Goal: Task Accomplishment & Management: Manage account settings

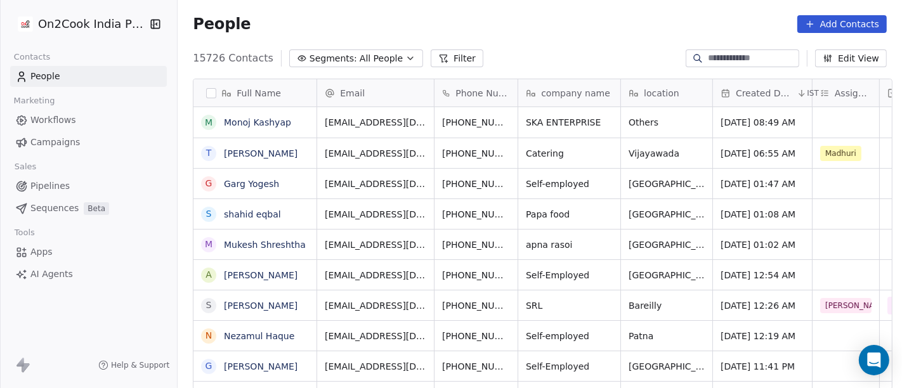
scroll to position [11, 11]
click at [252, 123] on link "Monoj Kashyap" at bounding box center [257, 122] width 67 height 10
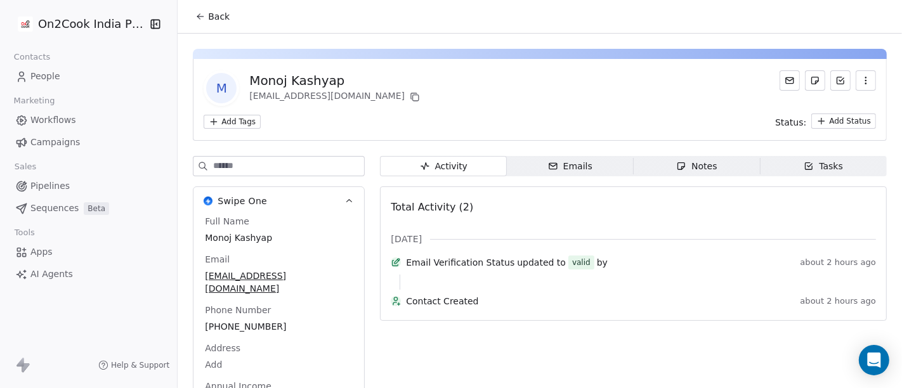
click at [213, 20] on span "Back" at bounding box center [219, 16] width 22 height 13
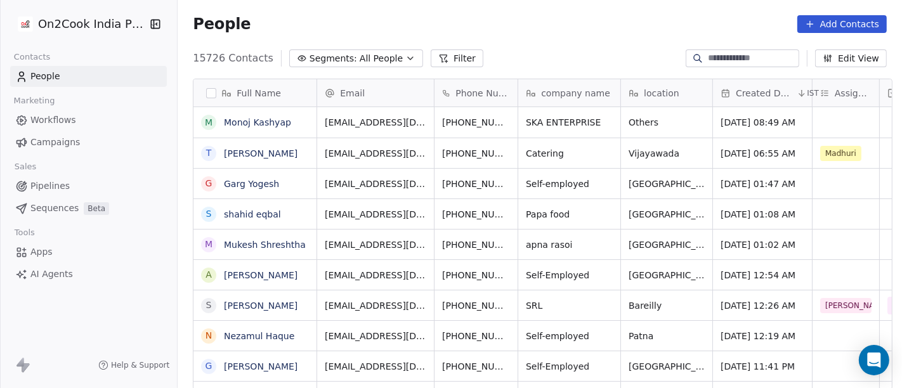
scroll to position [331, 719]
click at [447, 53] on button "Filter" at bounding box center [457, 58] width 53 height 18
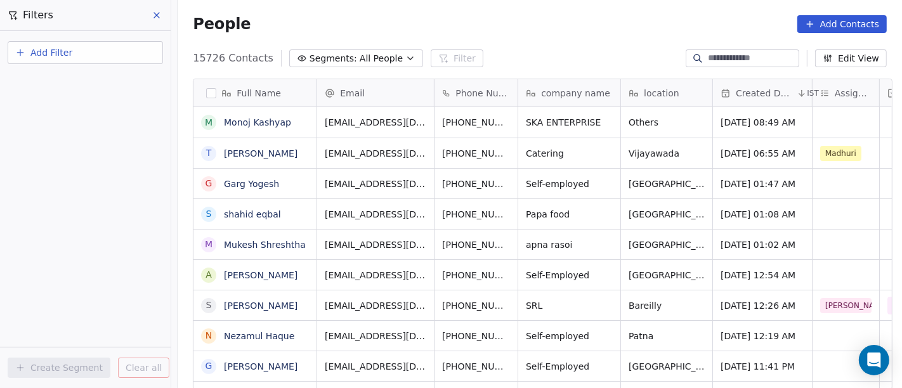
click at [67, 55] on span "Add Filter" at bounding box center [51, 52] width 42 height 13
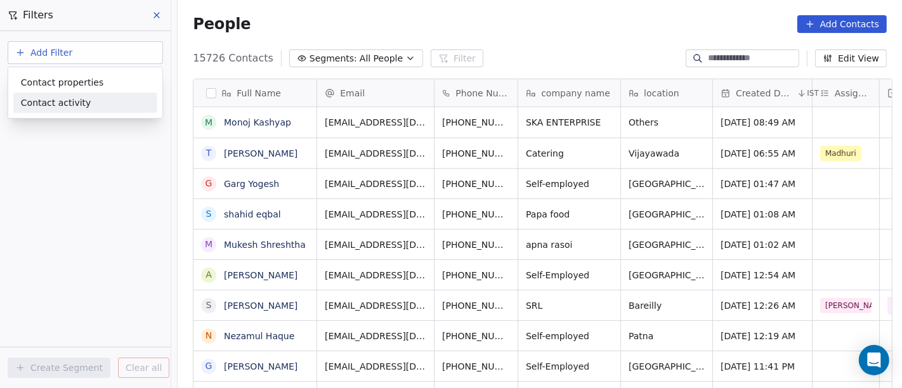
click at [81, 93] on div "Contact activity" at bounding box center [85, 103] width 144 height 20
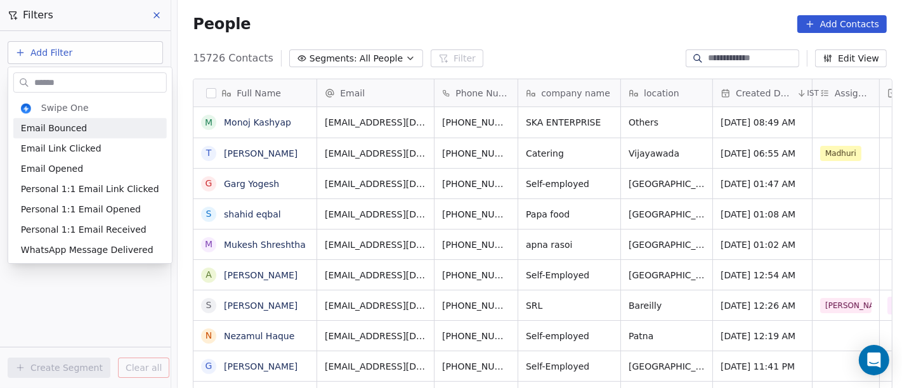
click at [47, 47] on html "On2Cook India Pvt. Ltd. Contacts People Marketing Workflows Campaigns Sales Pip…" at bounding box center [451, 194] width 902 height 388
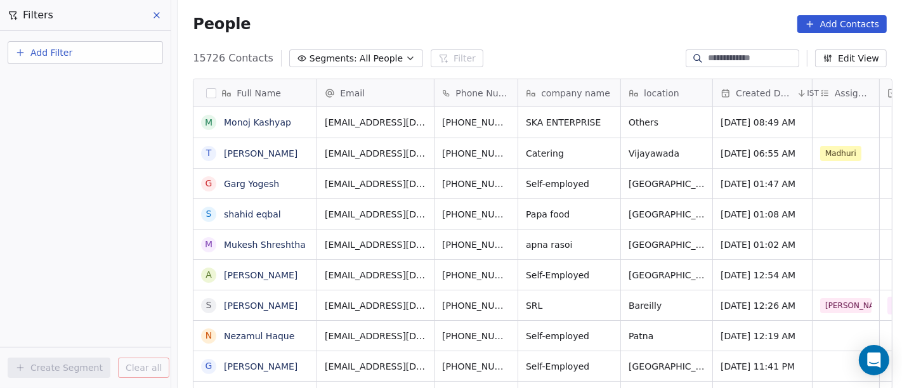
click at [47, 47] on span "Add Filter" at bounding box center [51, 52] width 42 height 13
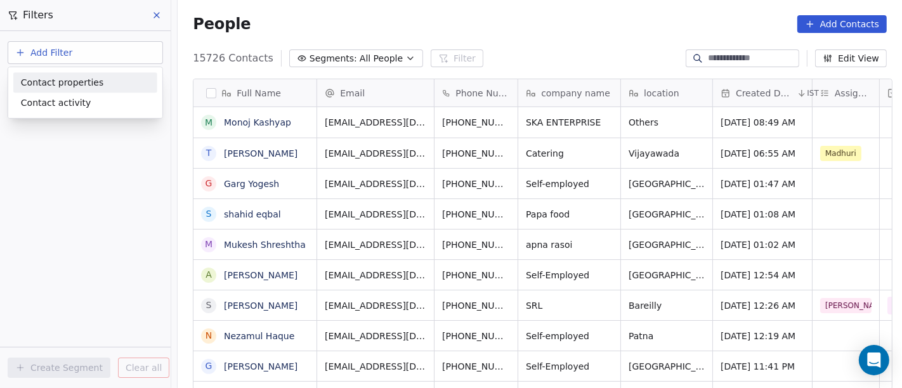
click at [82, 84] on span "Contact properties" at bounding box center [62, 82] width 82 height 13
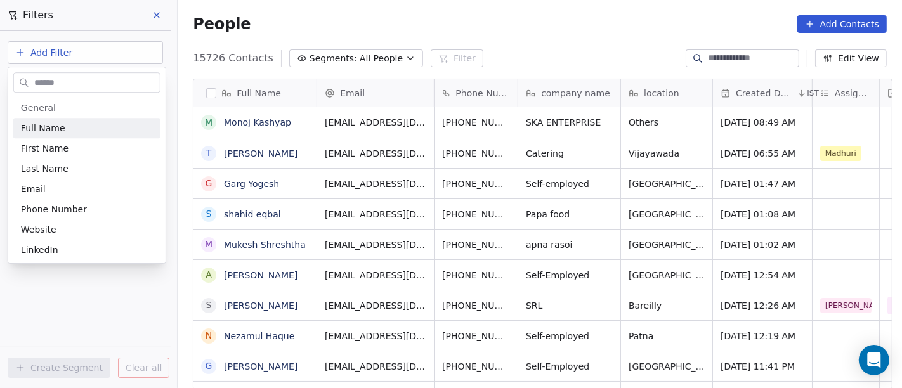
click at [76, 87] on input "text" at bounding box center [96, 83] width 128 height 18
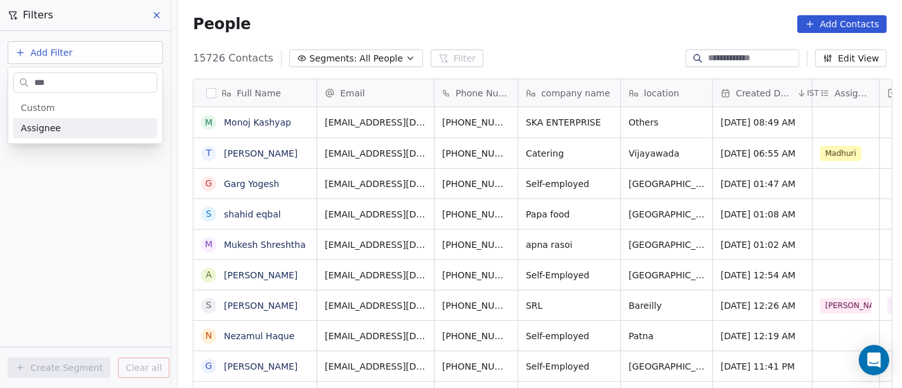
type input "***"
click at [83, 126] on div "Assignee" at bounding box center [85, 128] width 129 height 13
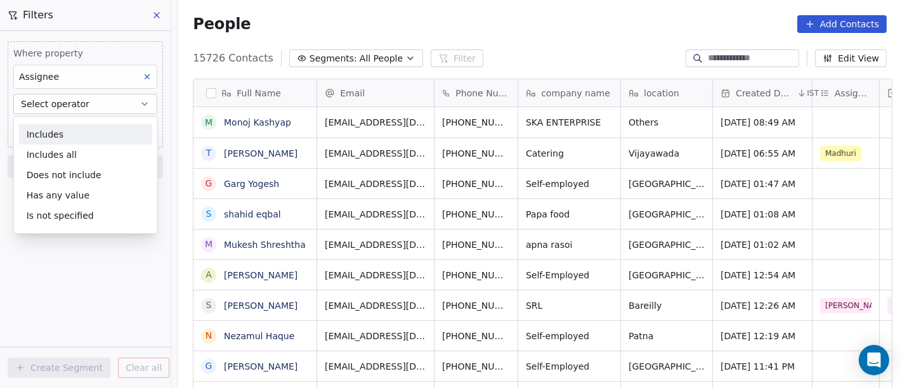
click at [90, 132] on div "Includes" at bounding box center [85, 134] width 133 height 20
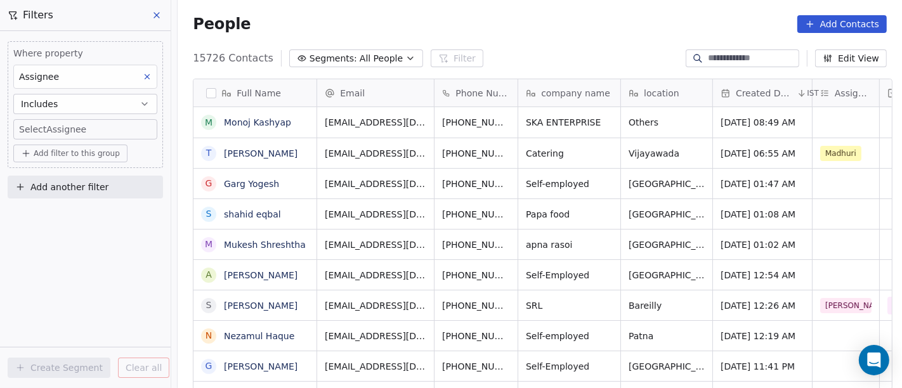
click at [99, 99] on button "Includes" at bounding box center [85, 104] width 144 height 20
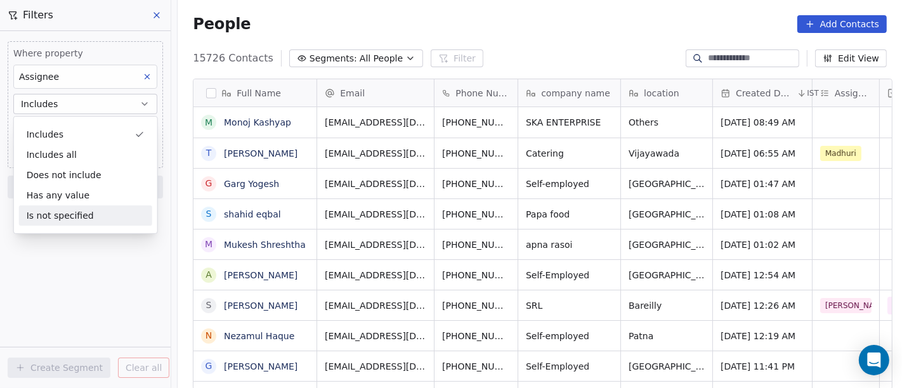
click at [88, 208] on div "Is not specified" at bounding box center [85, 215] width 133 height 20
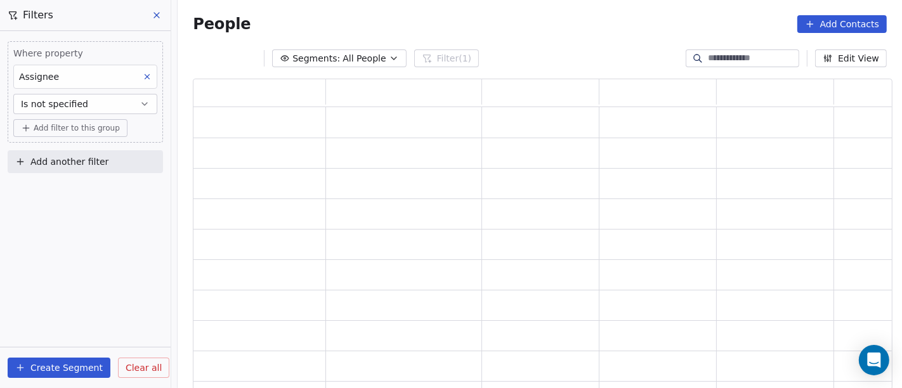
scroll to position [301, 689]
click at [89, 129] on span "Add filter to this group" at bounding box center [77, 128] width 86 height 10
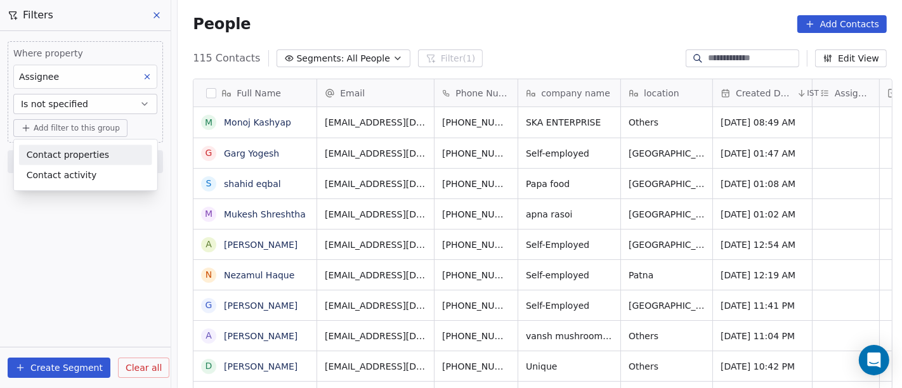
click at [74, 148] on span "Contact properties" at bounding box center [68, 154] width 82 height 13
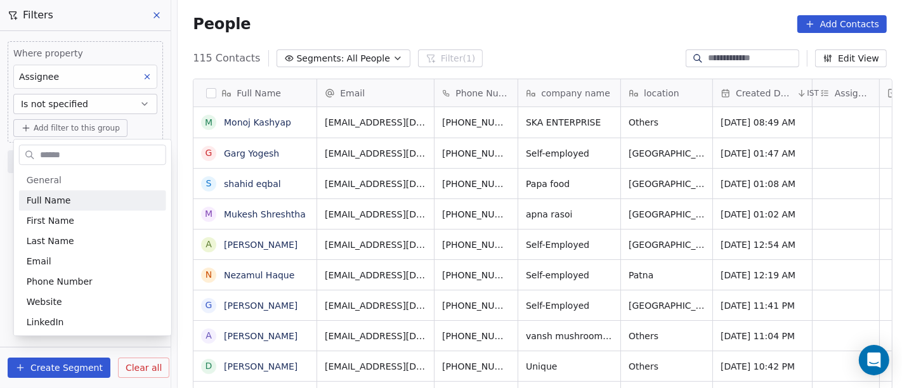
scroll to position [331, 719]
type input "*"
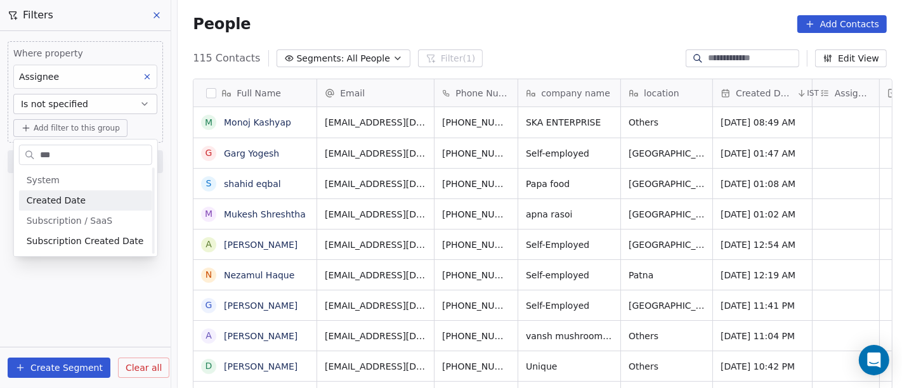
scroll to position [0, 0]
type input "***"
click at [89, 198] on div "Created Date" at bounding box center [86, 200] width 118 height 13
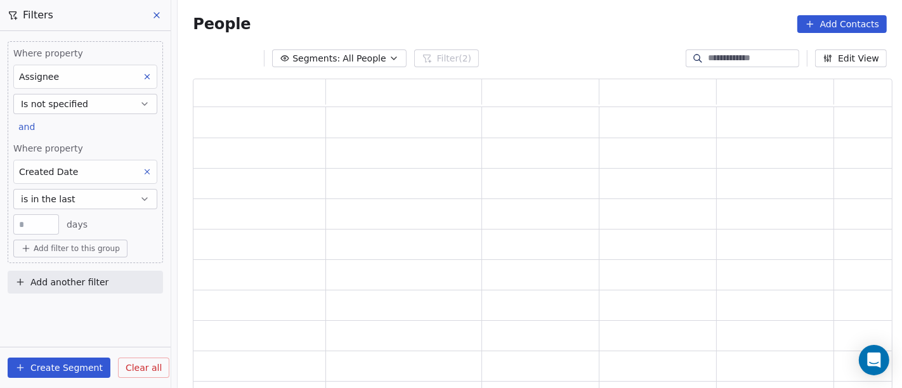
scroll to position [301, 689]
click at [86, 195] on button "is in the last" at bounding box center [85, 199] width 144 height 20
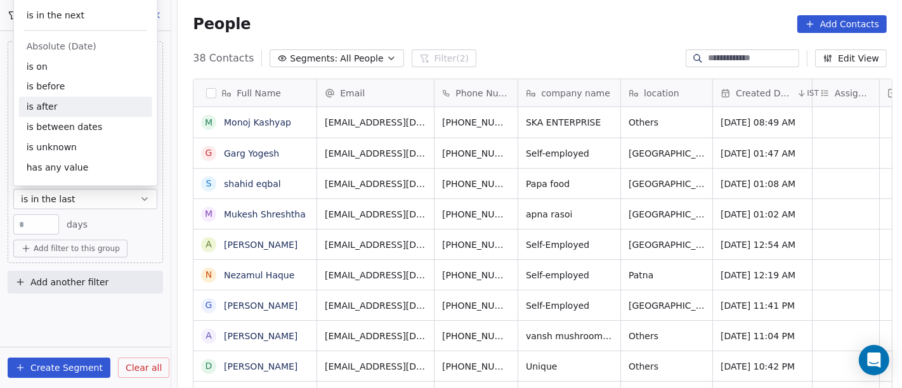
scroll to position [331, 719]
click at [50, 103] on div "is after" at bounding box center [85, 107] width 133 height 20
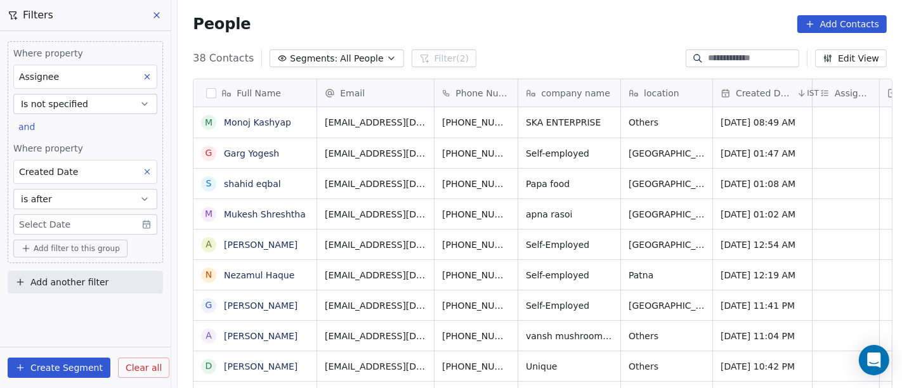
click at [71, 218] on body "On2Cook India Pvt. Ltd. Contacts People Marketing Workflows Campaigns Sales Pip…" at bounding box center [451, 194] width 902 height 388
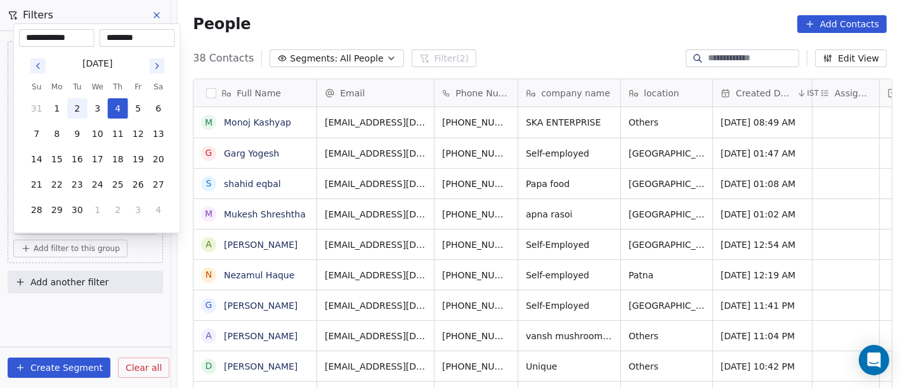
click at [73, 111] on button "2" at bounding box center [77, 108] width 20 height 20
click at [53, 105] on button "1" at bounding box center [57, 108] width 20 height 20
type input "**********"
click at [85, 305] on html "On2Cook India Pvt. Ltd. Contacts People Marketing Workflows Campaigns Sales Pip…" at bounding box center [451, 194] width 902 height 388
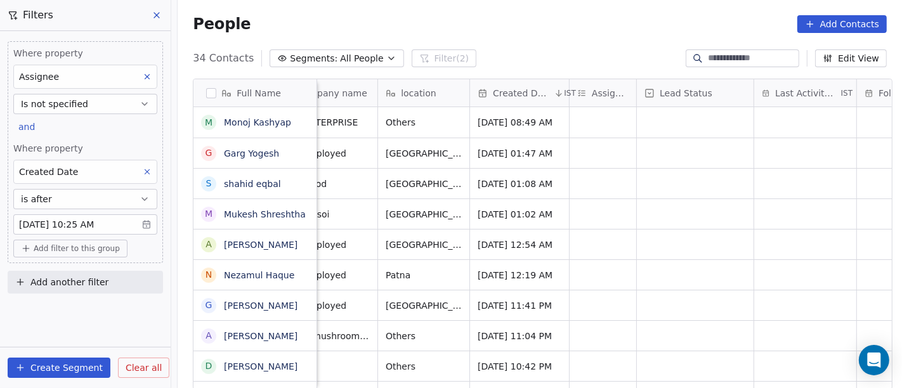
scroll to position [0, 257]
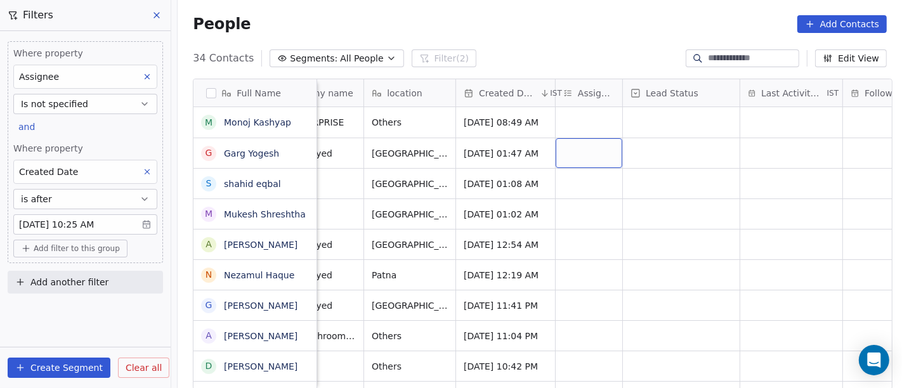
click at [564, 160] on div "grid" at bounding box center [588, 153] width 67 height 30
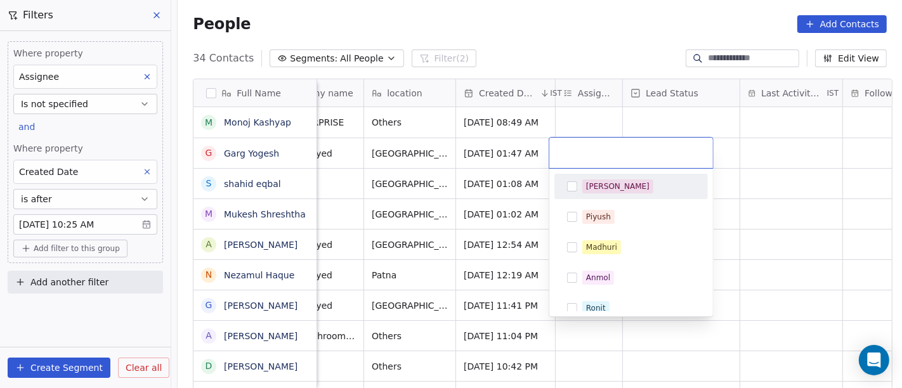
click at [581, 193] on div "[PERSON_NAME]" at bounding box center [630, 186] width 143 height 20
click at [568, 49] on html "On2Cook India Pvt. Ltd. Contacts People Marketing Workflows Campaigns Sales Pip…" at bounding box center [451, 194] width 902 height 388
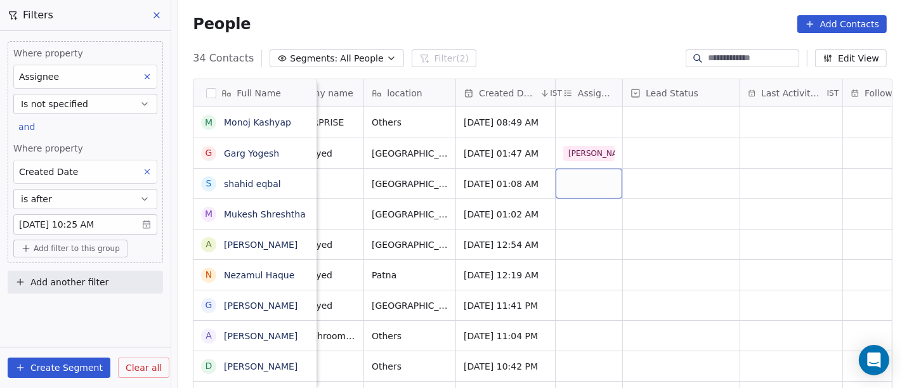
click at [574, 186] on div "grid" at bounding box center [588, 184] width 67 height 30
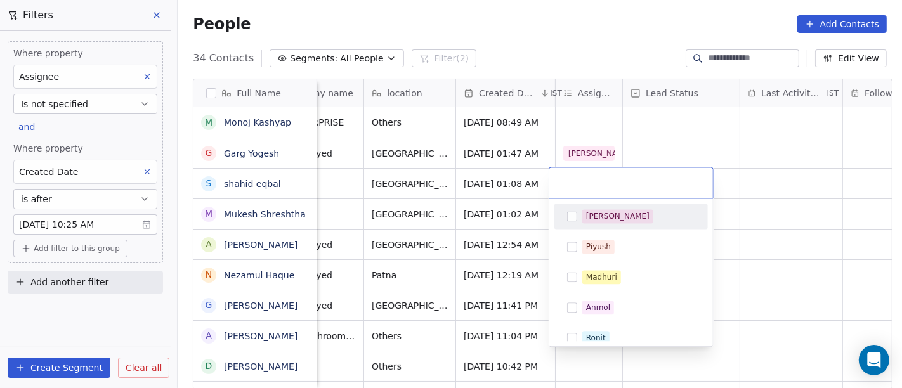
click at [595, 209] on span "[PERSON_NAME]" at bounding box center [617, 216] width 71 height 14
click at [562, 14] on html "On2Cook India Pvt. Ltd. Contacts People Marketing Workflows Campaigns Sales Pip…" at bounding box center [451, 194] width 902 height 388
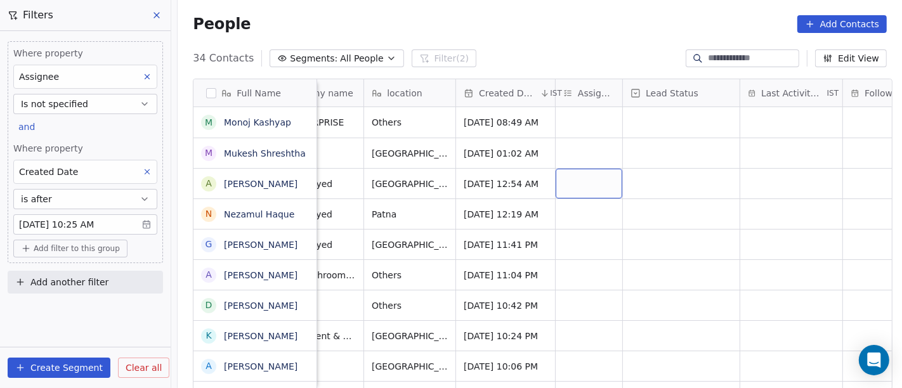
click at [585, 171] on div "grid" at bounding box center [588, 184] width 67 height 30
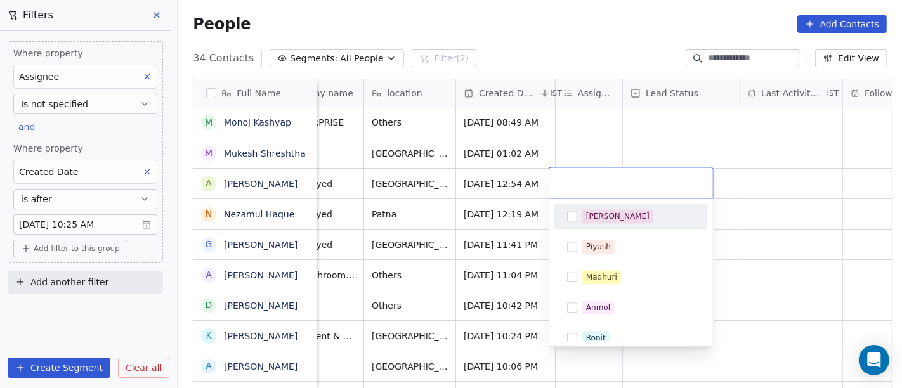
click at [592, 216] on div "[PERSON_NAME]" at bounding box center [617, 215] width 63 height 11
click at [554, 32] on html "On2Cook India Pvt. Ltd. Contacts People Marketing Workflows Campaigns Sales Pip…" at bounding box center [451, 194] width 902 height 388
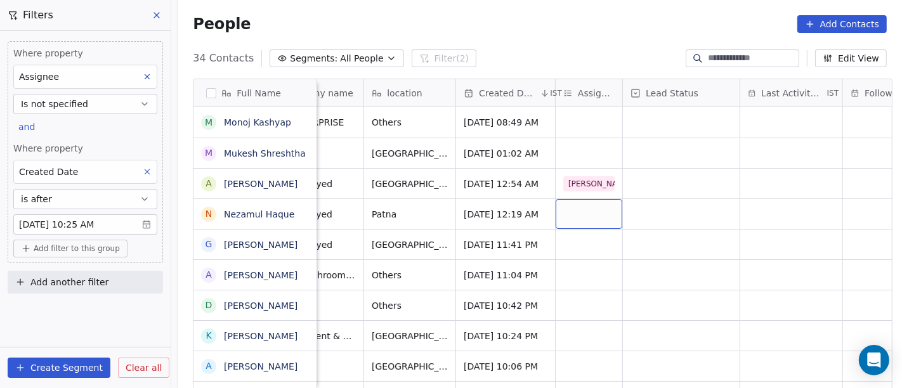
click at [569, 209] on div "grid" at bounding box center [588, 214] width 67 height 30
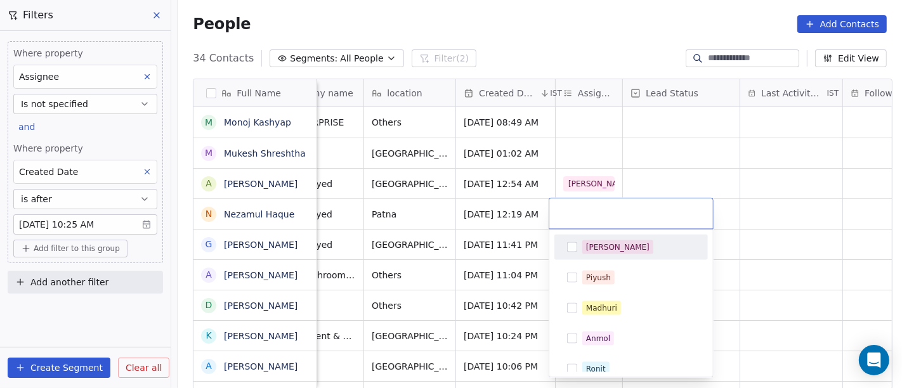
click at [586, 250] on div "[PERSON_NAME]" at bounding box center [617, 247] width 63 height 11
click at [541, 8] on html "On2Cook India Pvt. Ltd. Contacts People Marketing Workflows Campaigns Sales Pip…" at bounding box center [451, 194] width 902 height 388
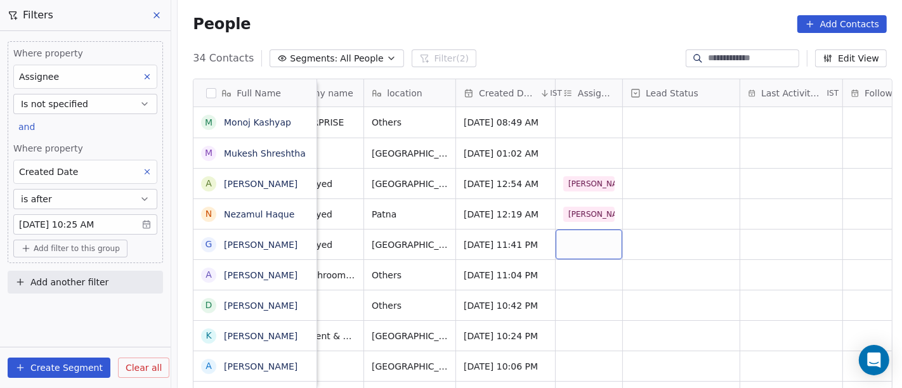
click at [595, 243] on div "grid" at bounding box center [588, 245] width 67 height 30
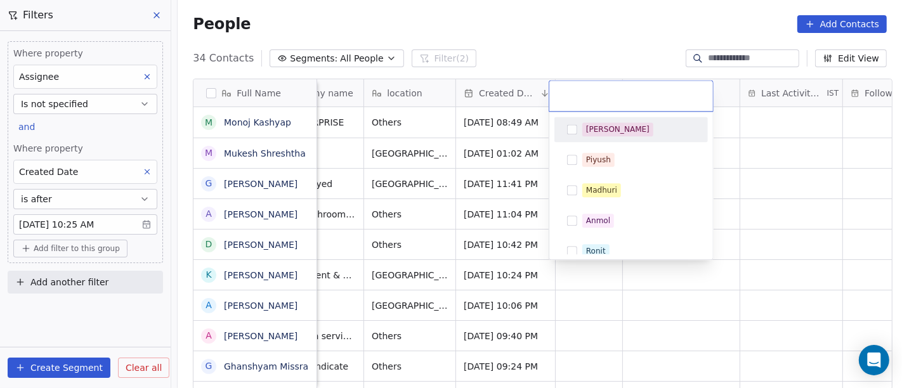
click at [603, 129] on span "[PERSON_NAME]" at bounding box center [617, 129] width 71 height 14
click at [599, 136] on span "[PERSON_NAME]" at bounding box center [617, 129] width 71 height 14
click at [582, 49] on html "On2Cook India Pvt. Ltd. Contacts People Marketing Workflows Campaigns Sales Pip…" at bounding box center [451, 194] width 902 height 388
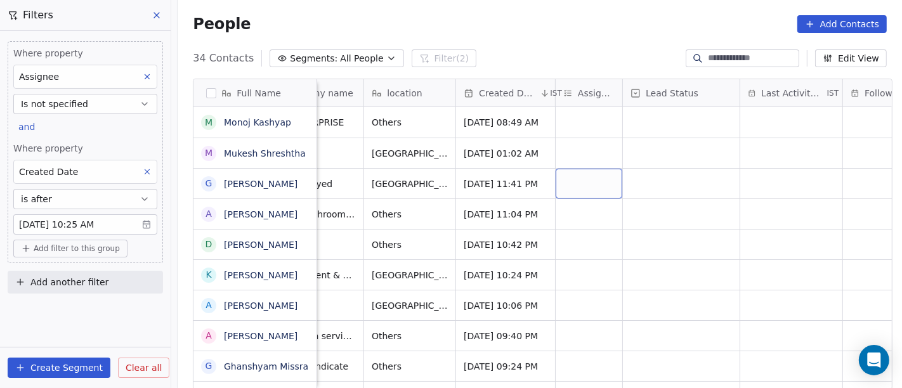
click at [597, 179] on div "grid" at bounding box center [588, 184] width 67 height 30
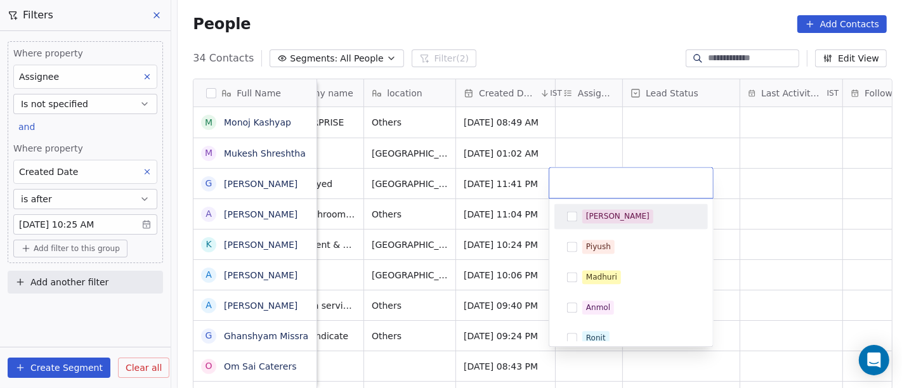
click at [596, 212] on div "[PERSON_NAME]" at bounding box center [617, 215] width 63 height 11
click at [591, 53] on html "On2Cook India Pvt. Ltd. Contacts People Marketing Workflows Campaigns Sales Pip…" at bounding box center [451, 194] width 902 height 388
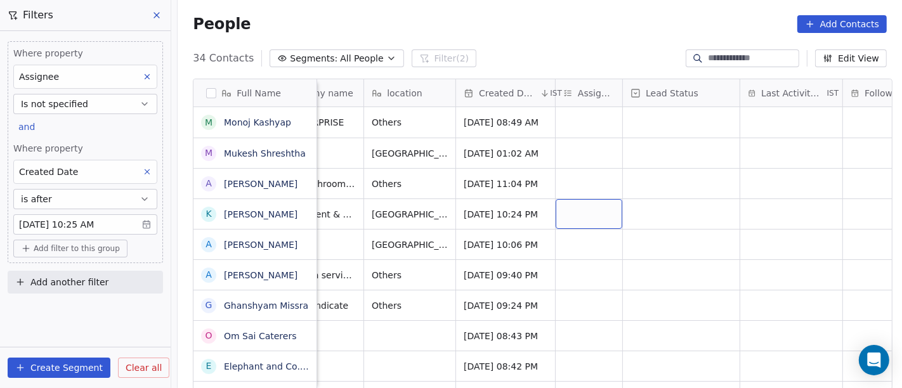
click at [583, 205] on div "grid" at bounding box center [588, 214] width 67 height 30
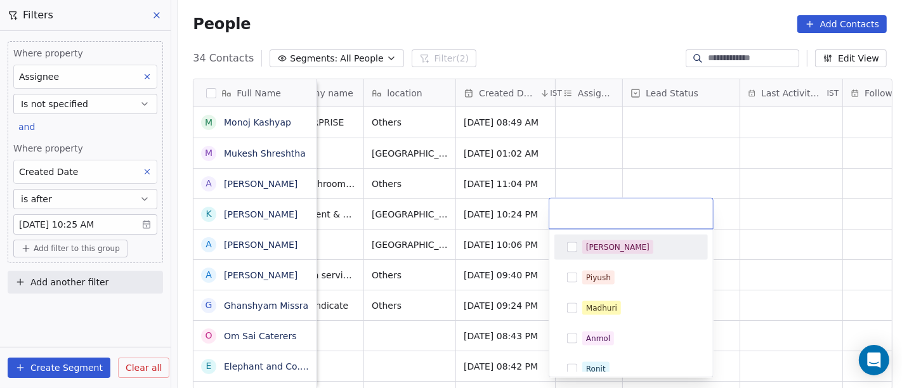
click at [604, 249] on div "[PERSON_NAME]" at bounding box center [617, 247] width 63 height 11
click at [585, 156] on html "On2Cook India Pvt. Ltd. Contacts People Marketing Workflows Campaigns Sales Pip…" at bounding box center [451, 194] width 902 height 388
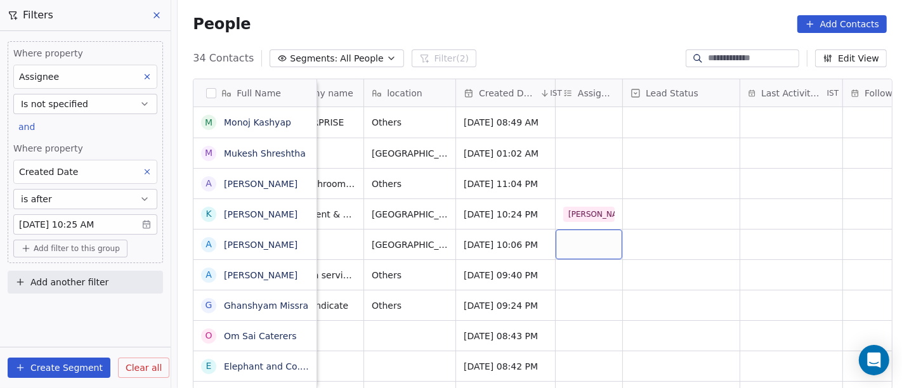
click at [592, 242] on div "grid" at bounding box center [588, 245] width 67 height 30
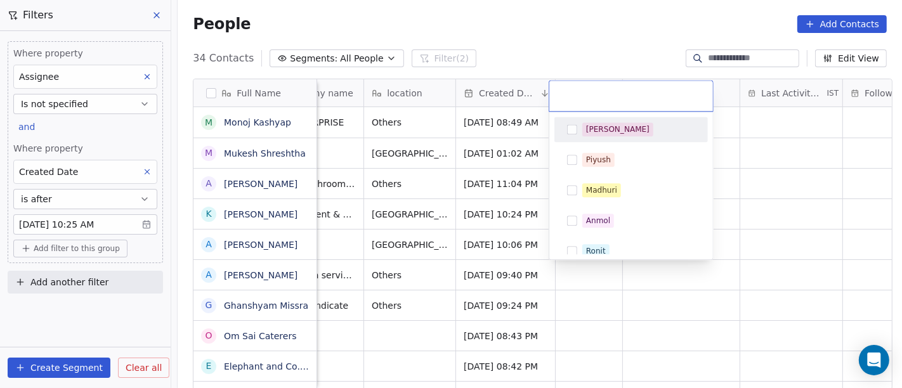
click at [583, 124] on span "[PERSON_NAME]" at bounding box center [617, 129] width 71 height 14
click at [559, 72] on html "On2Cook India Pvt. Ltd. Contacts People Marketing Workflows Campaigns Sales Pip…" at bounding box center [451, 194] width 902 height 388
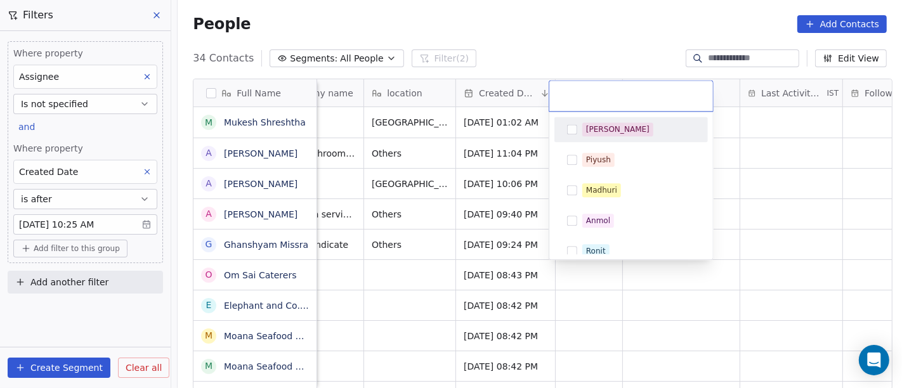
click at [575, 60] on html "On2Cook India Pvt. Ltd. Contacts People Marketing Workflows Campaigns Sales Pip…" at bounding box center [451, 194] width 902 height 388
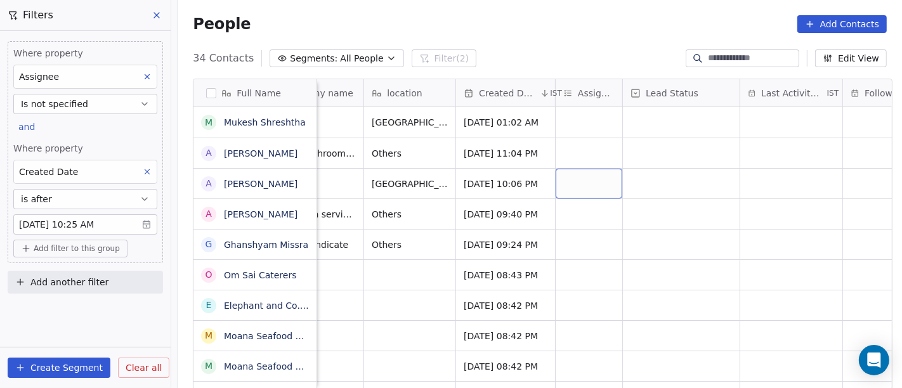
click at [595, 172] on div "grid" at bounding box center [588, 184] width 67 height 30
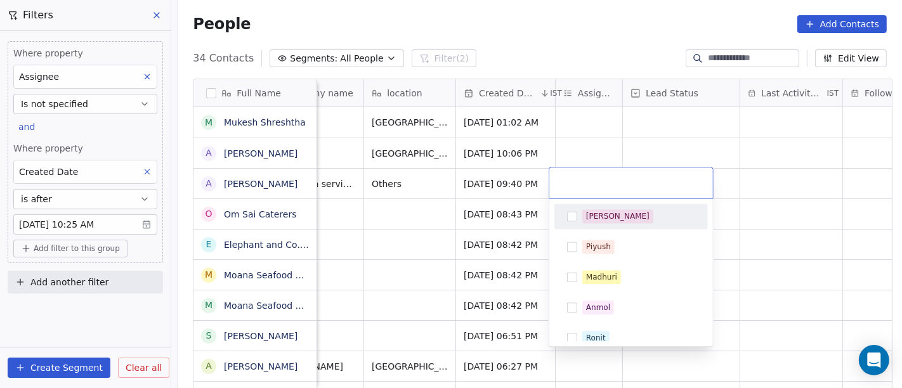
click at [593, 207] on div "[PERSON_NAME]" at bounding box center [630, 216] width 143 height 20
click at [592, 217] on div "[PERSON_NAME]" at bounding box center [617, 215] width 63 height 11
click at [570, 33] on html "On2Cook India Pvt. Ltd. Contacts People Marketing Workflows Campaigns Sales Pip…" at bounding box center [451, 194] width 902 height 388
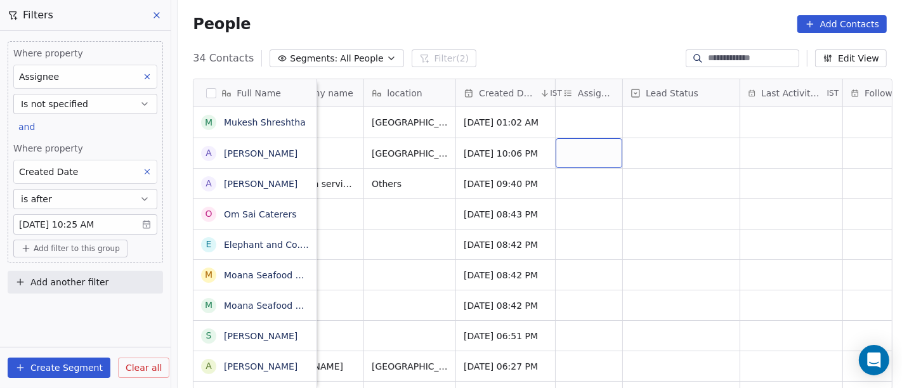
click at [579, 146] on div "grid" at bounding box center [588, 153] width 67 height 30
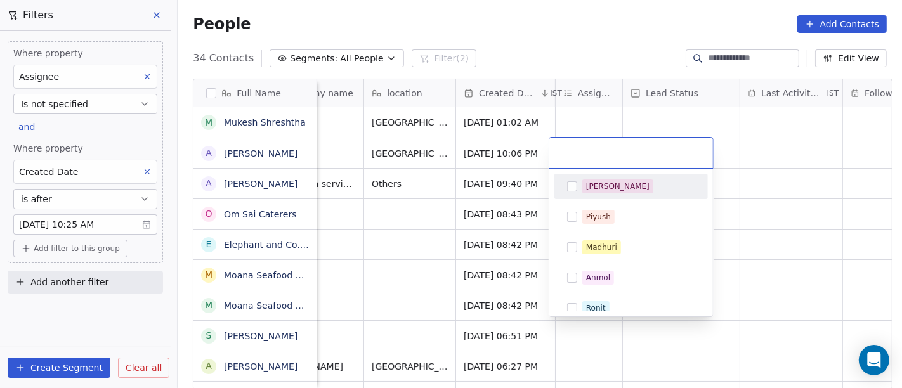
click at [581, 200] on div "Salim Piyush Madhuri Anmol Ronit Saurabh Sapan Falguni Mary Ajay Ankit Rohit Sh…" at bounding box center [630, 369] width 153 height 391
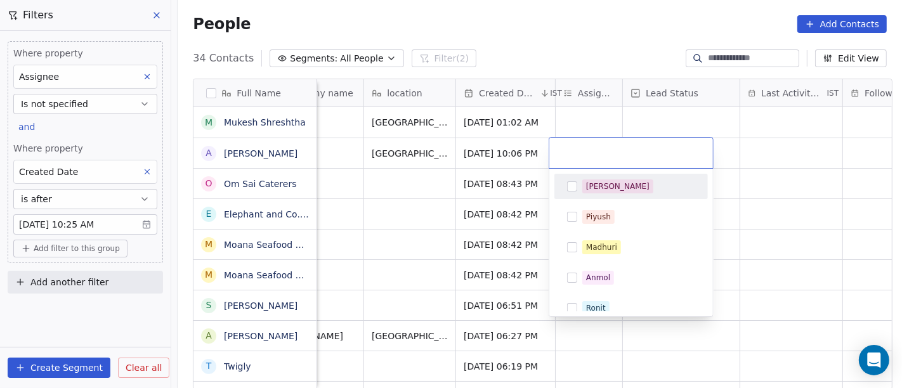
click at [581, 196] on div "[PERSON_NAME]" at bounding box center [630, 186] width 143 height 20
click at [567, 62] on html "On2Cook India Pvt. Ltd. Contacts People Marketing Workflows Campaigns Sales Pip…" at bounding box center [451, 194] width 902 height 388
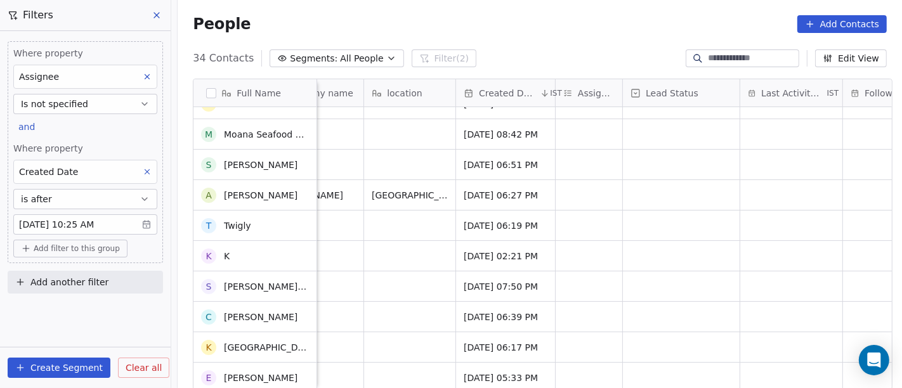
scroll to position [141, 0]
click at [591, 189] on div "grid" at bounding box center [588, 195] width 67 height 30
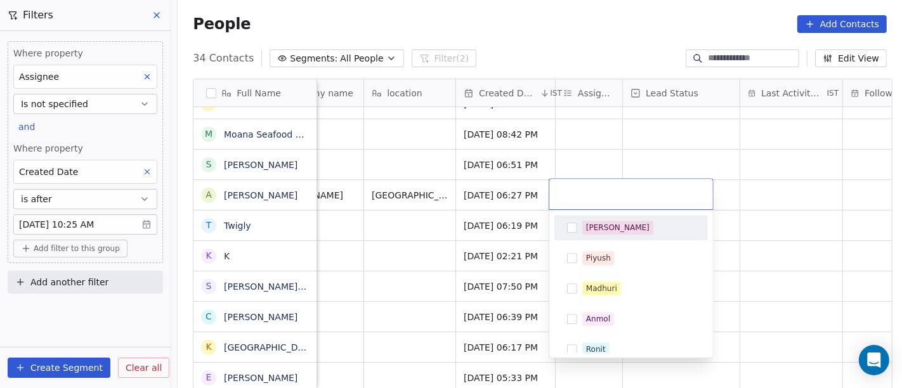
click at [588, 228] on div "[PERSON_NAME]" at bounding box center [617, 227] width 63 height 11
click at [568, 30] on html "On2Cook India Pvt. Ltd. Contacts People Marketing Workflows Campaigns Sales Pip…" at bounding box center [451, 194] width 902 height 388
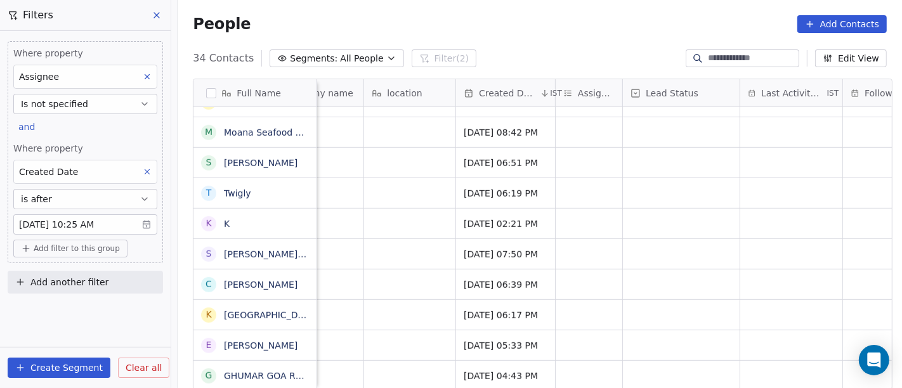
scroll to position [0, 0]
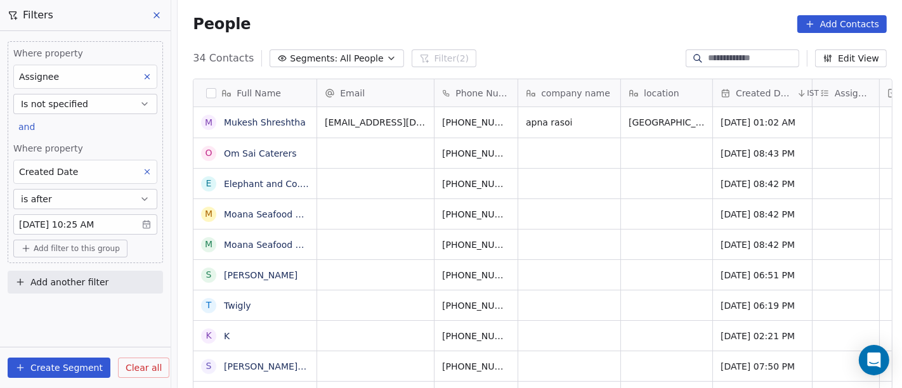
click at [546, 22] on div "People Add Contacts" at bounding box center [540, 24] width 694 height 18
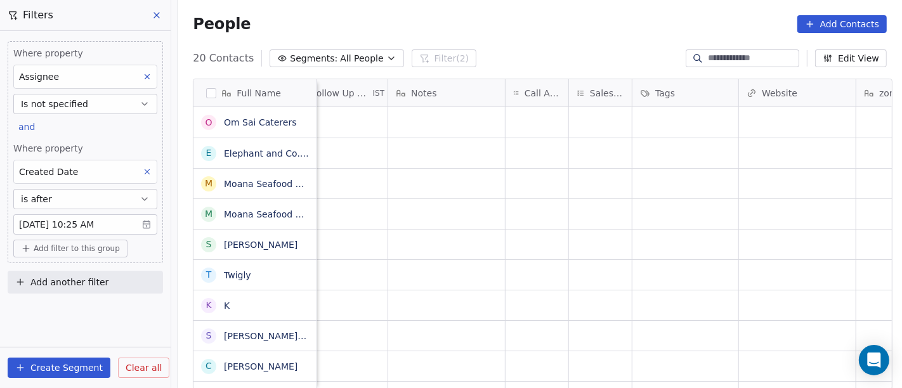
scroll to position [11, 0]
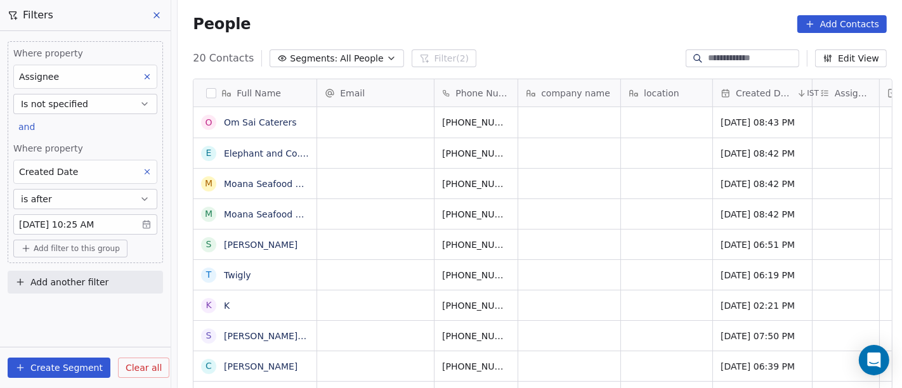
click at [340, 58] on span "All People" at bounding box center [361, 58] width 43 height 13
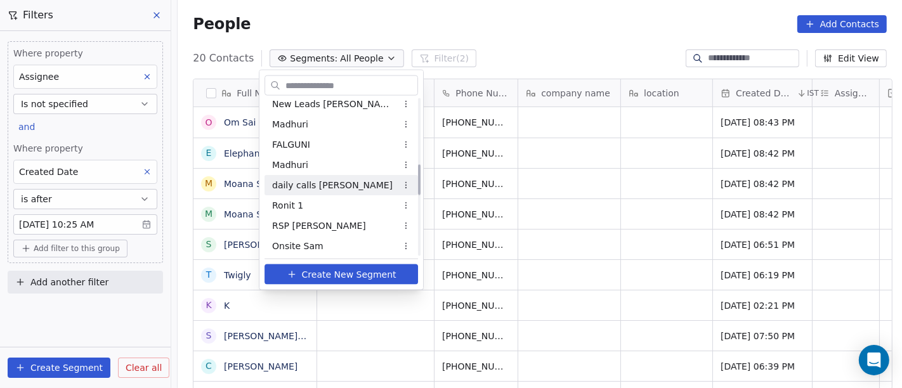
scroll to position [282, 0]
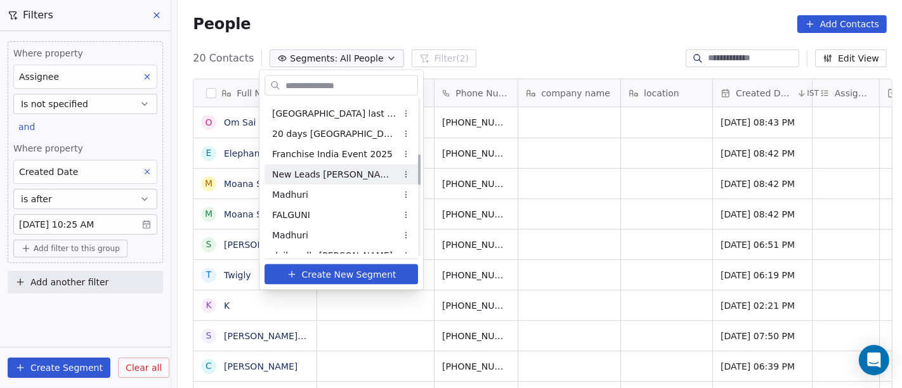
click at [335, 169] on span "New Leads Salim" at bounding box center [334, 173] width 124 height 13
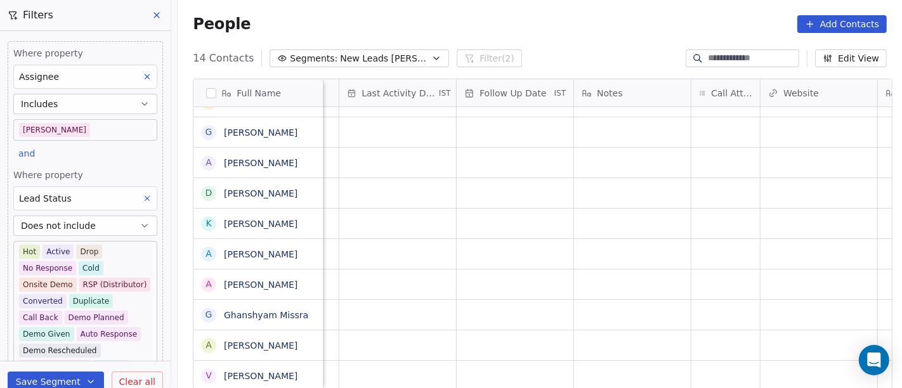
scroll to position [0, 649]
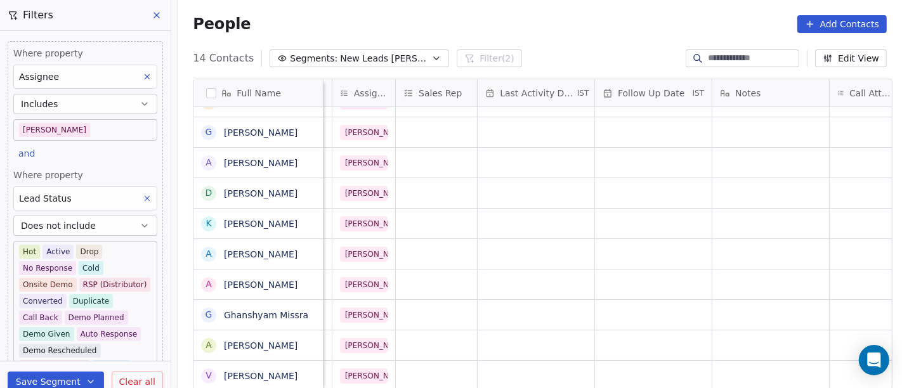
click at [371, 52] on span "New Leads Salim" at bounding box center [384, 58] width 89 height 13
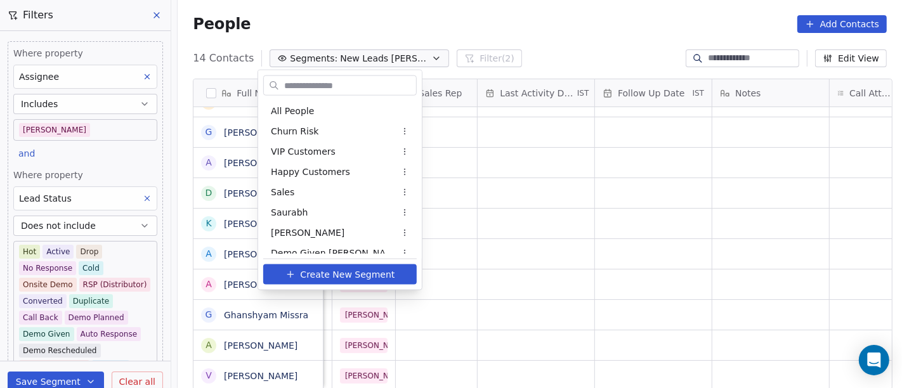
scroll to position [212, 0]
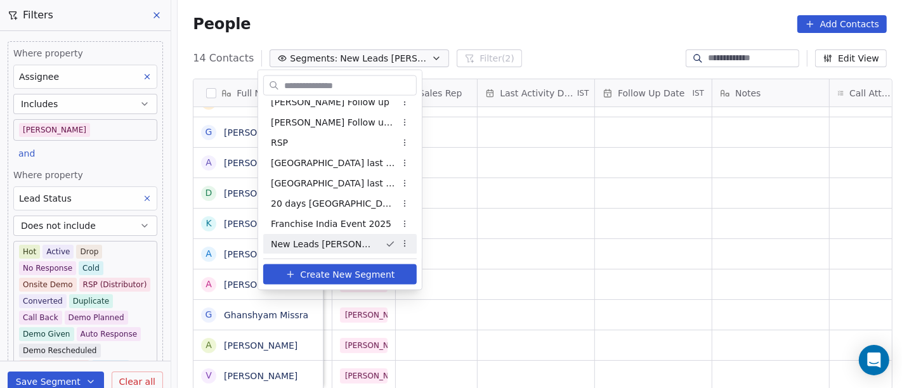
click at [137, 199] on html "On2Cook India Pvt. Ltd. Contacts People Marketing Workflows Campaigns Sales Pip…" at bounding box center [451, 194] width 902 height 388
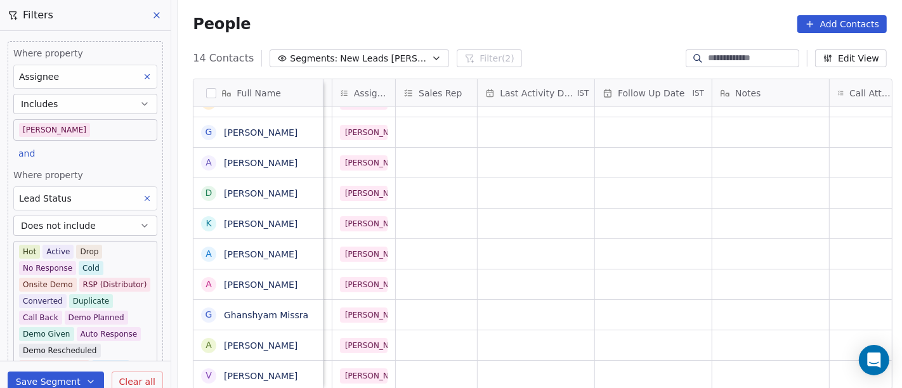
click at [143, 194] on icon at bounding box center [147, 198] width 9 height 9
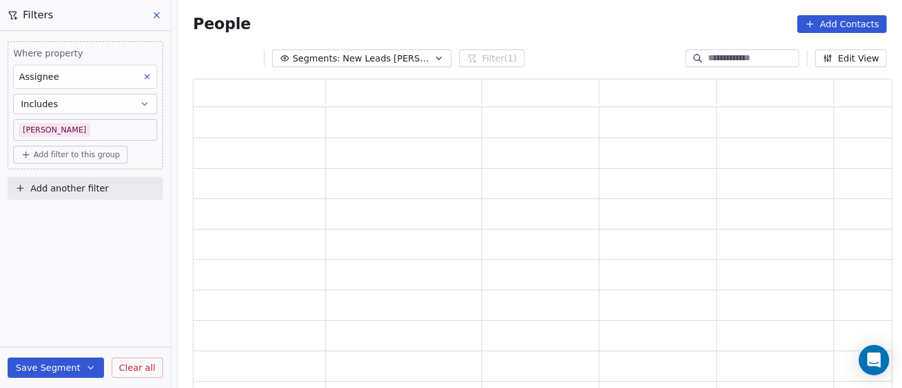
scroll to position [301, 689]
click at [84, 121] on body "On2Cook India Pvt. Ltd. Contacts People Marketing Workflows Campaigns Sales Pip…" at bounding box center [451, 194] width 902 height 388
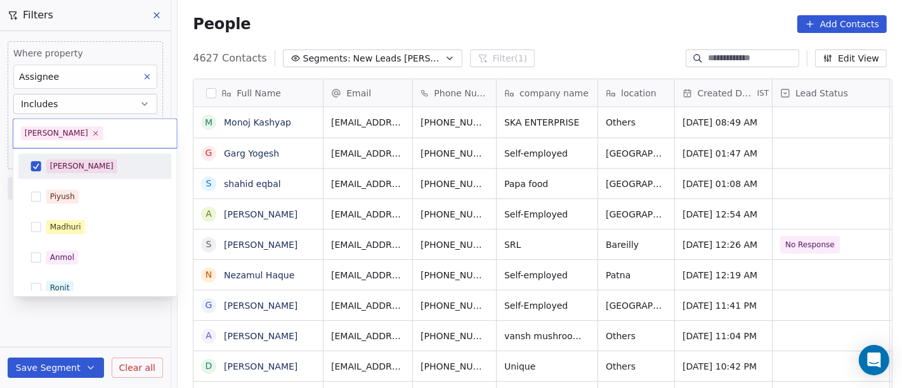
scroll to position [331, 719]
click at [117, 112] on html "On2Cook India Pvt. Ltd. Contacts People Marketing Workflows Campaigns Sales Pip…" at bounding box center [451, 194] width 902 height 388
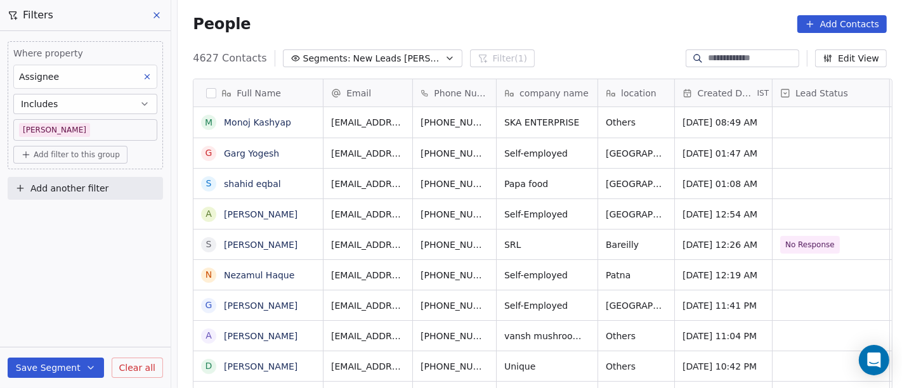
click at [100, 98] on button "Includes" at bounding box center [85, 104] width 144 height 20
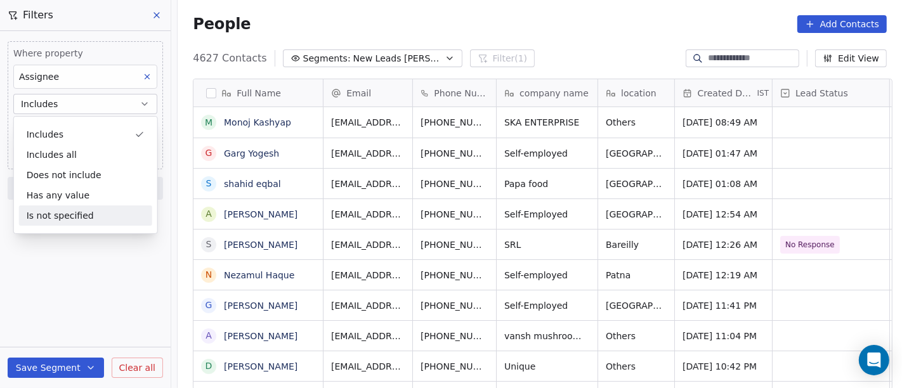
click at [80, 221] on div "Is not specified" at bounding box center [85, 215] width 133 height 20
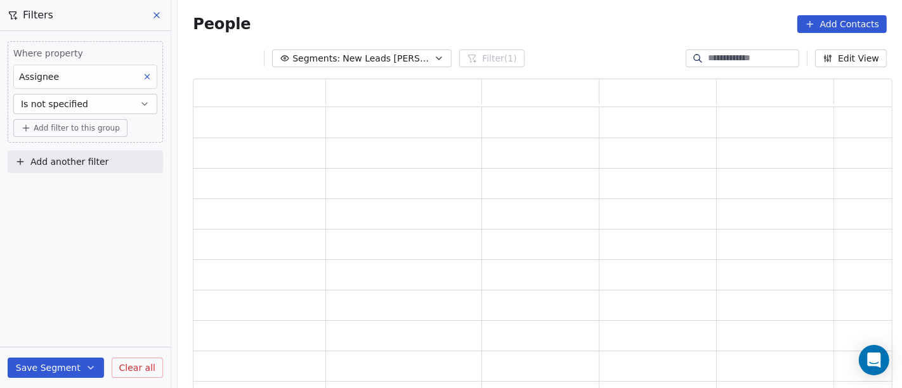
scroll to position [301, 689]
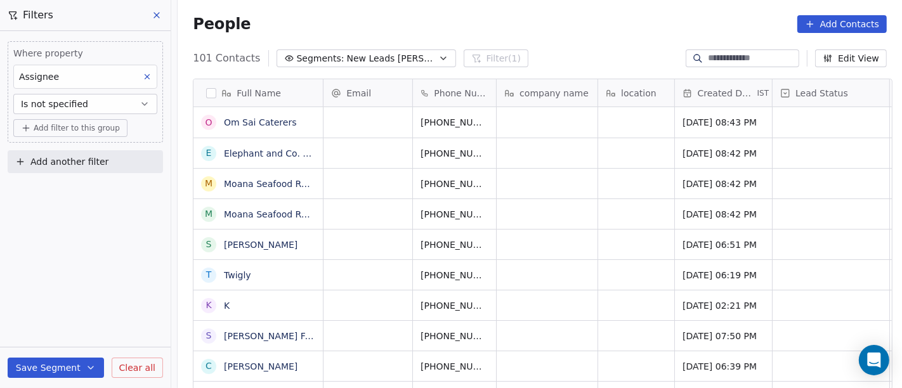
click at [60, 217] on div "Where property Assignee Is not specified Add filter to this group Add another f…" at bounding box center [85, 209] width 171 height 357
click at [67, 129] on span "Add filter to this group" at bounding box center [77, 128] width 86 height 10
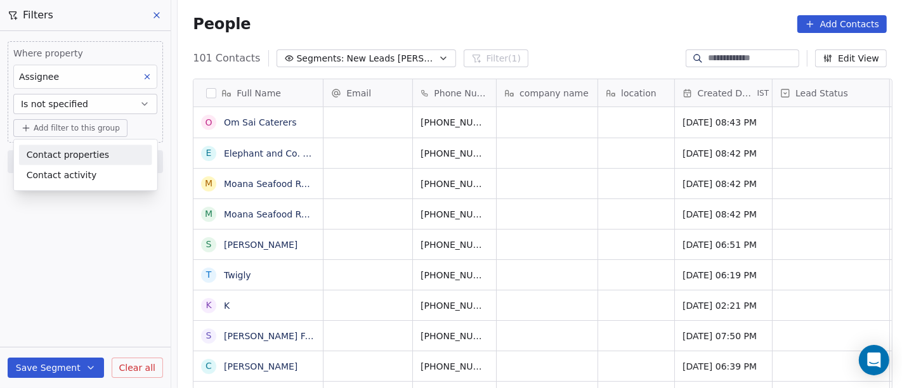
click at [72, 155] on span "Contact properties" at bounding box center [68, 154] width 82 height 13
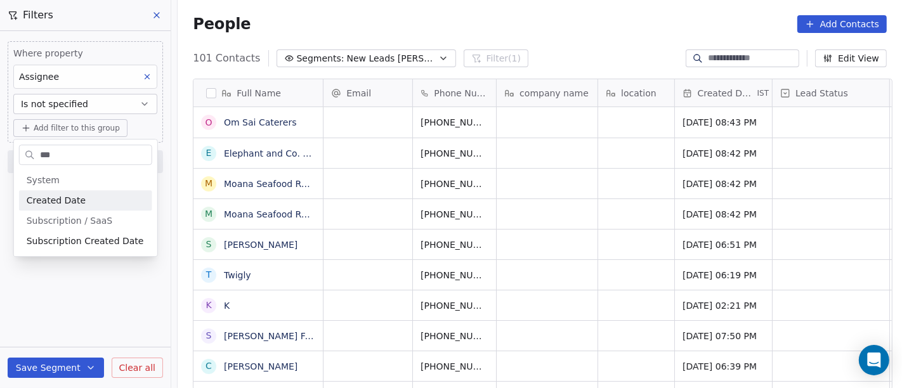
type input "***"
click at [76, 201] on span "Created Date" at bounding box center [56, 200] width 59 height 13
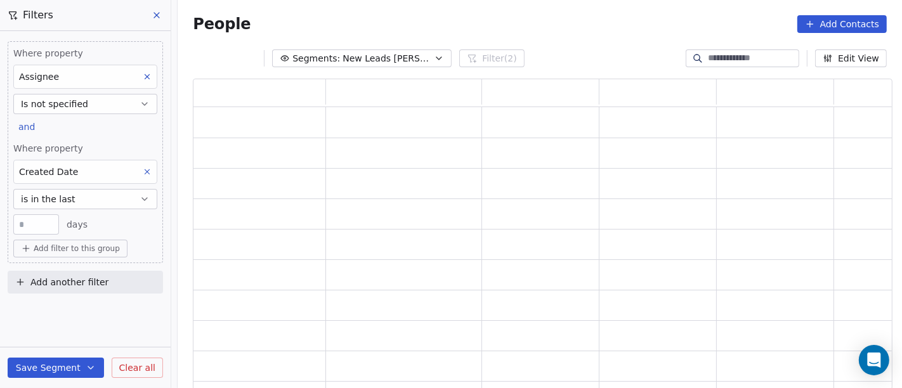
scroll to position [301, 689]
click at [76, 201] on button "is in the last" at bounding box center [85, 199] width 144 height 20
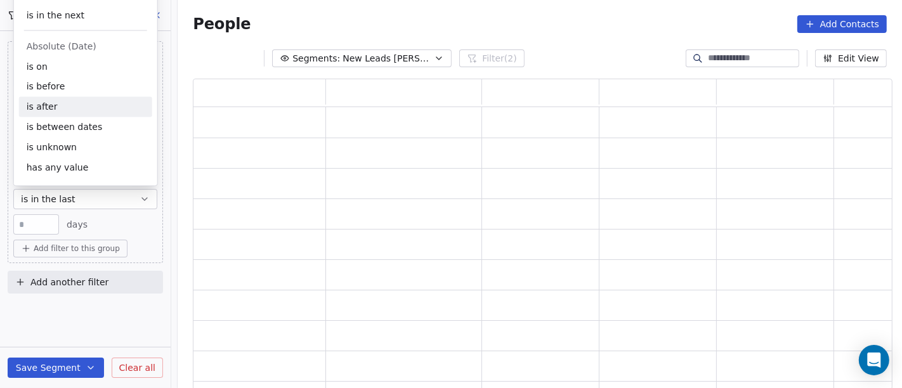
click at [79, 105] on div "is after" at bounding box center [85, 107] width 133 height 20
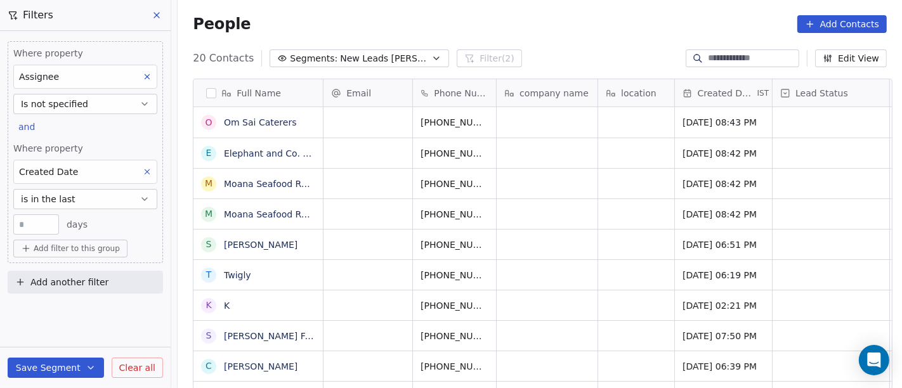
scroll to position [331, 719]
click at [84, 198] on button "is in the last" at bounding box center [85, 199] width 144 height 20
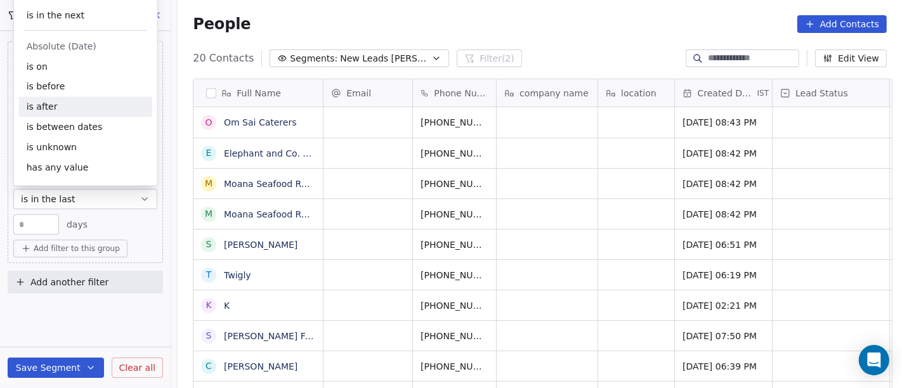
click at [106, 114] on div "is after" at bounding box center [85, 107] width 133 height 20
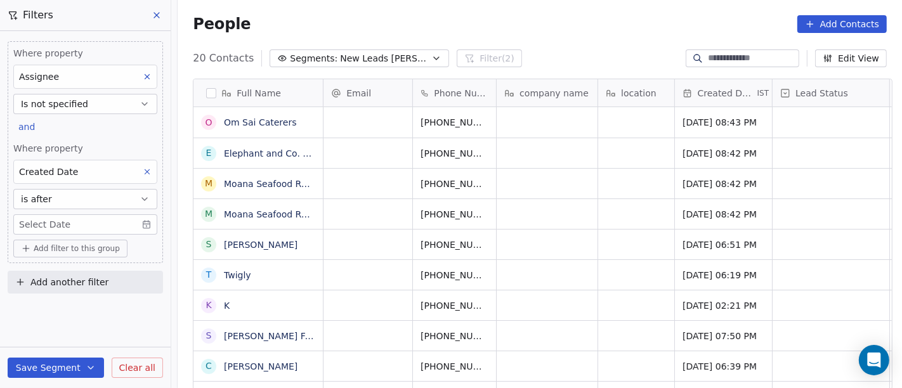
click at [49, 225] on body "On2Cook India Pvt. Ltd. Contacts People Marketing Workflows Campaigns Sales Pip…" at bounding box center [451, 194] width 902 height 388
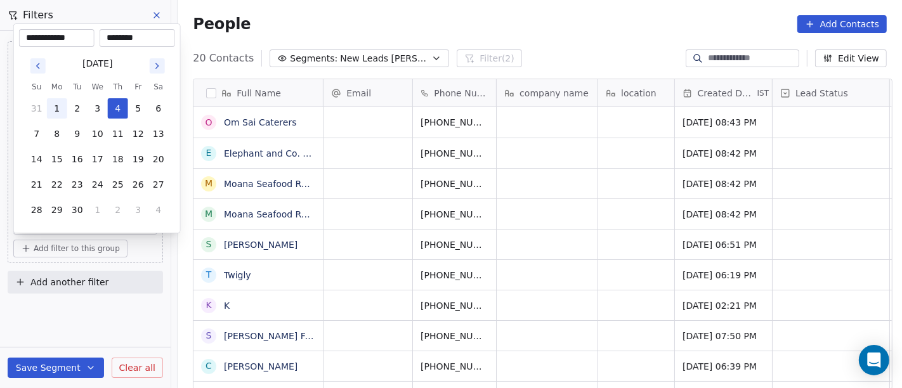
click at [55, 107] on button "1" at bounding box center [57, 108] width 20 height 20
type input "**********"
click at [508, 24] on html "On2Cook India Pvt. Ltd. Contacts People Marketing Workflows Campaigns Sales Pip…" at bounding box center [451, 194] width 902 height 388
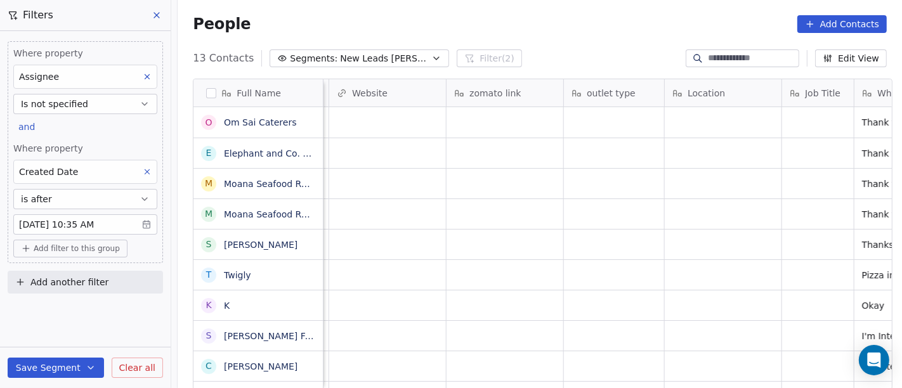
scroll to position [0, 1219]
click at [811, 59] on button "Edit View" at bounding box center [851, 58] width 72 height 18
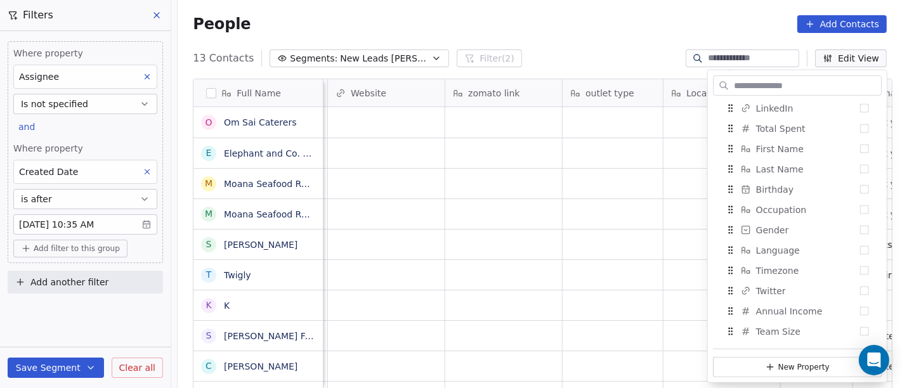
scroll to position [704, 0]
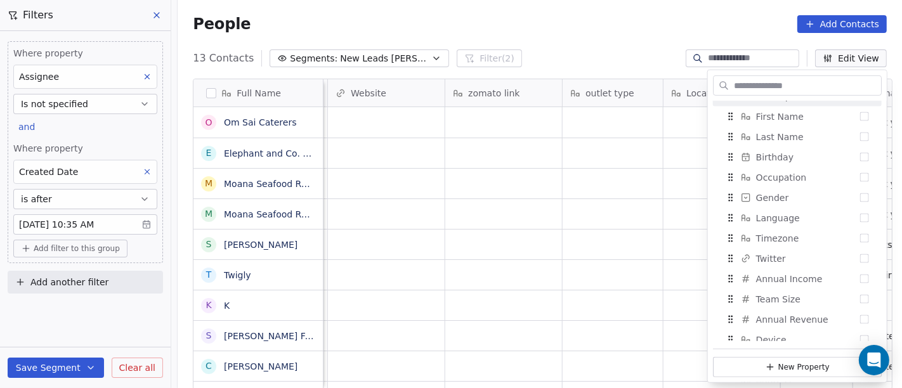
click at [763, 89] on input "text" at bounding box center [806, 85] width 150 height 18
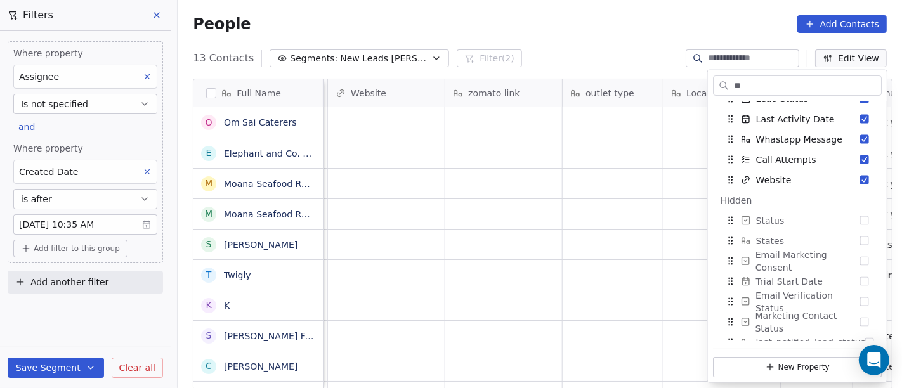
scroll to position [0, 0]
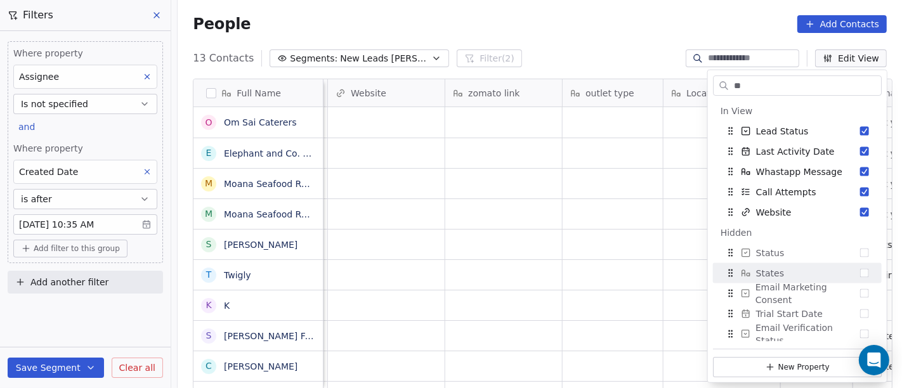
type input "**"
click at [811, 273] on div "States" at bounding box center [797, 273] width 159 height 20
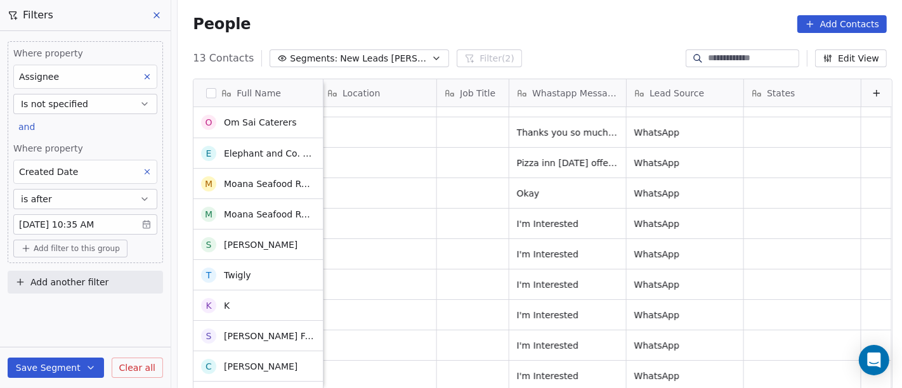
scroll to position [112, 0]
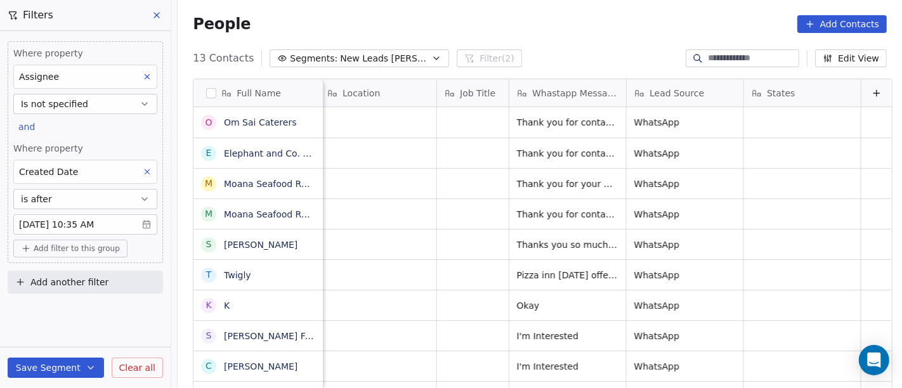
drag, startPoint x: 146, startPoint y: 370, endPoint x: 186, endPoint y: 324, distance: 60.7
click at [146, 349] on span "Clear all" at bounding box center [137, 367] width 36 height 13
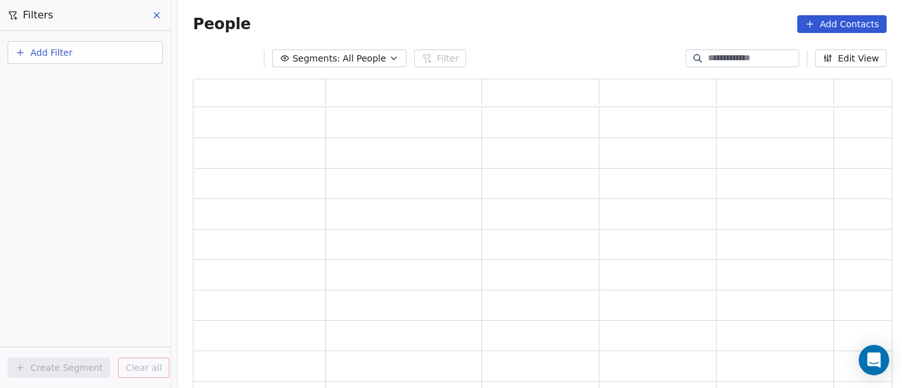
click at [154, 17] on icon at bounding box center [156, 15] width 5 height 5
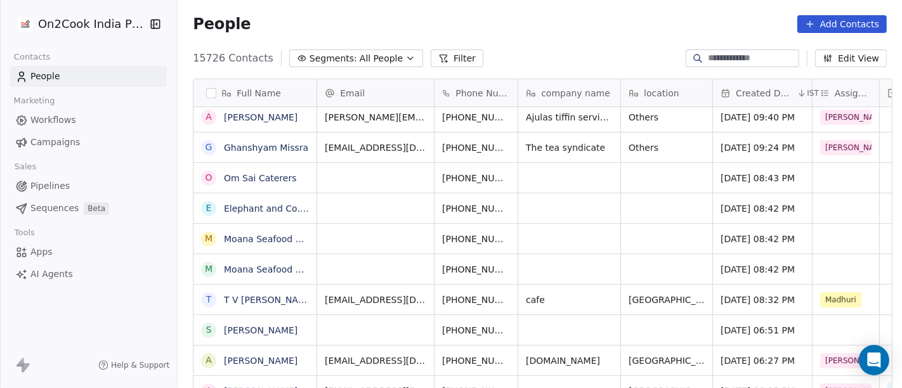
click at [359, 63] on span "All People" at bounding box center [380, 58] width 43 height 13
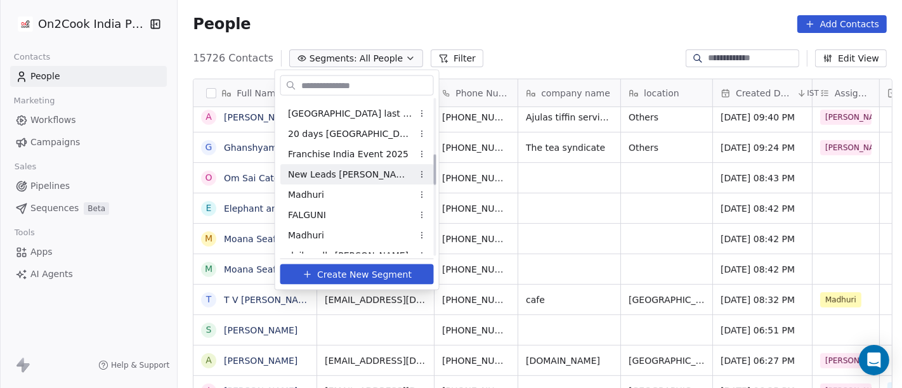
click at [346, 174] on span "New Leads Salim" at bounding box center [350, 173] width 124 height 13
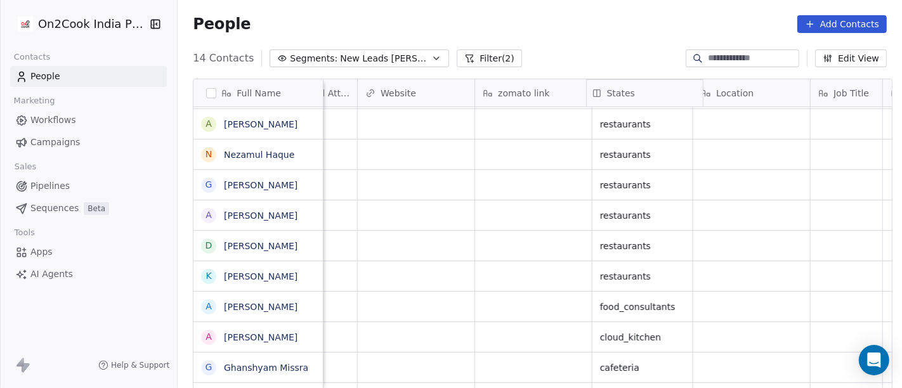
drag, startPoint x: 786, startPoint y: 89, endPoint x: 585, endPoint y: 102, distance: 201.4
click at [585, 102] on div "Full Name M Monoj Kashyap G Garg Yogesh s shahid eqbal A Amir Malik N Nezamul H…" at bounding box center [542, 234] width 698 height 311
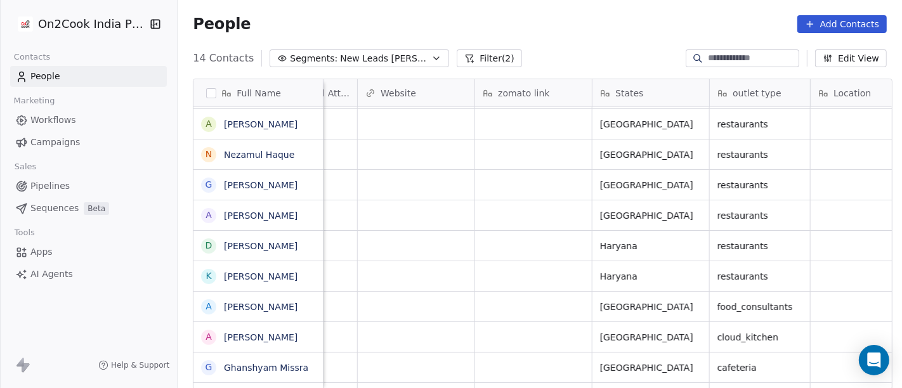
click at [595, 41] on div "People Add Contacts" at bounding box center [540, 24] width 724 height 48
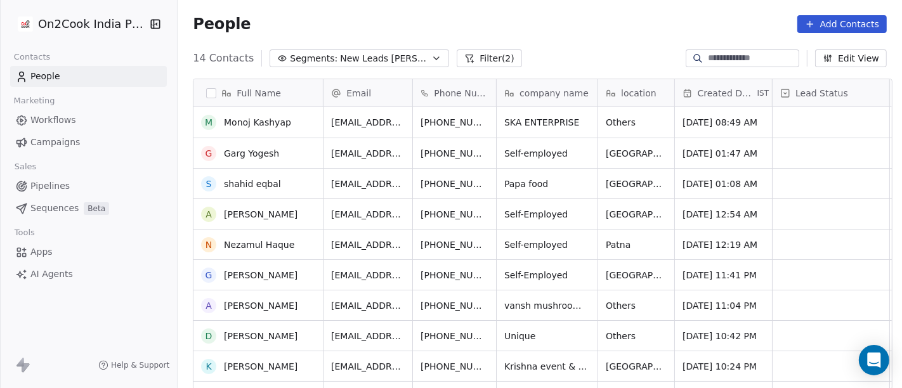
scroll to position [0, 0]
click at [237, 126] on link "Monoj Kashyap" at bounding box center [257, 122] width 67 height 10
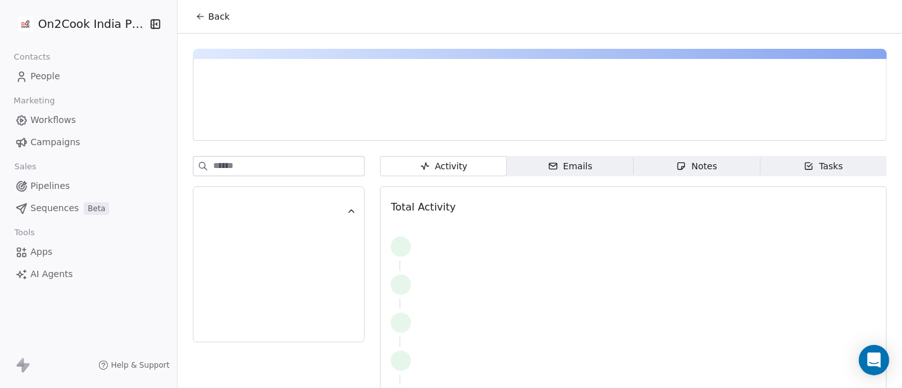
click at [208, 21] on span "Back" at bounding box center [219, 16] width 22 height 13
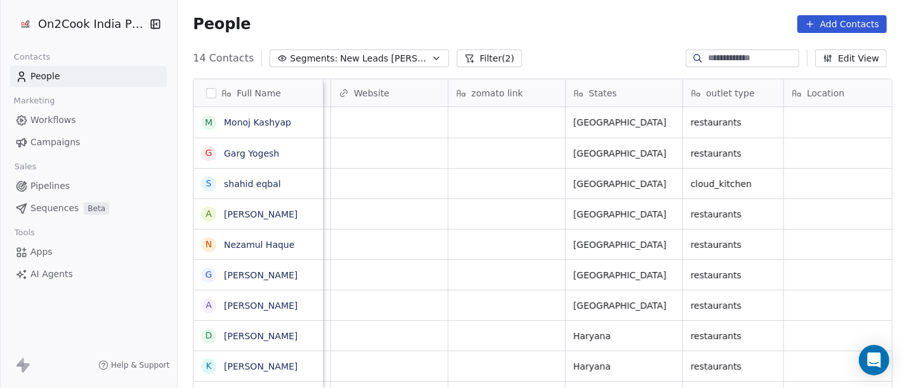
scroll to position [0, 1574]
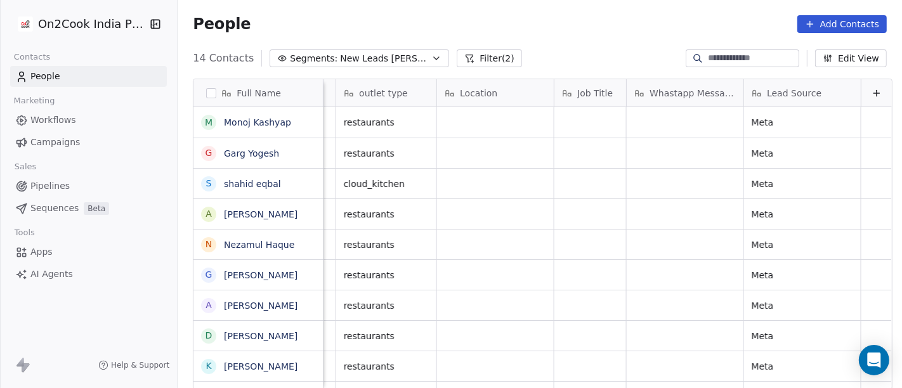
click at [469, 58] on button "Filter (2)" at bounding box center [488, 58] width 65 height 18
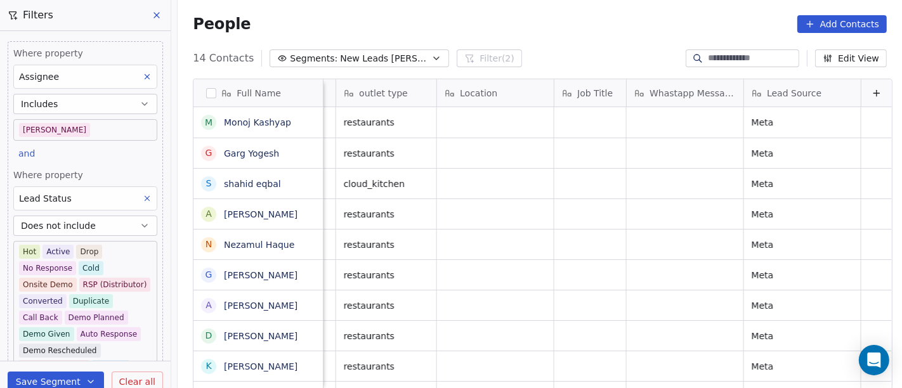
click at [136, 349] on span "Clear all" at bounding box center [137, 381] width 36 height 13
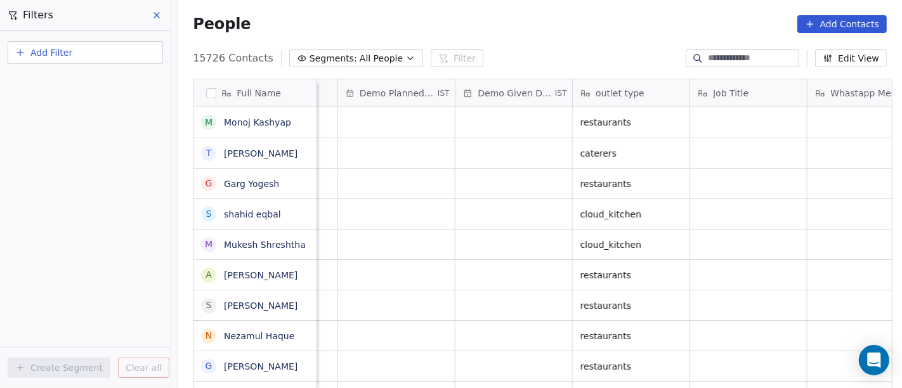
scroll to position [0, 1753]
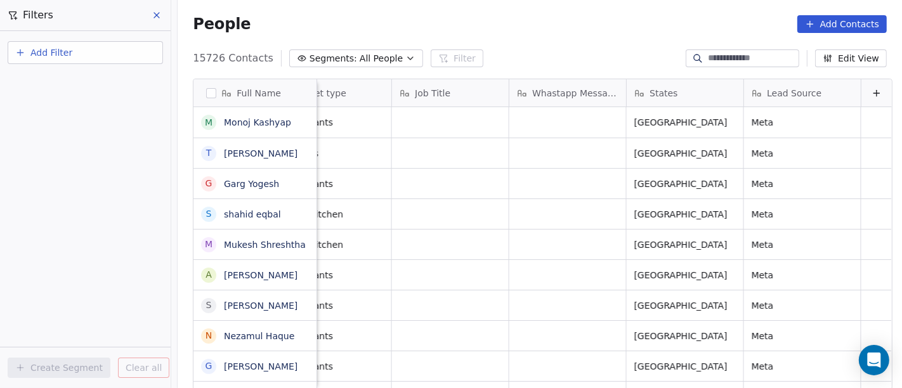
click at [364, 59] on span "All People" at bounding box center [380, 58] width 43 height 13
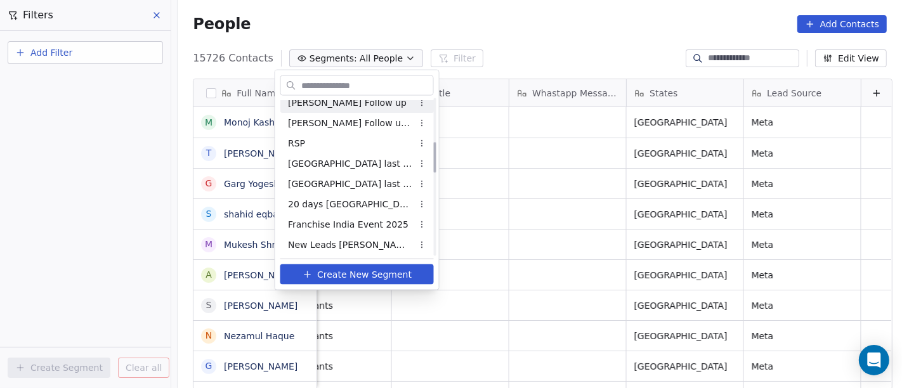
scroll to position [282, 0]
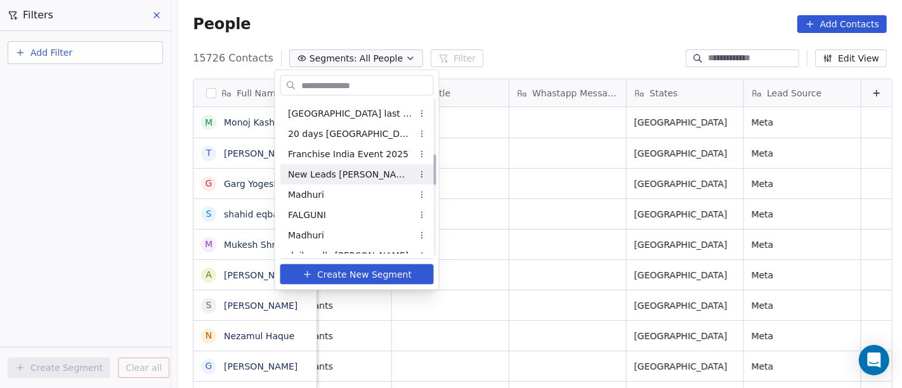
click at [330, 172] on span "New Leads Salim" at bounding box center [350, 173] width 124 height 13
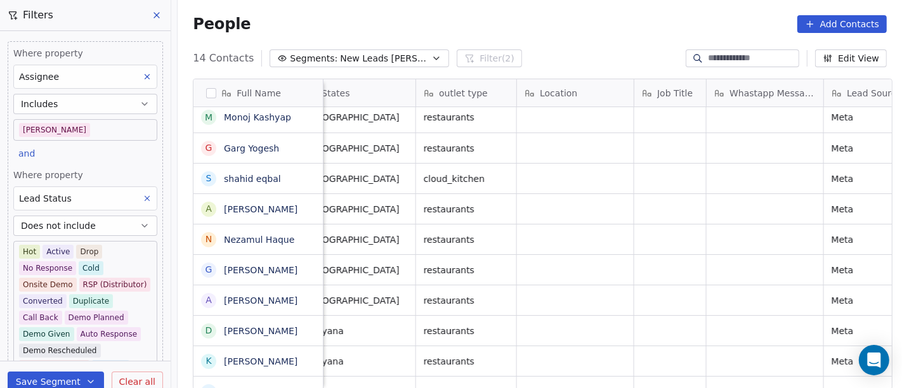
scroll to position [11, 1574]
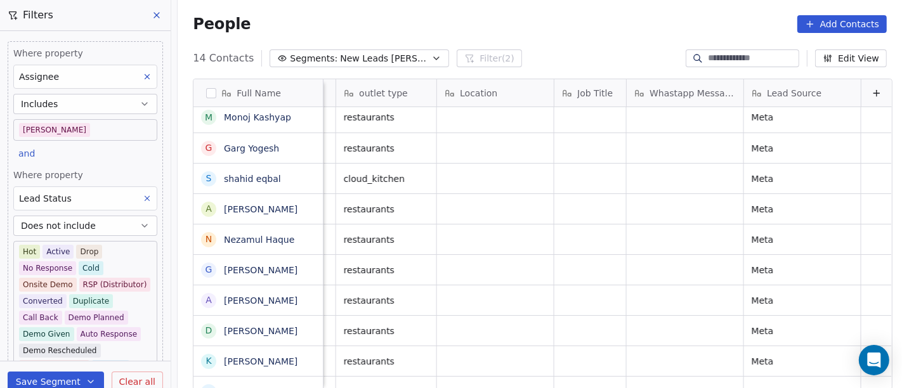
click at [811, 60] on button "Edit View" at bounding box center [851, 58] width 72 height 18
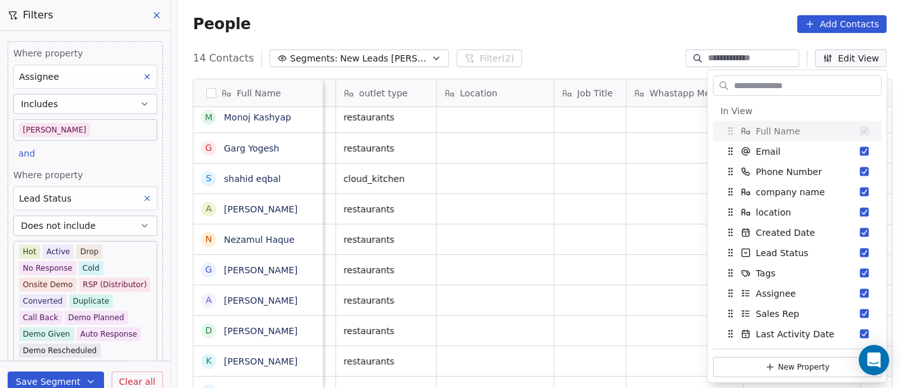
click at [756, 86] on input "text" at bounding box center [806, 85] width 150 height 18
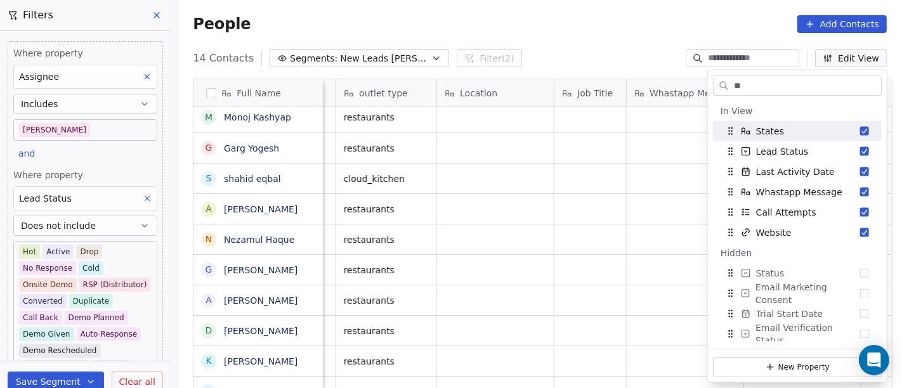
type input "**"
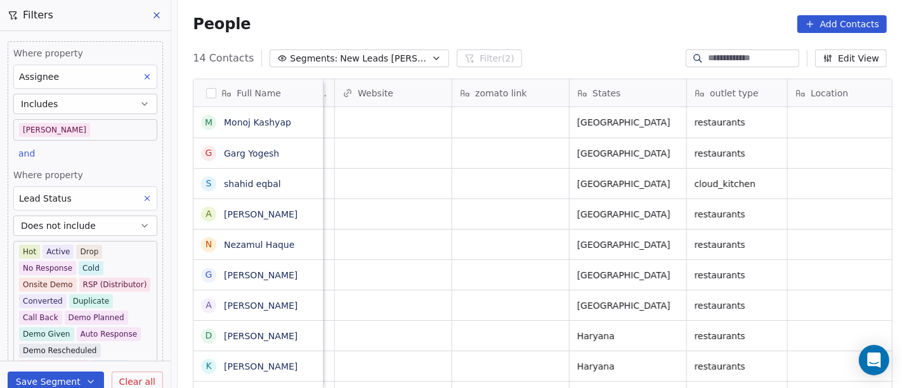
scroll to position [0, 1213]
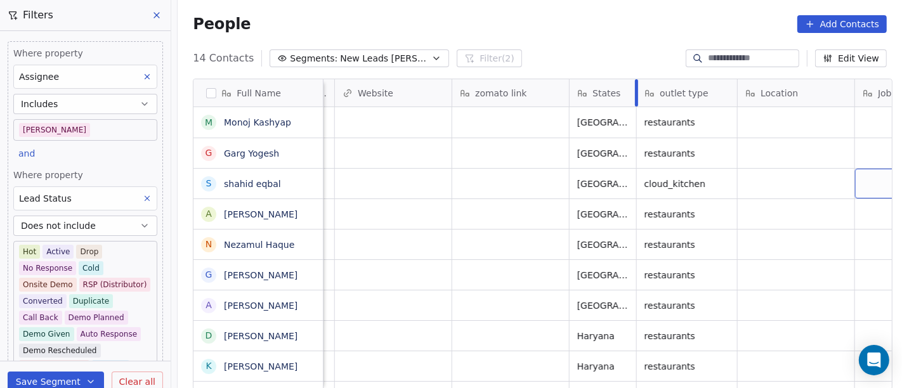
drag, startPoint x: 679, startPoint y: 95, endPoint x: 629, endPoint y: 94, distance: 50.1
click at [635, 94] on div at bounding box center [636, 92] width 3 height 27
click at [611, 34] on div "People Add Contacts" at bounding box center [540, 24] width 724 height 48
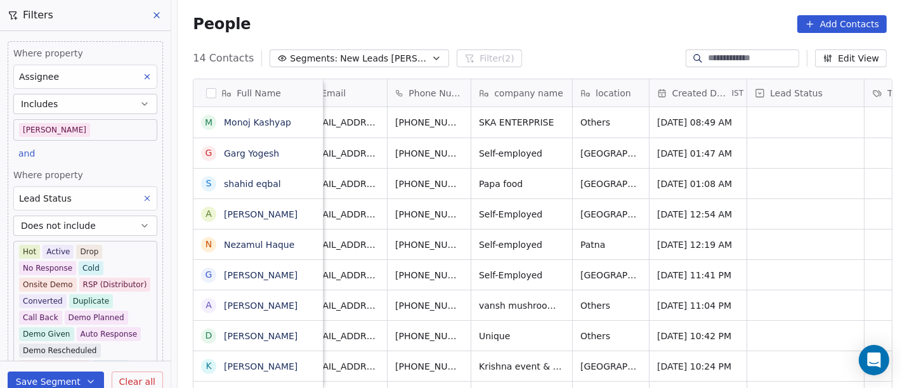
scroll to position [0, 0]
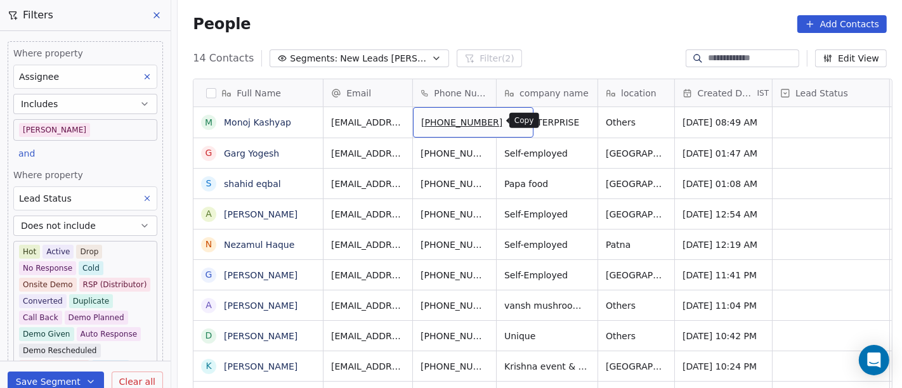
click at [512, 122] on icon "grid" at bounding box center [517, 120] width 10 height 10
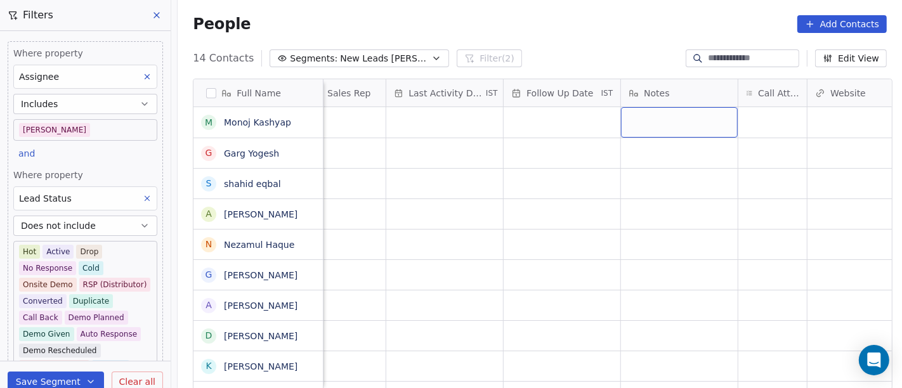
scroll to position [0, 742]
click at [638, 117] on div "grid" at bounding box center [677, 122] width 117 height 30
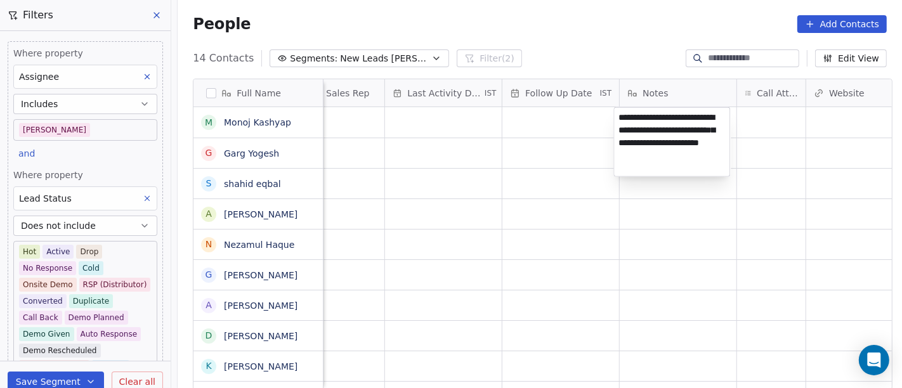
type textarea "**********"
click at [658, 267] on html "On2Cook India Pvt. Ltd. Contacts People Marketing Workflows Campaigns Sales Pip…" at bounding box center [451, 194] width 902 height 388
click at [552, 124] on html "On2Cook India Pvt. Ltd. Contacts People Marketing Workflows Campaigns Sales Pip…" at bounding box center [451, 194] width 902 height 388
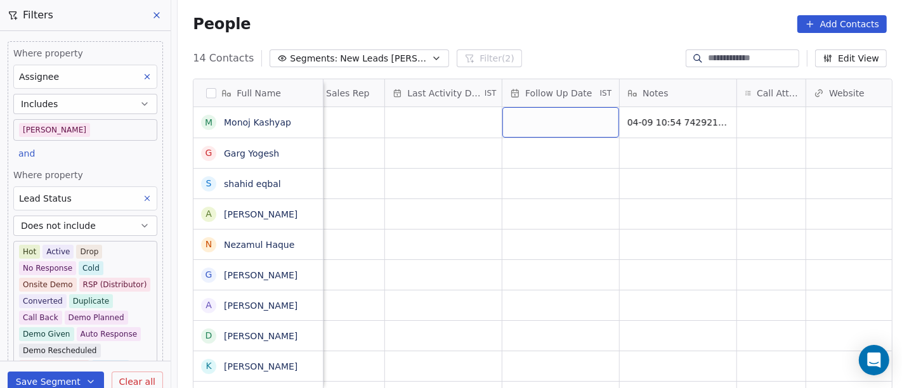
click at [552, 124] on div "grid" at bounding box center [560, 122] width 117 height 30
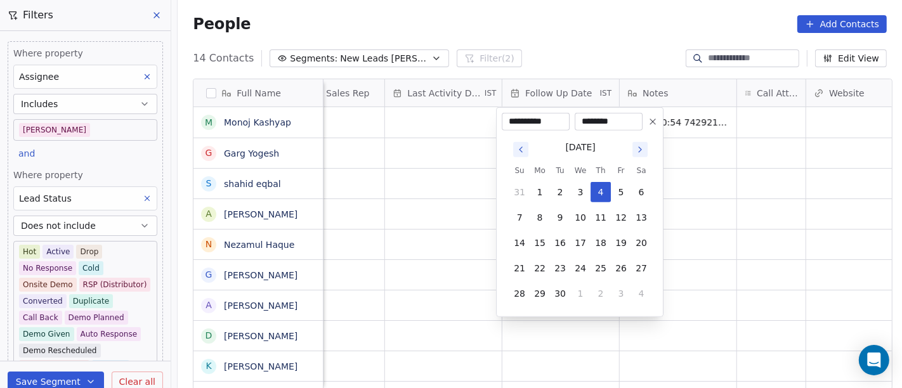
click at [637, 147] on icon "Go to next month" at bounding box center [640, 150] width 10 height 10
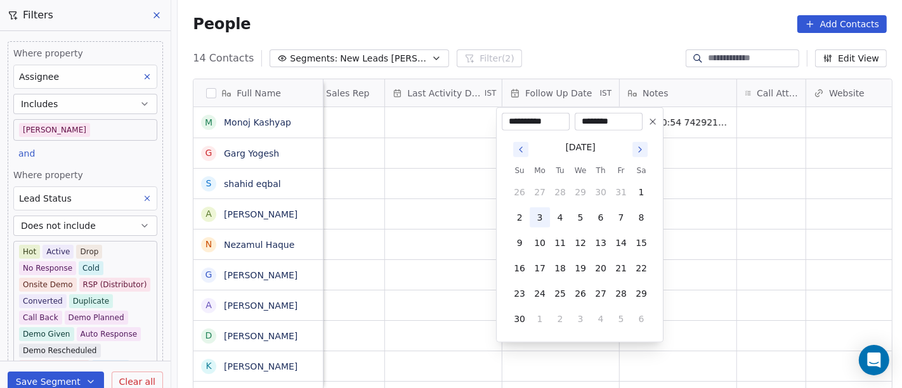
click at [541, 214] on button "3" at bounding box center [539, 217] width 20 height 20
type input "**********"
click at [770, 214] on html "On2Cook India Pvt. Ltd. Contacts People Marketing Workflows Campaigns Sales Pip…" at bounding box center [451, 194] width 902 height 388
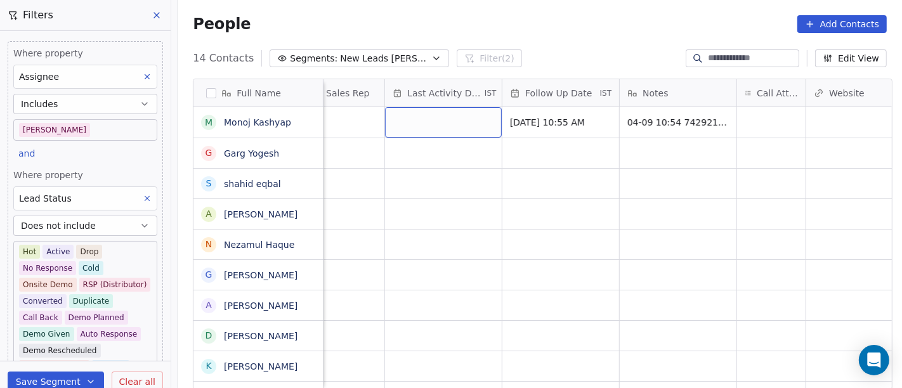
click at [430, 127] on div "grid" at bounding box center [443, 122] width 117 height 30
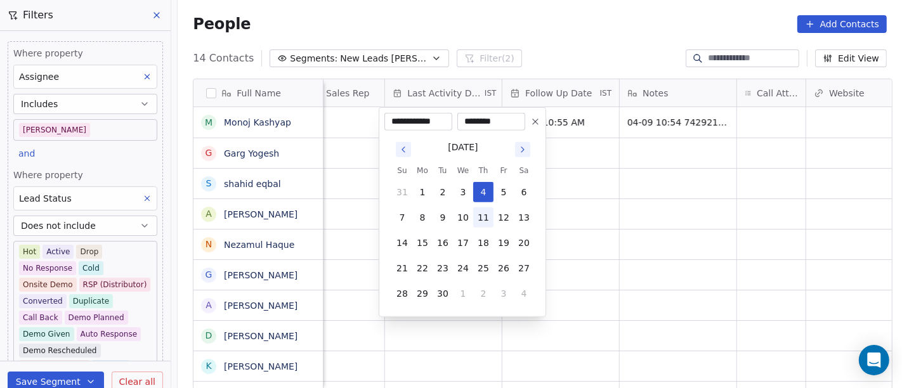
click at [487, 211] on button "11" at bounding box center [483, 217] width 20 height 20
click at [486, 191] on button "4" at bounding box center [483, 192] width 20 height 20
type input "**********"
click at [635, 197] on html "On2Cook India Pvt. Ltd. Contacts People Marketing Workflows Campaigns Sales Pip…" at bounding box center [451, 194] width 902 height 388
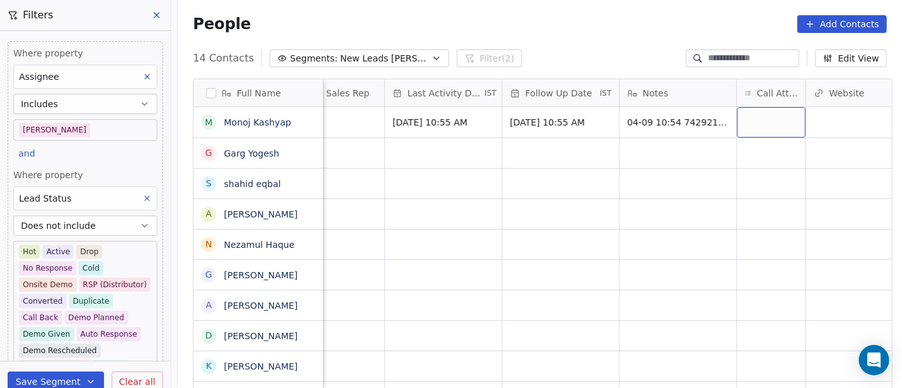
click at [754, 117] on div "grid" at bounding box center [771, 122] width 68 height 30
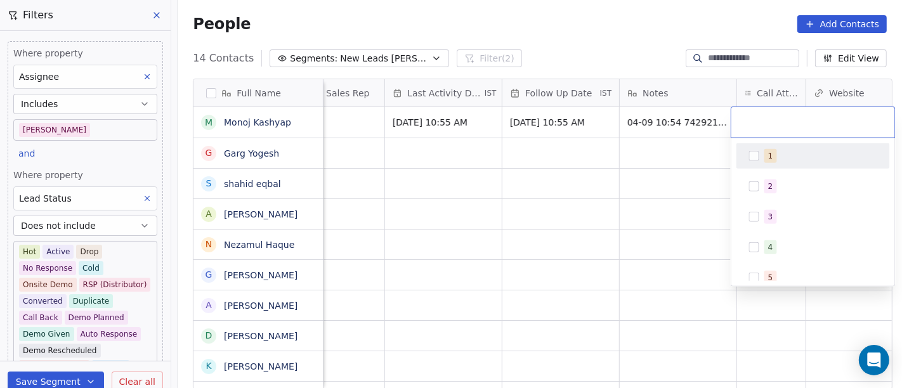
click at [764, 154] on span "1" at bounding box center [770, 156] width 13 height 14
click at [666, 181] on html "On2Cook India Pvt. Ltd. Contacts People Marketing Workflows Campaigns Sales Pip…" at bounding box center [451, 194] width 902 height 388
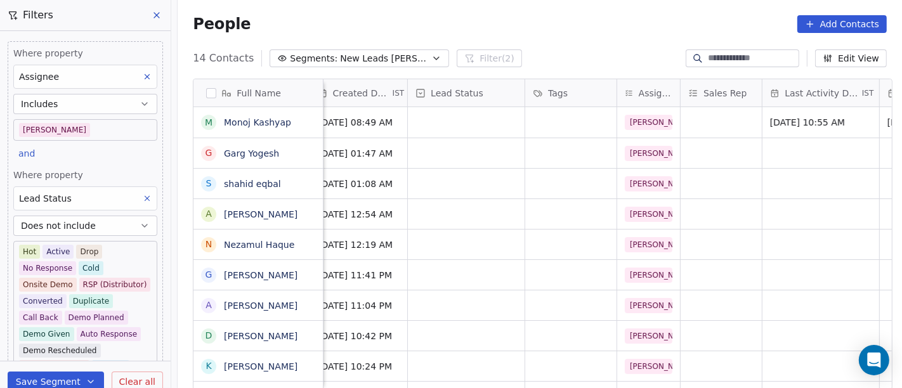
scroll to position [0, 363]
click at [491, 124] on div "grid" at bounding box center [468, 122] width 117 height 30
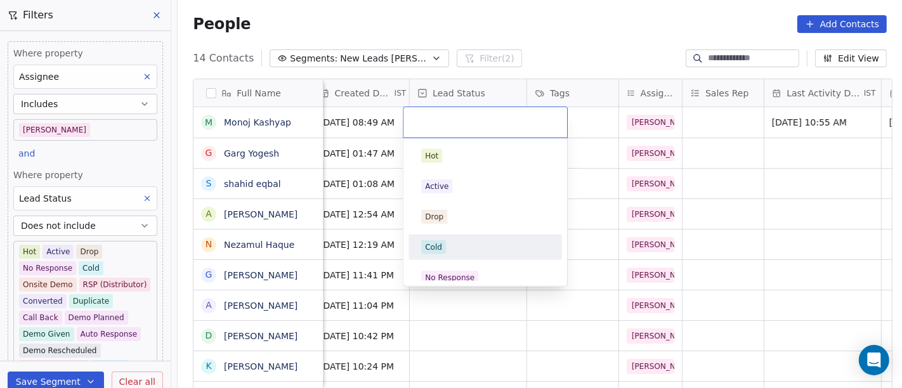
click at [463, 241] on div "Cold" at bounding box center [485, 247] width 128 height 14
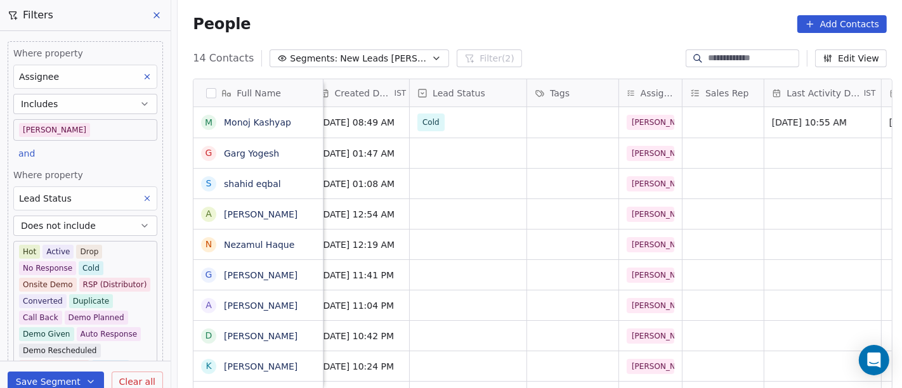
scroll to position [0, 0]
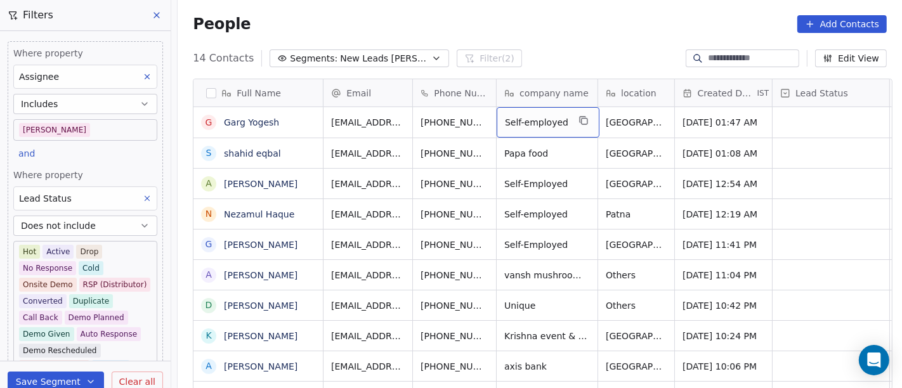
click at [519, 134] on div "Self-employed" at bounding box center [547, 122] width 103 height 30
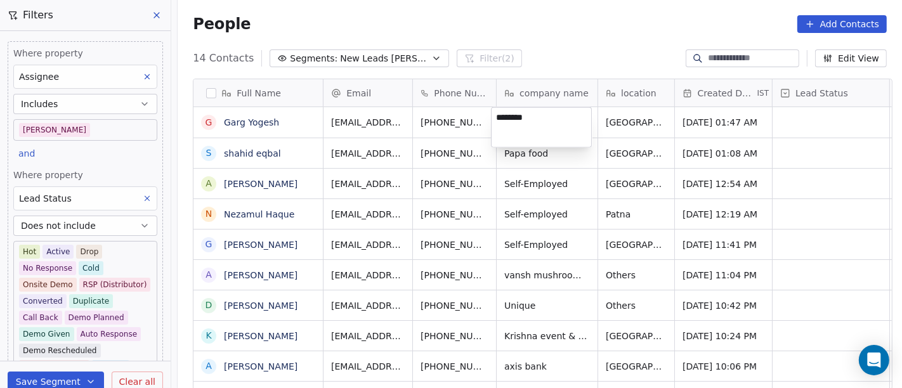
type textarea "********"
click at [576, 30] on html "On2Cook India Pvt. Ltd. Contacts People Marketing Workflows Campaigns Sales Pip…" at bounding box center [451, 194] width 902 height 388
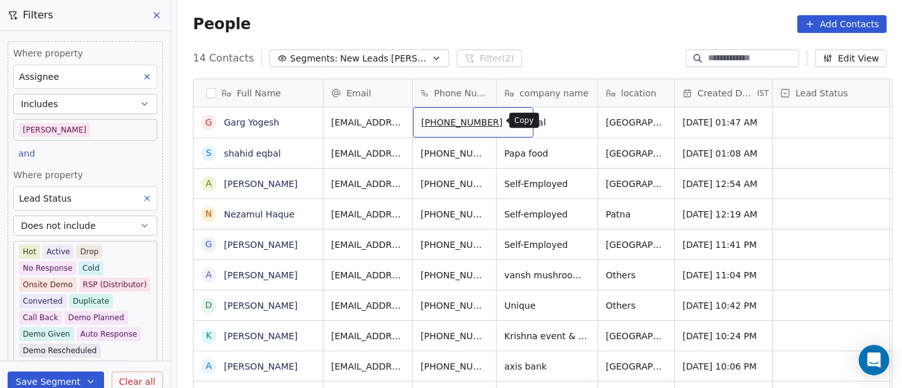
click at [512, 124] on icon "grid" at bounding box center [517, 120] width 10 height 10
click at [520, 39] on div "People Add Contacts" at bounding box center [540, 24] width 724 height 48
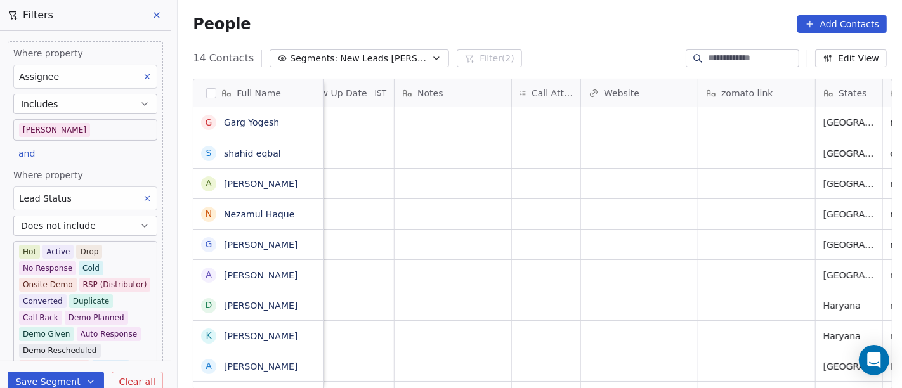
scroll to position [0, 968]
click at [537, 120] on div "grid" at bounding box center [545, 122] width 68 height 30
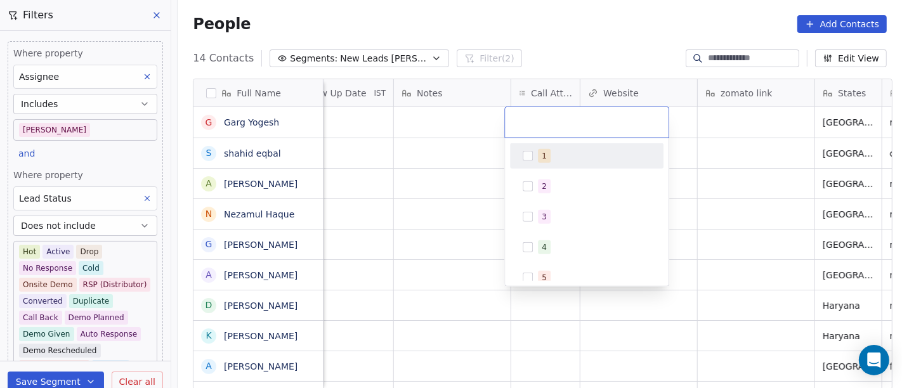
click at [546, 150] on span "1" at bounding box center [544, 156] width 13 height 14
click at [470, 144] on html "On2Cook India Pvt. Ltd. Contacts People Marketing Workflows Campaigns Sales Pip…" at bounding box center [451, 194] width 902 height 388
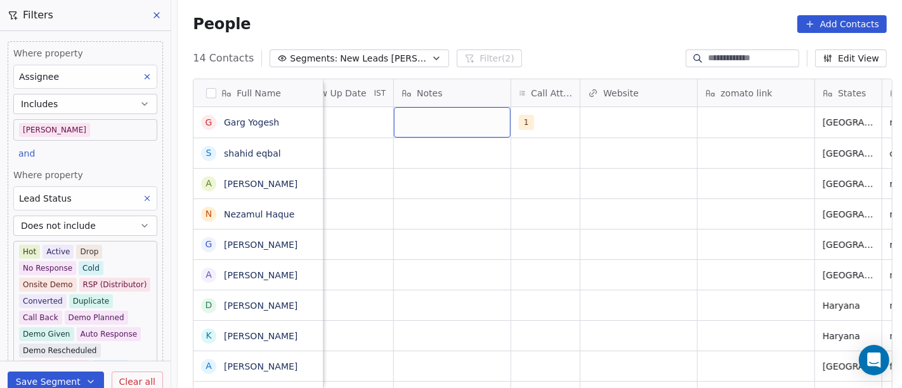
click at [425, 117] on div "grid" at bounding box center [452, 122] width 117 height 30
type textarea "**********"
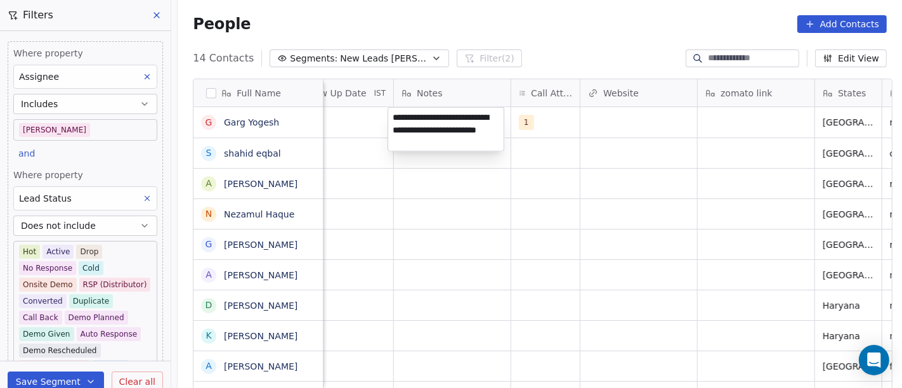
click at [472, 207] on html "On2Cook India Pvt. Ltd. Contacts People Marketing Workflows Campaigns Sales Pip…" at bounding box center [451, 194] width 902 height 388
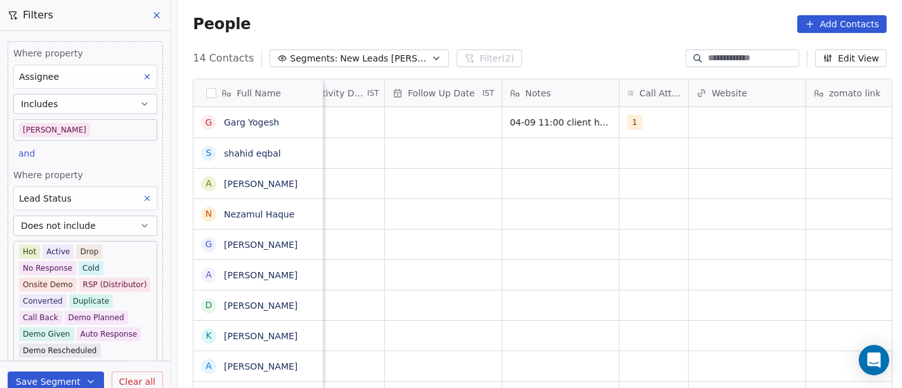
scroll to position [0, 859]
click at [418, 126] on div "grid" at bounding box center [443, 122] width 117 height 30
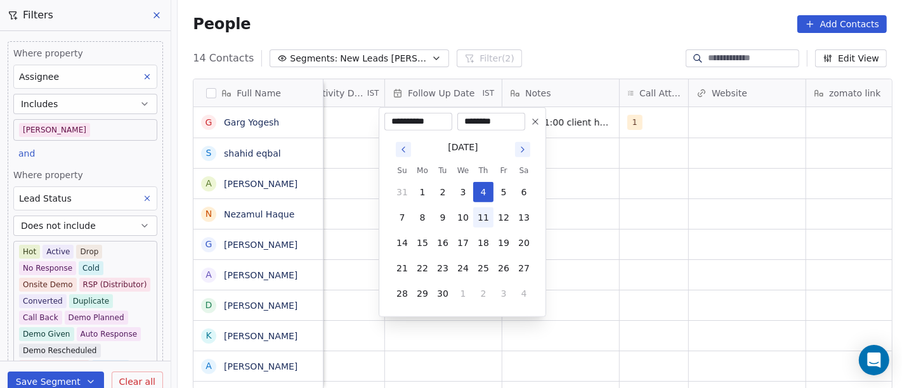
click at [477, 216] on button "11" at bounding box center [483, 217] width 20 height 20
type input "**********"
click at [604, 205] on html "On2Cook India Pvt. Ltd. Contacts People Marketing Workflows Campaigns Sales Pip…" at bounding box center [451, 194] width 902 height 388
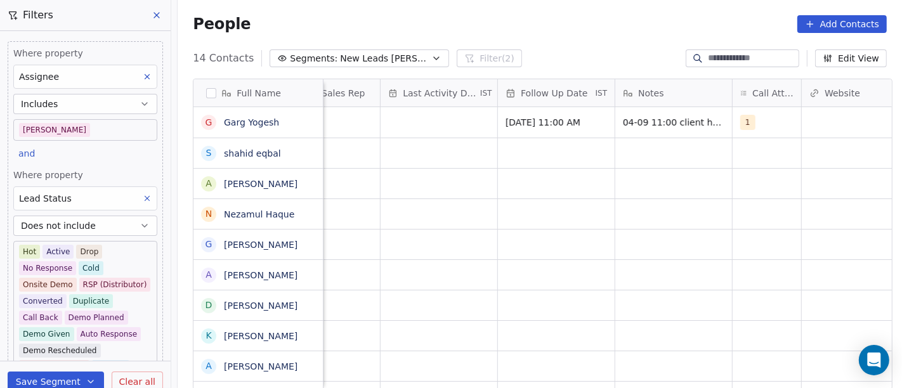
scroll to position [0, 746]
click at [444, 127] on div "grid" at bounding box center [438, 122] width 117 height 30
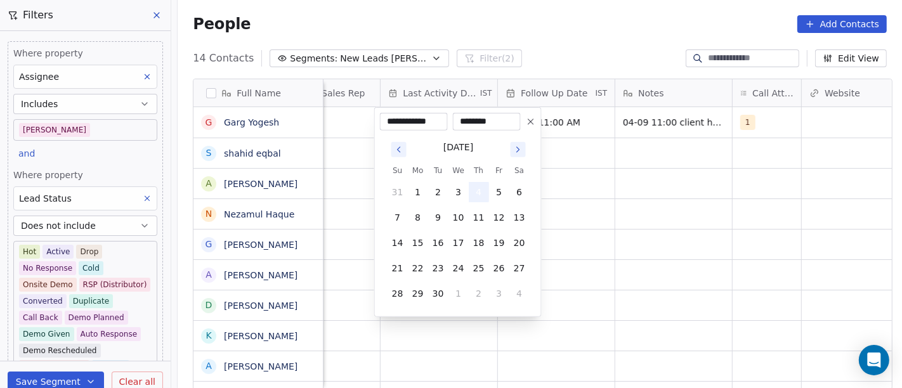
click at [471, 197] on button "4" at bounding box center [479, 192] width 20 height 20
click at [551, 195] on html "On2Cook India Pvt. Ltd. Contacts People Marketing Workflows Campaigns Sales Pip…" at bounding box center [451, 194] width 902 height 388
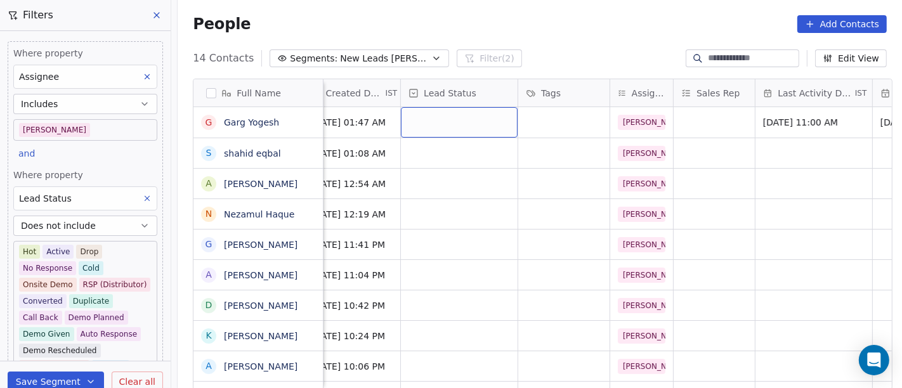
scroll to position [0, 370]
click at [426, 127] on div "grid" at bounding box center [461, 122] width 117 height 30
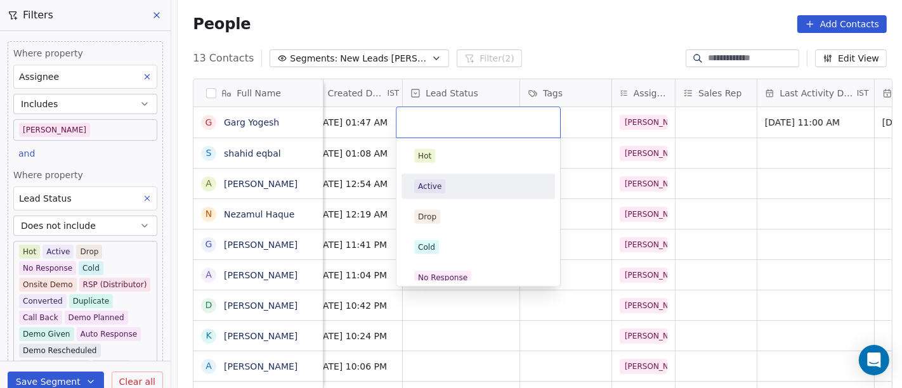
click at [444, 190] on div "Active" at bounding box center [478, 186] width 128 height 14
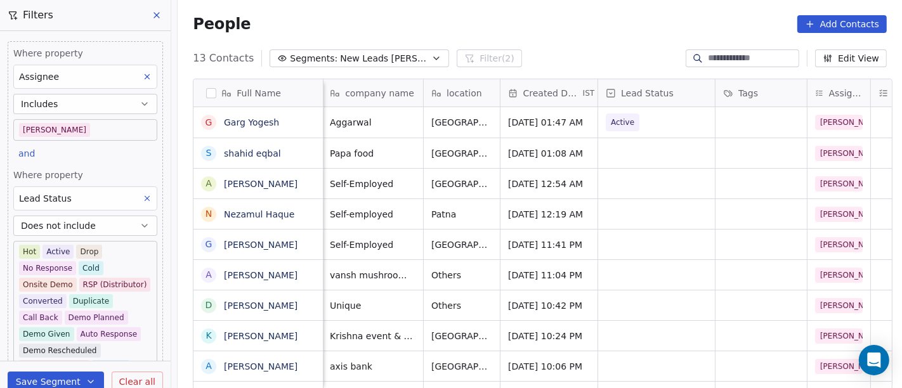
scroll to position [0, 0]
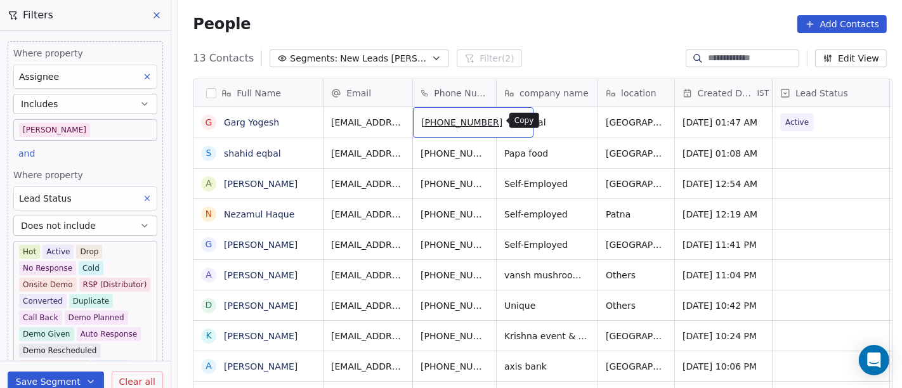
click at [512, 115] on icon "grid" at bounding box center [517, 120] width 10 height 10
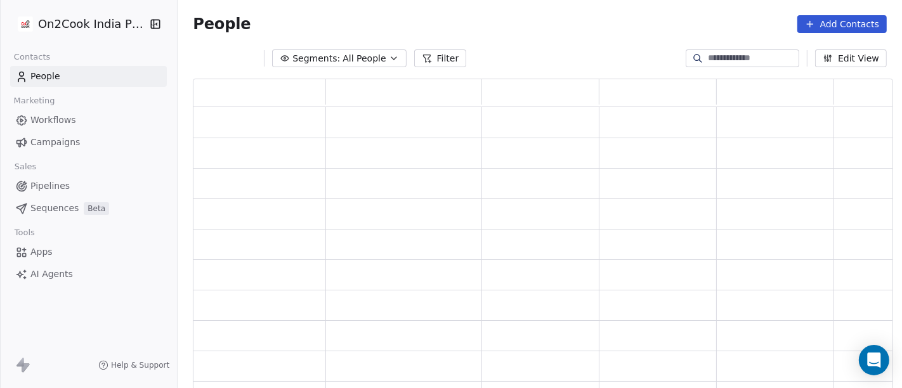
scroll to position [301, 689]
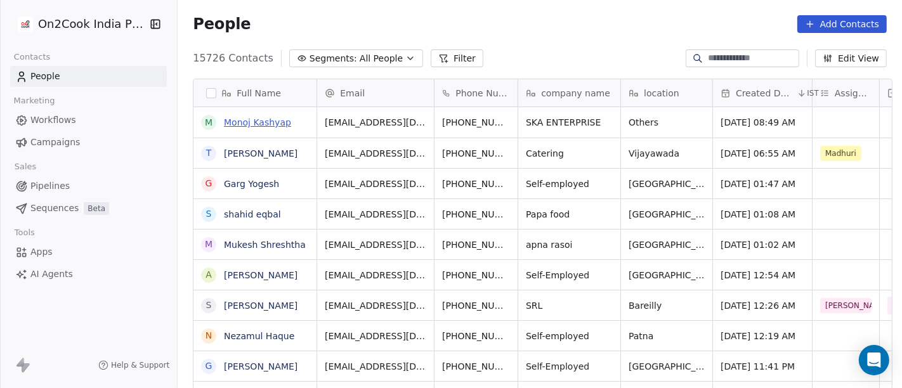
click at [264, 126] on link "Monoj Kashyap" at bounding box center [257, 122] width 67 height 10
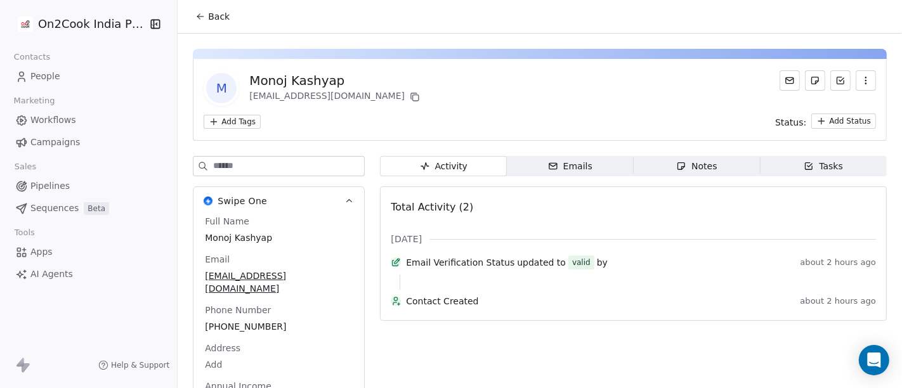
click at [208, 10] on span "Back" at bounding box center [219, 16] width 22 height 13
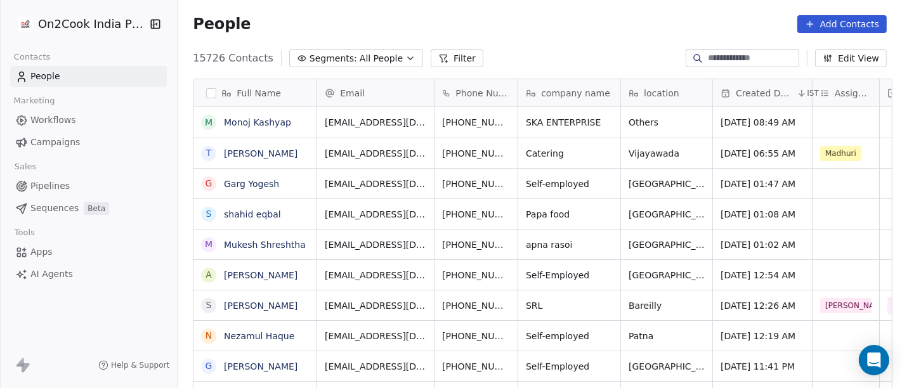
scroll to position [331, 719]
click at [228, 126] on link "Monoj Kashyap" at bounding box center [257, 122] width 67 height 10
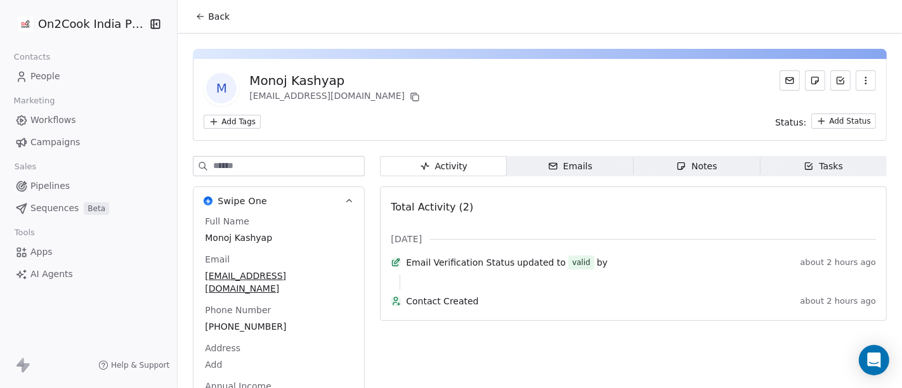
click at [221, 16] on span "Back" at bounding box center [219, 16] width 22 height 13
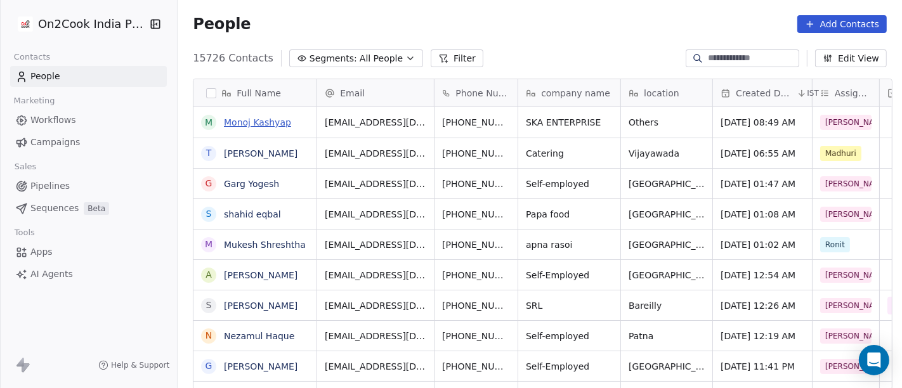
click at [228, 126] on link "Monoj Kashyap" at bounding box center [257, 122] width 67 height 10
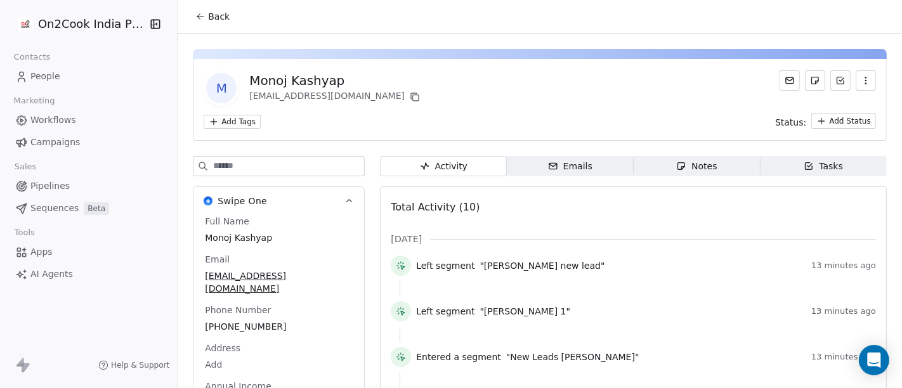
click at [188, 7] on button "Back" at bounding box center [212, 16] width 49 height 23
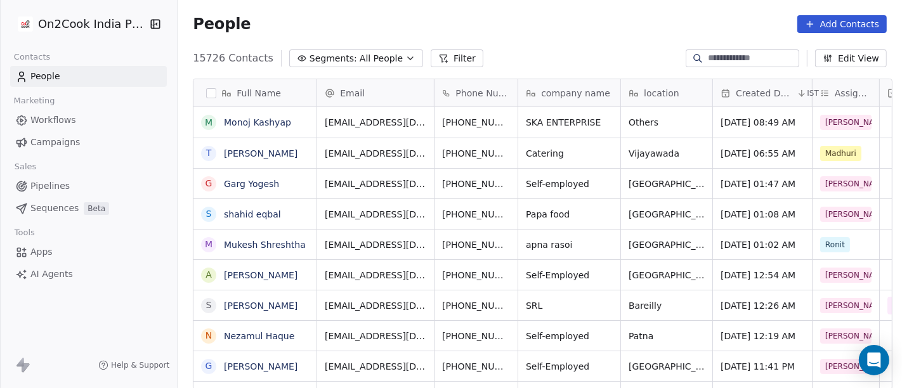
scroll to position [331, 719]
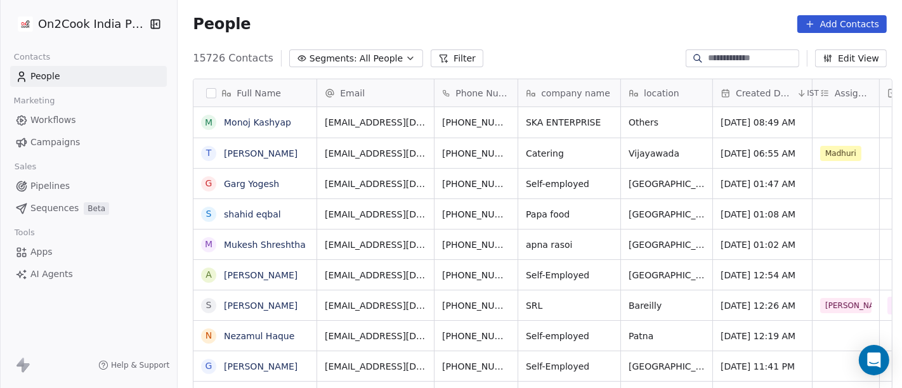
scroll to position [331, 719]
click at [250, 122] on link "Monoj Kashyap" at bounding box center [257, 122] width 67 height 10
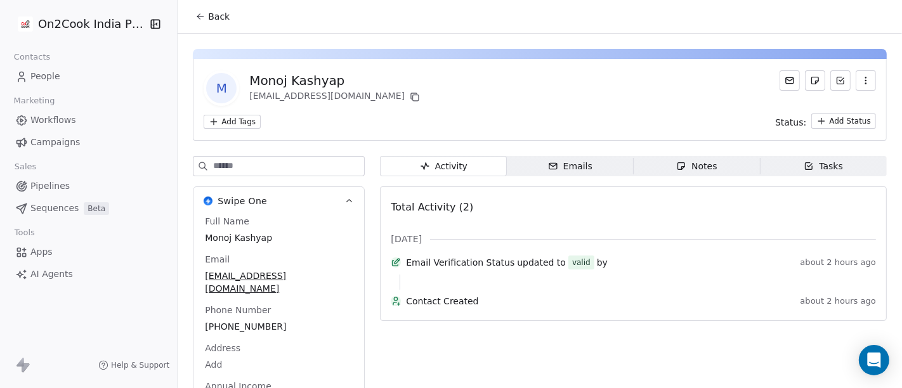
click at [212, 13] on span "Back" at bounding box center [219, 16] width 22 height 13
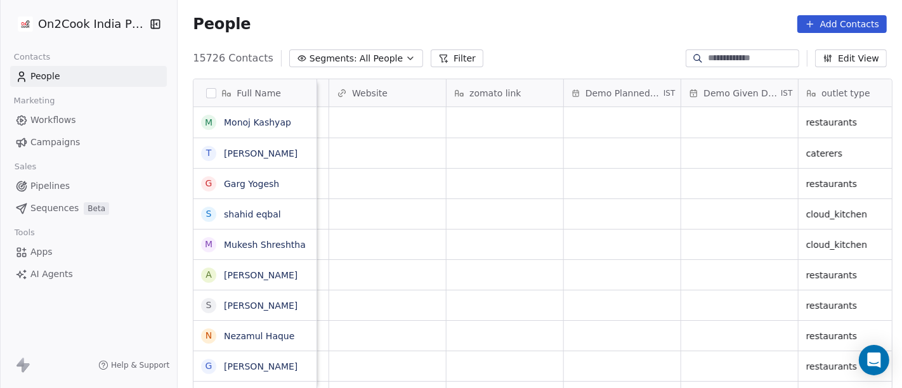
scroll to position [0, 157]
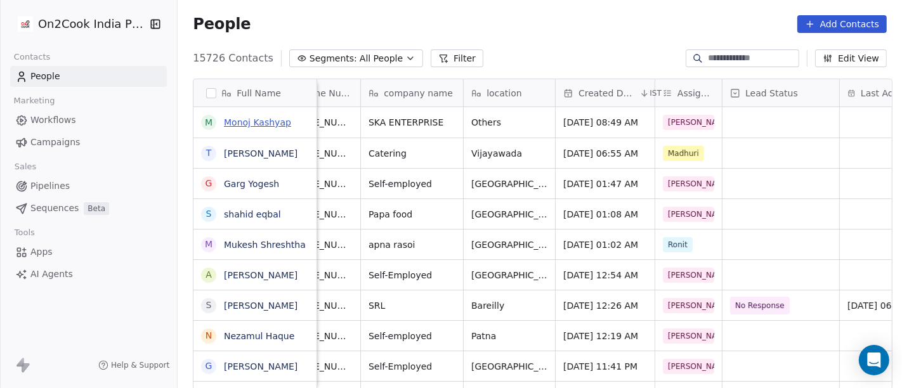
click at [264, 124] on link "Monoj Kashyap" at bounding box center [257, 122] width 67 height 10
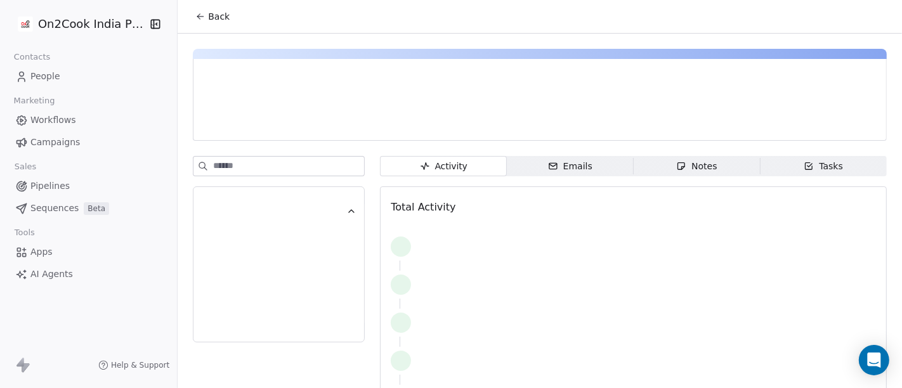
click at [196, 15] on icon at bounding box center [200, 16] width 10 height 10
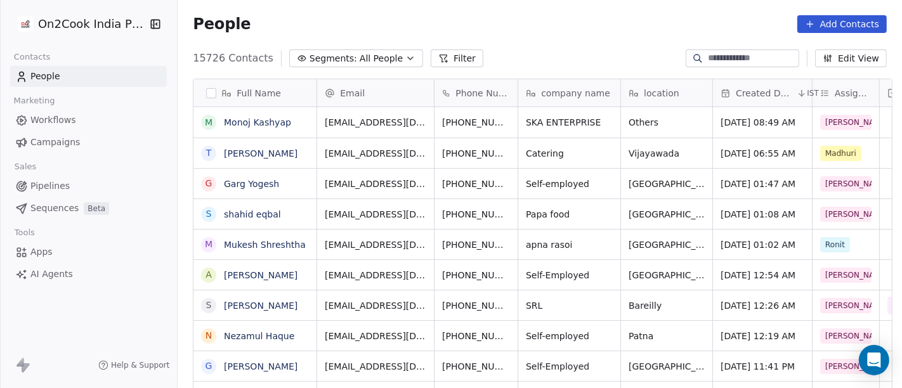
scroll to position [331, 719]
click at [710, 60] on input at bounding box center [752, 58] width 89 height 13
paste input "**********"
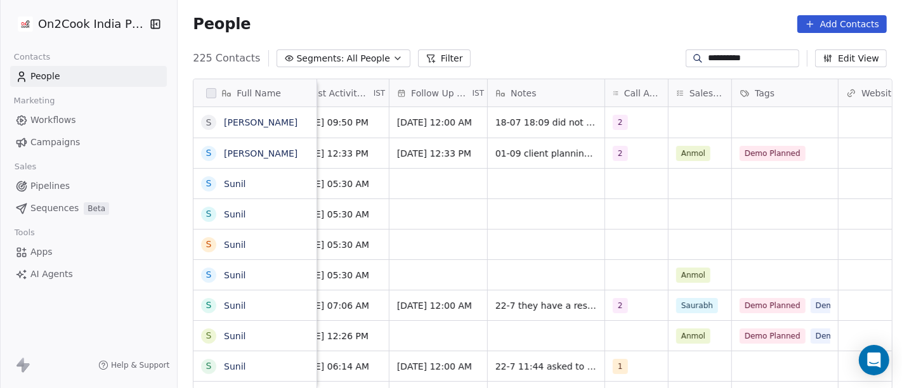
scroll to position [0, 711]
type input "**********"
click at [707, 150] on div "Anmol" at bounding box center [704, 153] width 74 height 30
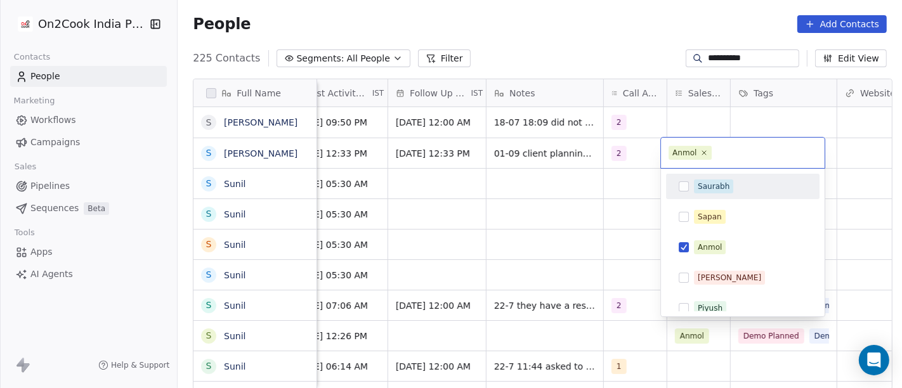
click at [702, 177] on div "Saurabh" at bounding box center [742, 186] width 143 height 20
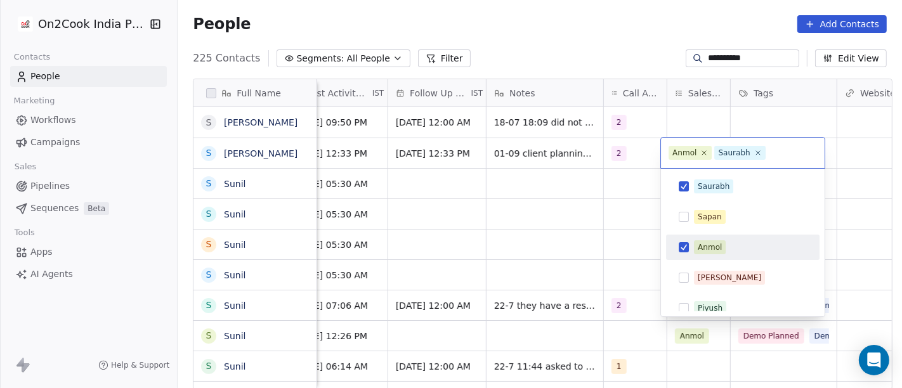
click at [704, 243] on div "Anmol" at bounding box center [709, 247] width 24 height 11
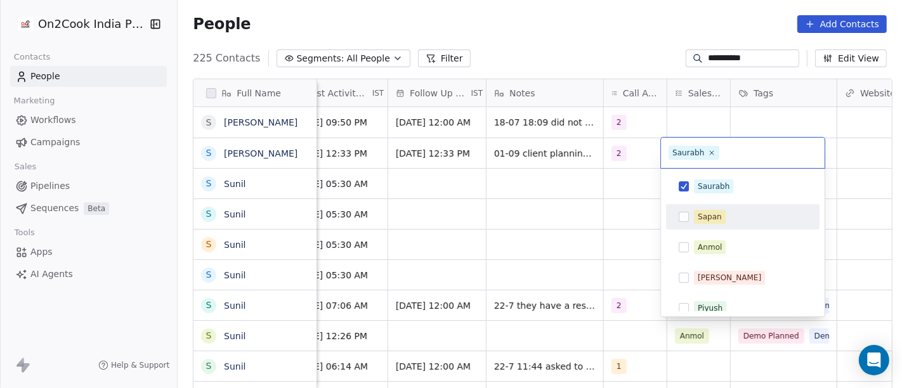
click at [544, 30] on html "**********" at bounding box center [451, 194] width 902 height 388
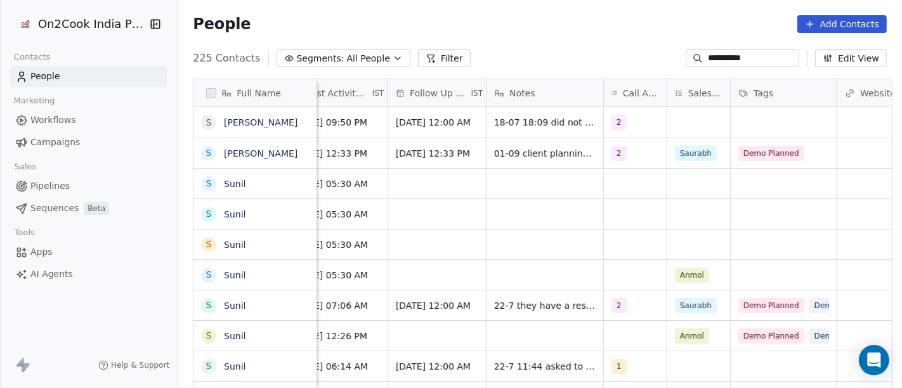
scroll to position [0, 651]
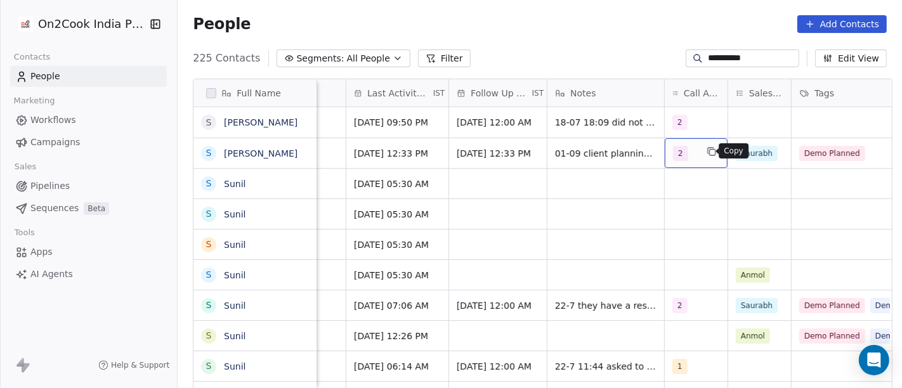
click at [704, 157] on button "grid" at bounding box center [711, 151] width 15 height 15
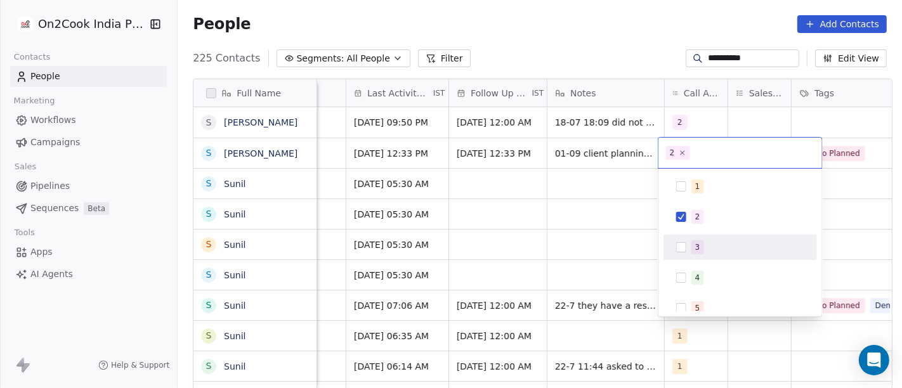
click at [694, 235] on div "3" at bounding box center [739, 247] width 153 height 25
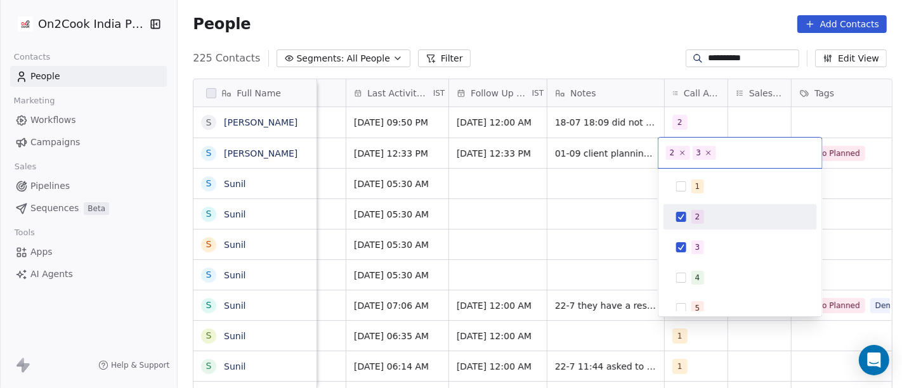
click at [691, 219] on span "2" at bounding box center [697, 217] width 13 height 14
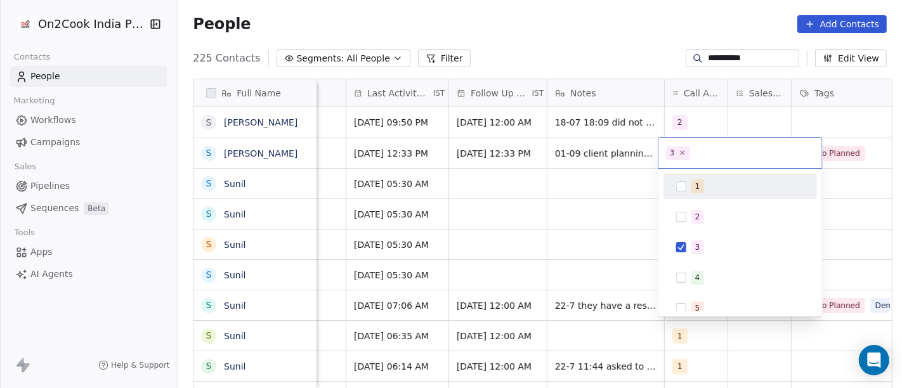
click at [639, 49] on html "**********" at bounding box center [451, 194] width 902 height 388
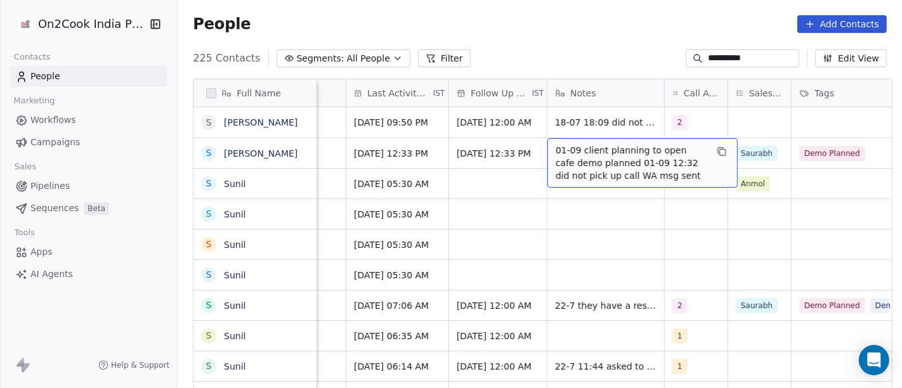
click at [573, 155] on span "01-09 client planning to open cafe demo planned 01-09 12:32 did not pick up cal…" at bounding box center [630, 163] width 151 height 38
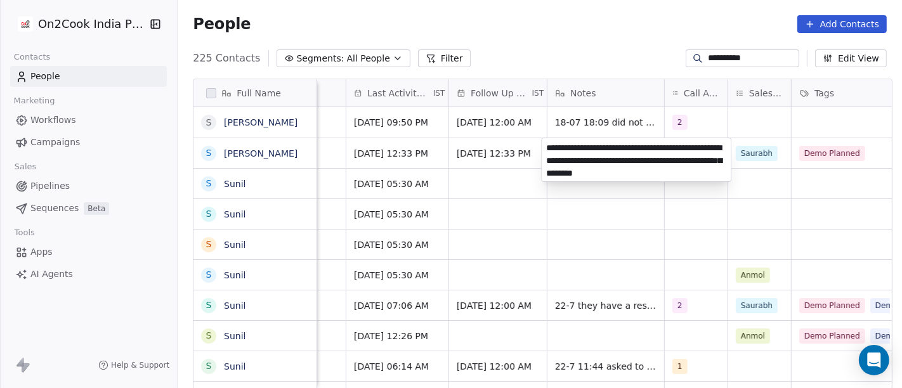
type textarea "**********"
click at [643, 236] on html "**********" at bounding box center [451, 194] width 902 height 388
click at [513, 249] on html "**********" at bounding box center [451, 194] width 902 height 388
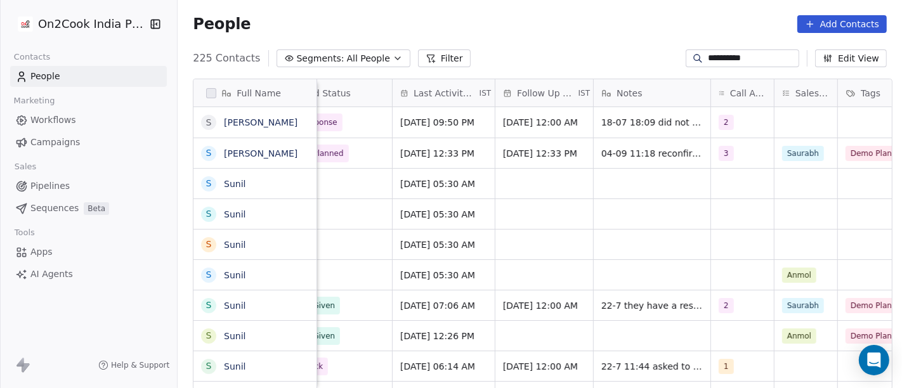
scroll to position [0, 605]
click at [402, 150] on span "Sep 01, 2025 12:33 PM" at bounding box center [437, 153] width 74 height 13
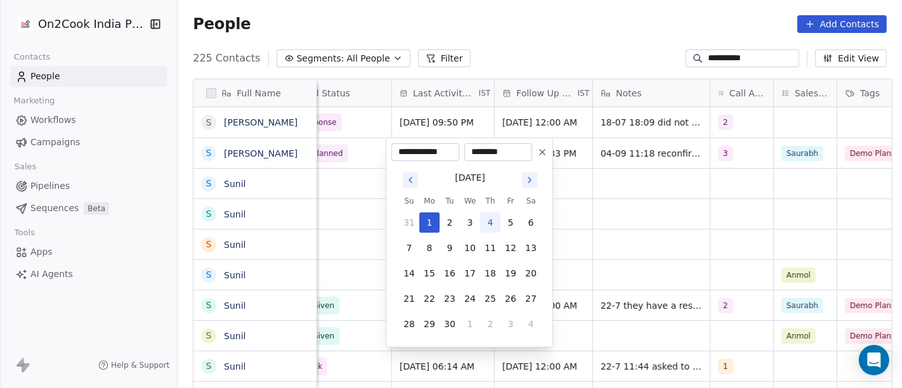
click at [489, 224] on button "4" at bounding box center [490, 222] width 20 height 20
type input "**********"
click at [708, 242] on html "**********" at bounding box center [451, 194] width 902 height 388
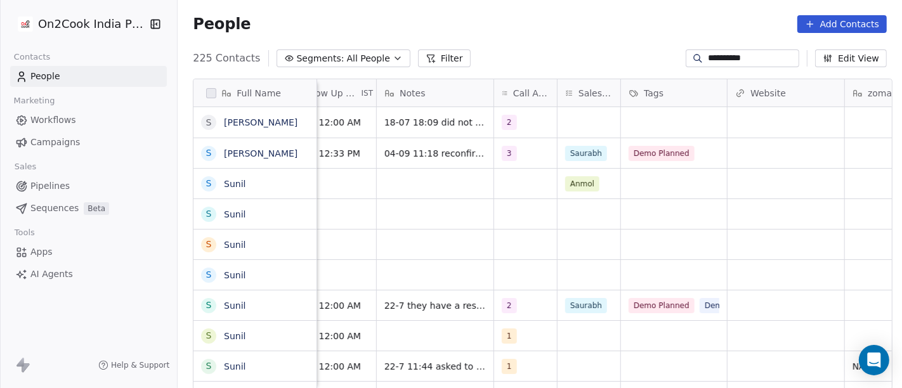
scroll to position [0, 820]
click at [728, 49] on div "**********" at bounding box center [741, 58] width 113 height 18
click at [737, 60] on input "**********" at bounding box center [752, 58] width 89 height 13
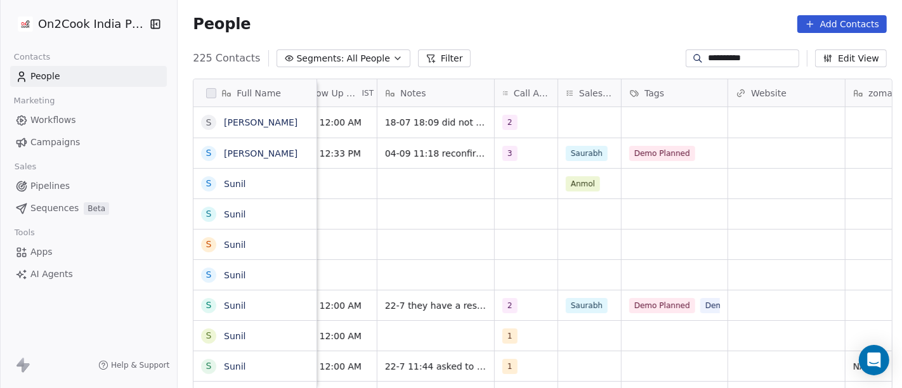
paste input "**"
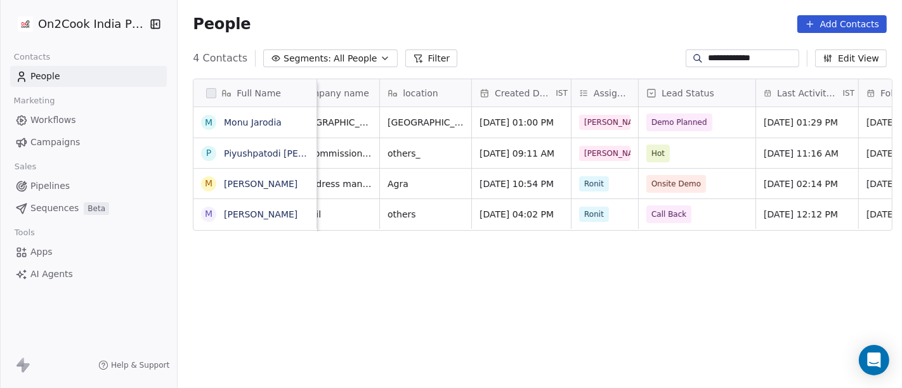
scroll to position [0, 0]
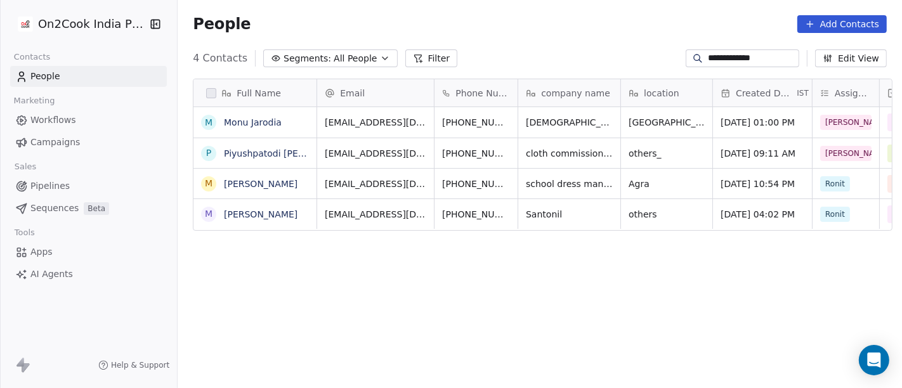
type input "**********"
click at [301, 126] on button "grid" at bounding box center [300, 120] width 15 height 15
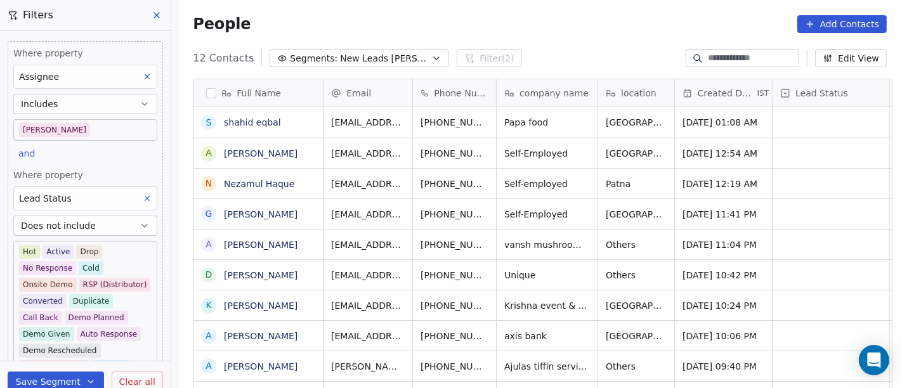
scroll to position [331, 719]
click at [597, 56] on div "12 Contacts Segments: New Leads Salim Filter (2) Edit View" at bounding box center [540, 58] width 724 height 20
click at [495, 131] on div "[PHONE_NUMBER]" at bounding box center [473, 122] width 120 height 30
click at [510, 127] on button "grid" at bounding box center [517, 120] width 15 height 15
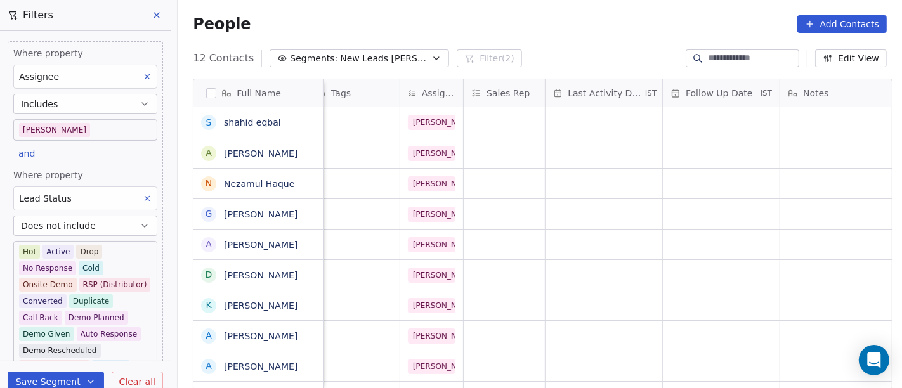
scroll to position [0, 711]
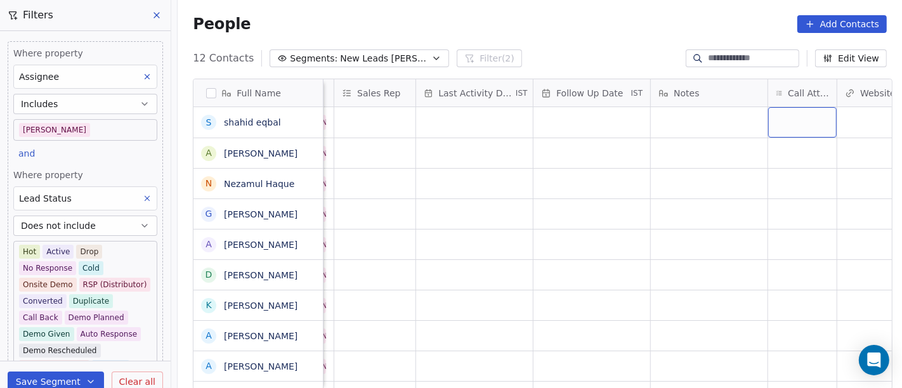
click at [779, 118] on div "grid" at bounding box center [802, 122] width 68 height 30
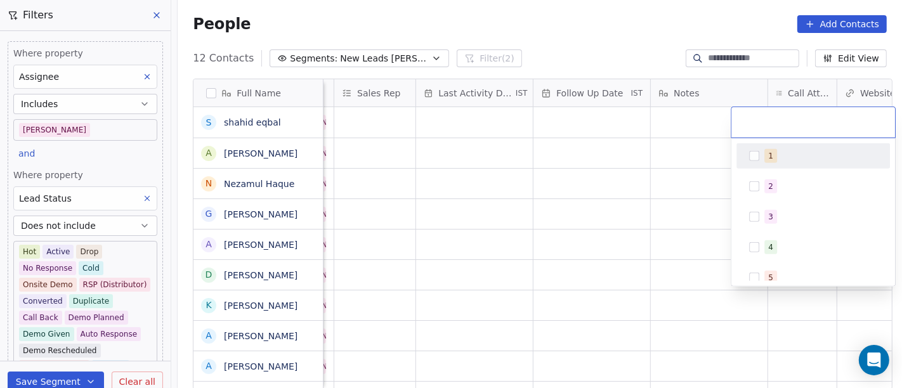
click at [798, 165] on div "1" at bounding box center [812, 156] width 143 height 20
click at [643, 143] on html "On2Cook India Pvt. Ltd. Contacts People Marketing Workflows Campaigns Sales Pip…" at bounding box center [451, 194] width 902 height 388
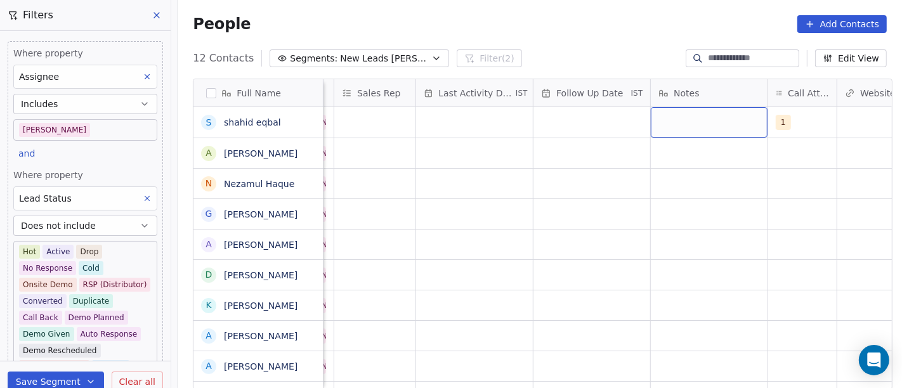
click at [697, 116] on div "grid" at bounding box center [709, 122] width 117 height 30
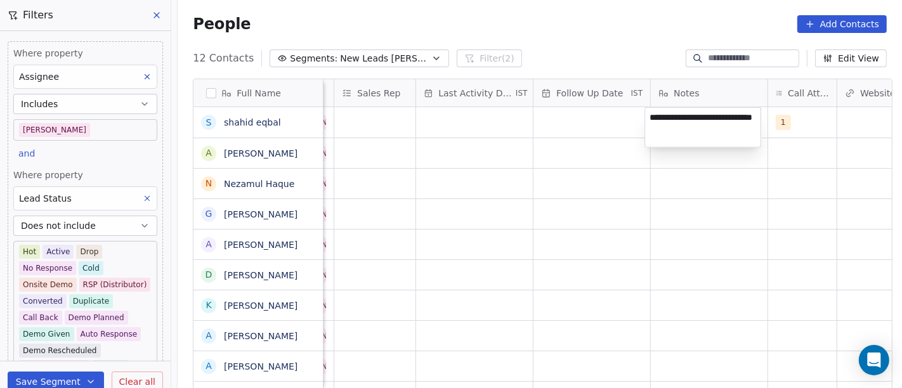
type textarea "**********"
click at [639, 172] on html "On2Cook India Pvt. Ltd. Contacts People Marketing Workflows Campaigns Sales Pip…" at bounding box center [451, 194] width 902 height 388
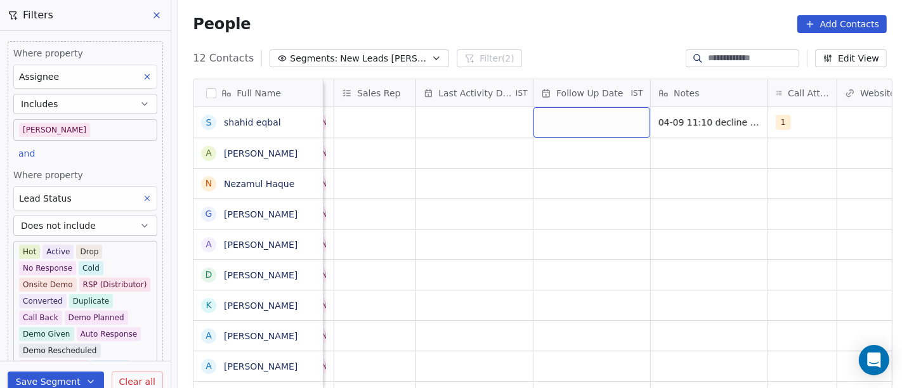
click at [588, 126] on div "grid" at bounding box center [591, 122] width 117 height 30
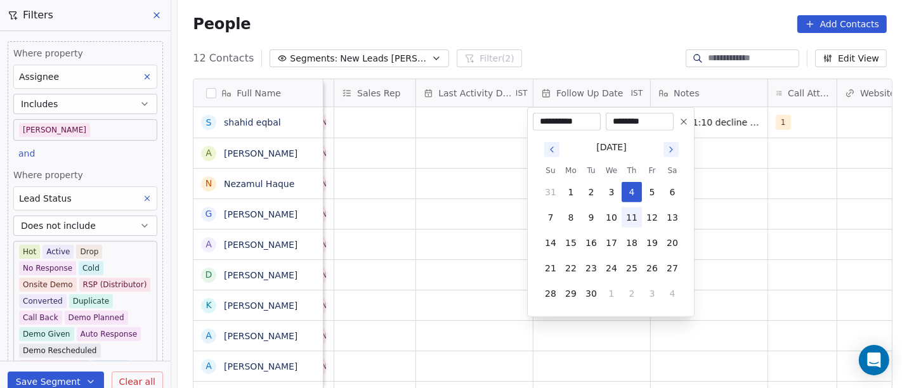
click at [634, 223] on button "11" at bounding box center [631, 217] width 20 height 20
type input "**********"
click at [846, 195] on html "On2Cook India Pvt. Ltd. Contacts People Marketing Workflows Campaigns Sales Pip…" at bounding box center [451, 194] width 902 height 388
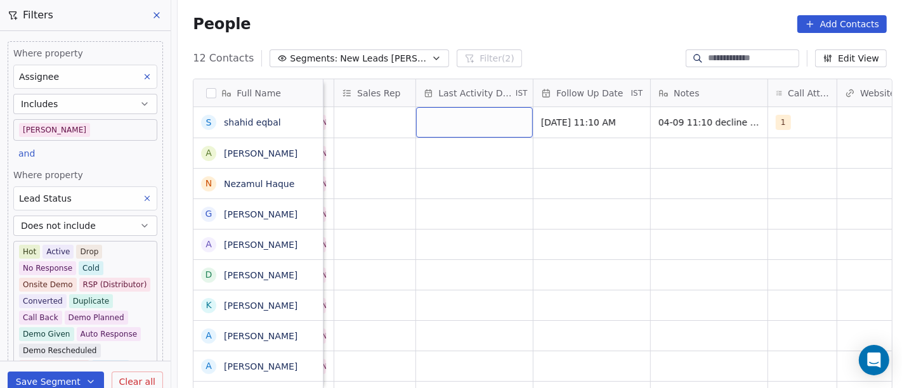
click at [442, 129] on div "grid" at bounding box center [474, 122] width 117 height 30
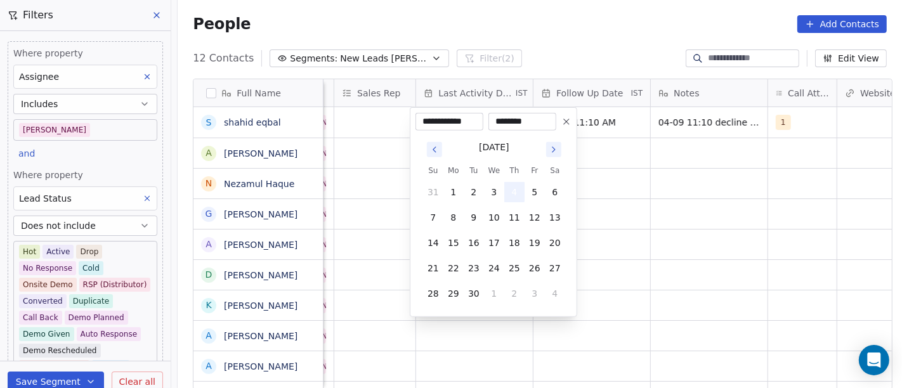
click at [508, 192] on button "4" at bounding box center [514, 192] width 20 height 20
click at [784, 179] on html "On2Cook India Pvt. Ltd. Contacts People Marketing Workflows Campaigns Sales Pip…" at bounding box center [451, 194] width 902 height 388
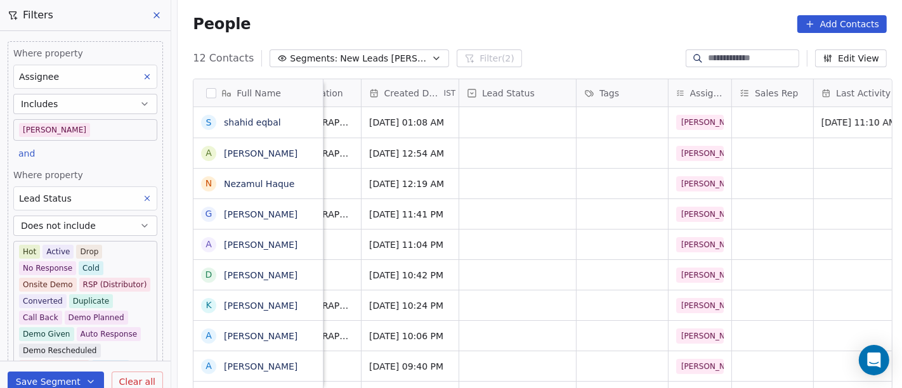
scroll to position [0, 312]
click at [540, 126] on div "grid" at bounding box center [518, 122] width 117 height 30
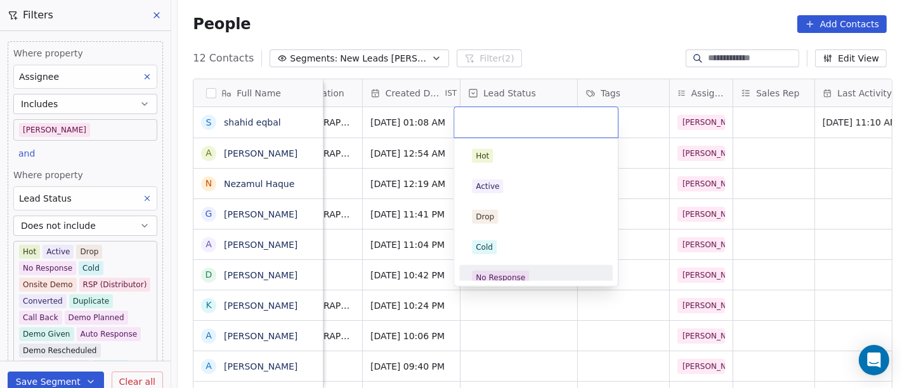
click at [508, 282] on div "Hot Active Drop Cold No Response Onsite Demo RSP (Distributor) Converted Duplic…" at bounding box center [536, 212] width 164 height 148
click at [531, 275] on div "No Response" at bounding box center [536, 278] width 128 height 14
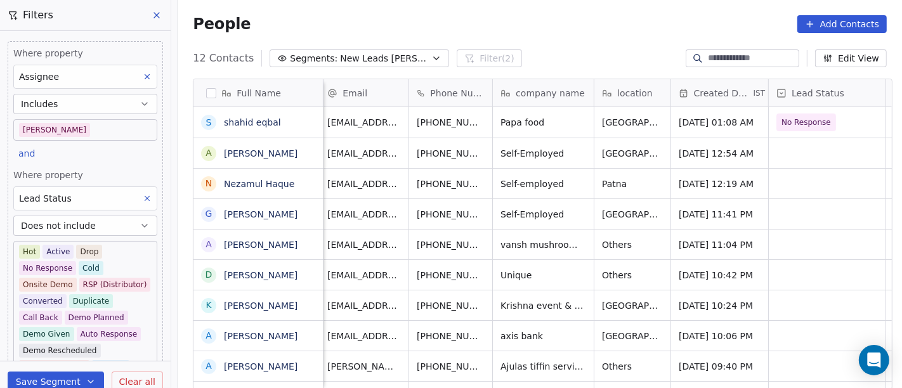
scroll to position [0, 0]
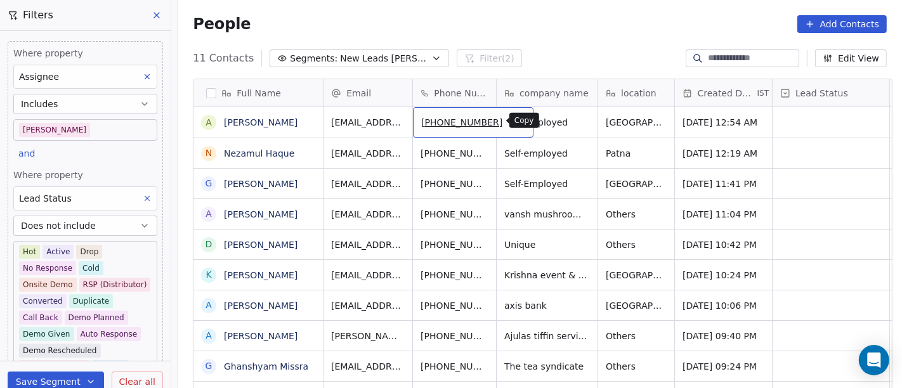
click at [512, 117] on icon "grid" at bounding box center [517, 120] width 10 height 10
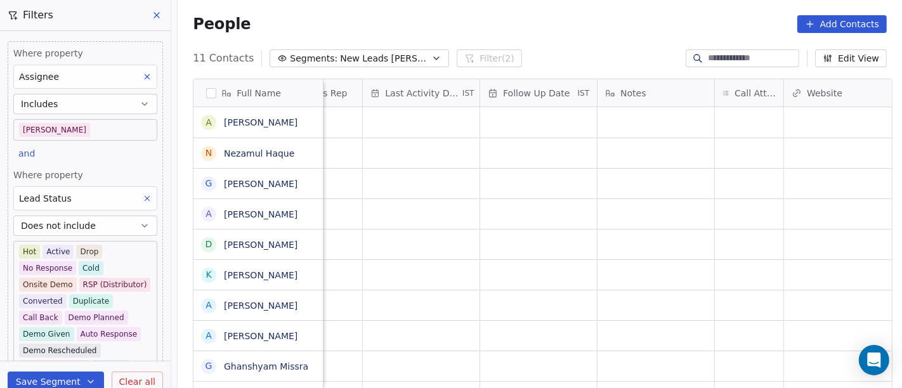
scroll to position [0, 776]
click at [719, 108] on div "grid" at bounding box center [736, 122] width 68 height 30
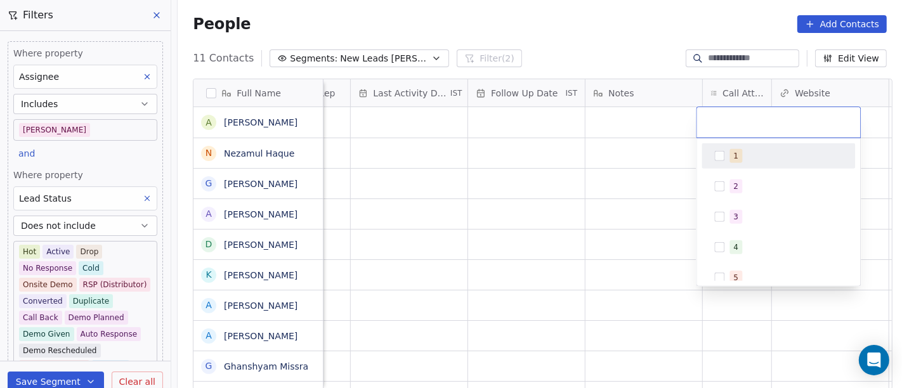
click at [749, 143] on div "1" at bounding box center [778, 155] width 153 height 25
click at [666, 143] on html "On2Cook India Pvt. Ltd. Contacts People Marketing Workflows Campaigns Sales Pip…" at bounding box center [451, 194] width 902 height 388
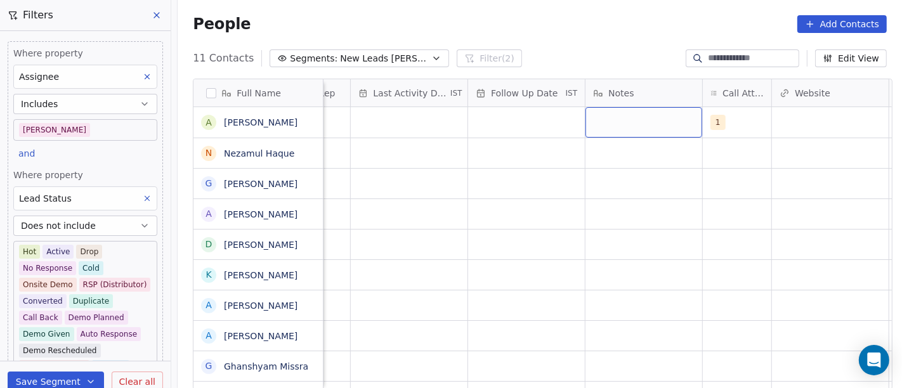
click at [637, 118] on div "grid" at bounding box center [643, 122] width 117 height 30
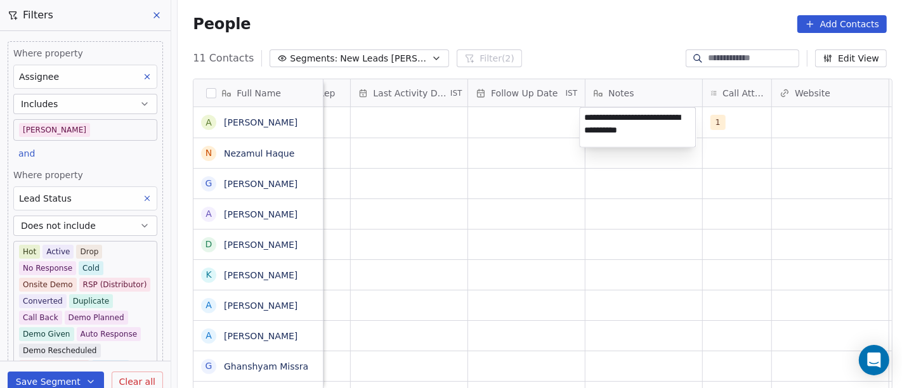
type textarea "**********"
click at [632, 200] on html "On2Cook India Pvt. Ltd. Contacts People Marketing Workflows Campaigns Sales Pip…" at bounding box center [451, 194] width 902 height 388
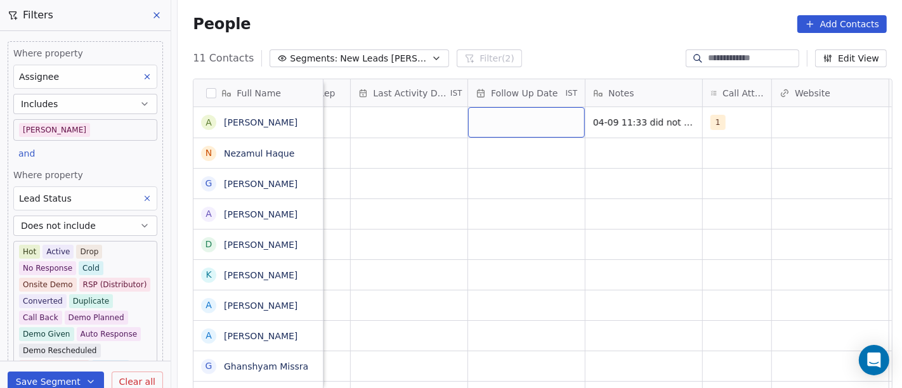
click at [517, 120] on div "grid" at bounding box center [526, 122] width 117 height 30
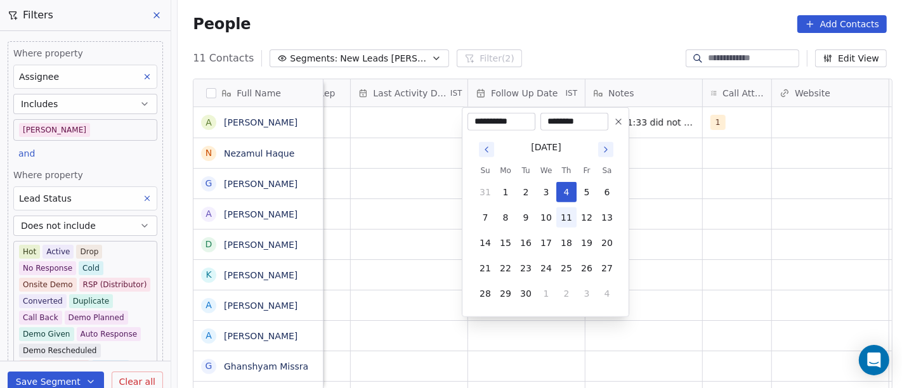
click at [572, 214] on button "11" at bounding box center [566, 217] width 20 height 20
type input "**********"
click at [436, 244] on html "On2Cook India Pvt. Ltd. Contacts People Marketing Workflows Campaigns Sales Pip…" at bounding box center [451, 194] width 902 height 388
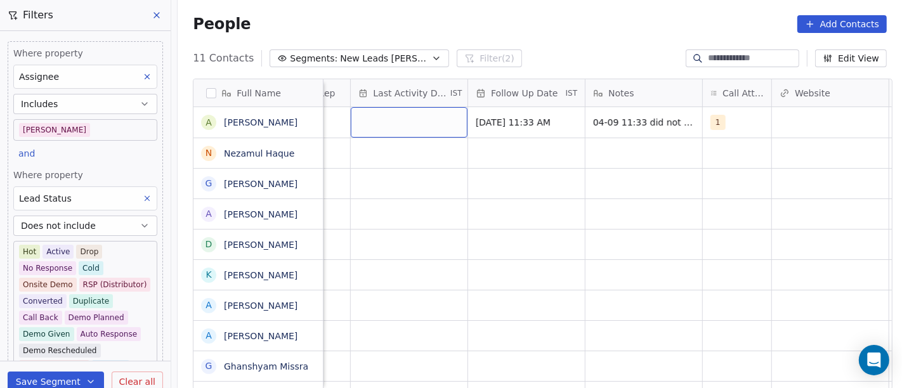
click at [427, 126] on div "grid" at bounding box center [409, 122] width 117 height 30
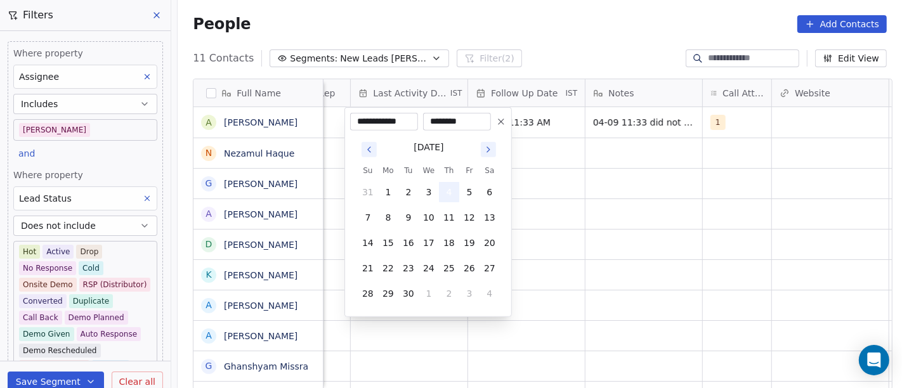
click at [445, 196] on button "4" at bounding box center [449, 192] width 20 height 20
click at [559, 179] on html "On2Cook India Pvt. Ltd. Contacts People Marketing Workflows Campaigns Sales Pip…" at bounding box center [451, 194] width 902 height 388
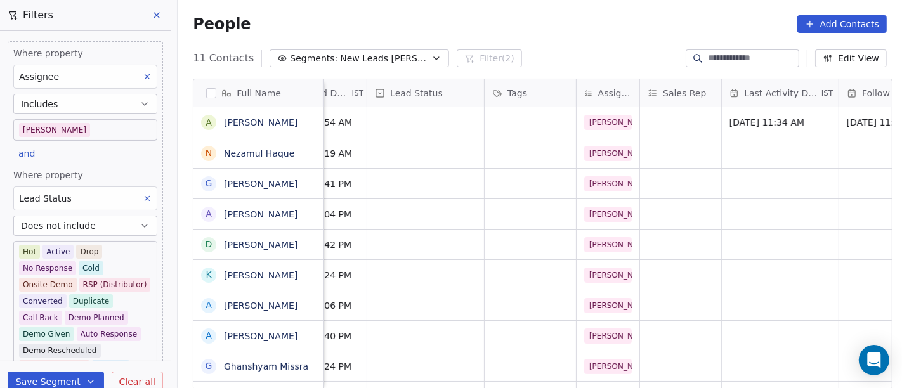
scroll to position [0, 404]
click at [424, 112] on div "grid" at bounding box center [426, 122] width 117 height 30
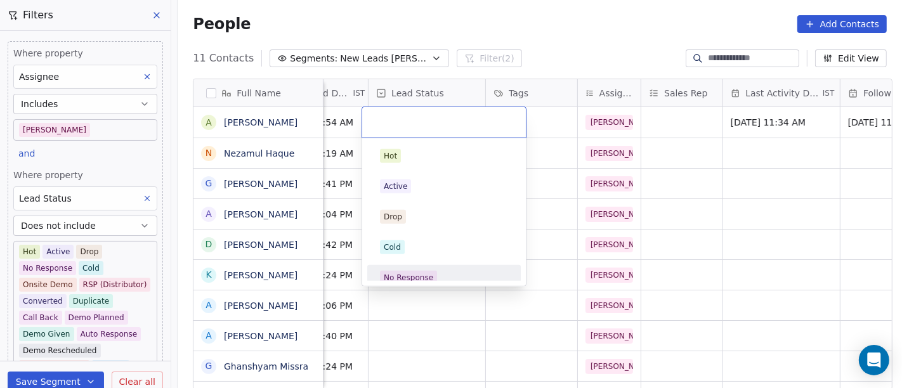
click at [445, 265] on div "No Response" at bounding box center [443, 277] width 153 height 25
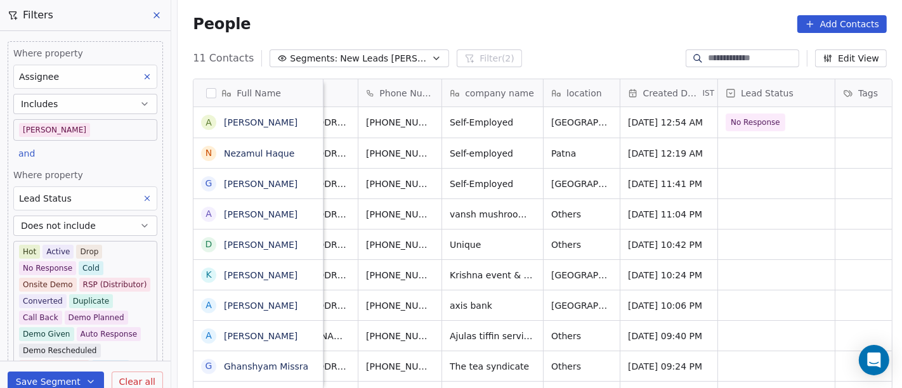
scroll to position [0, 0]
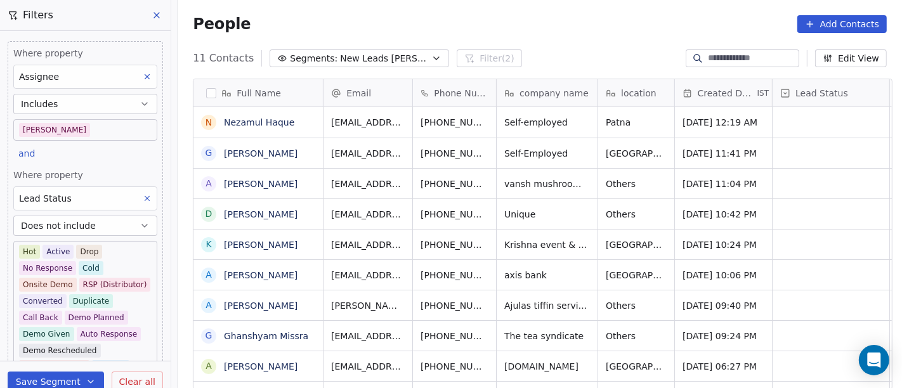
click at [441, 105] on div "Phone Number" at bounding box center [454, 92] width 83 height 27
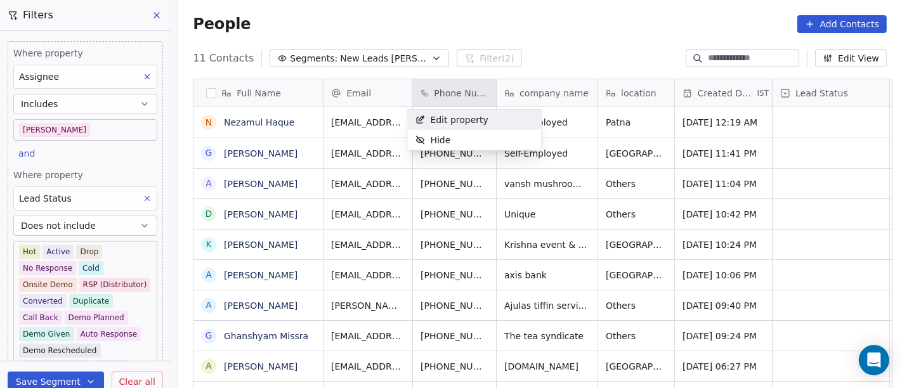
click at [465, 110] on div "Edit property" at bounding box center [451, 120] width 89 height 20
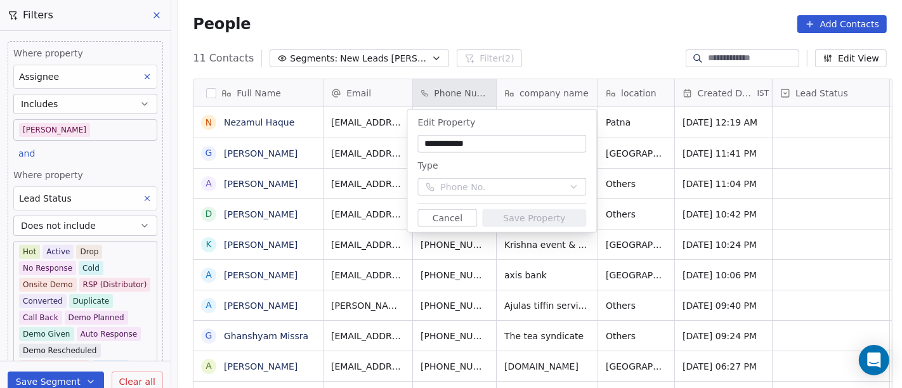
click at [508, 55] on html "On2Cook India Pvt. Ltd. Contacts People Marketing Workflows Campaigns Sales Pip…" at bounding box center [451, 194] width 902 height 388
click at [463, 220] on button "Cancel" at bounding box center [447, 218] width 60 height 18
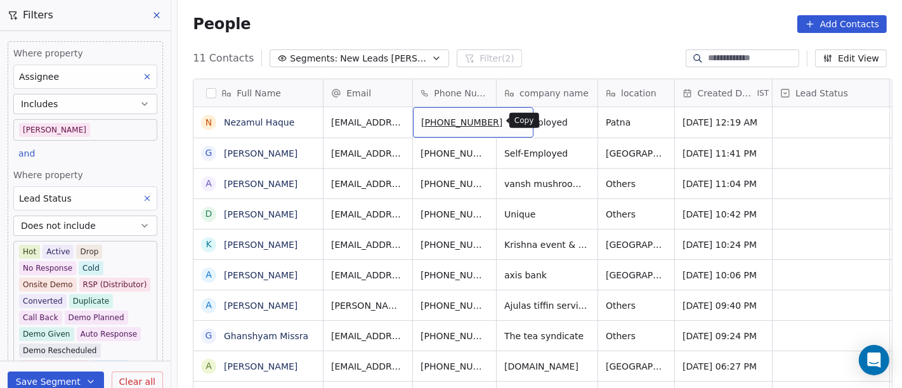
click at [512, 124] on icon "grid" at bounding box center [517, 120] width 10 height 10
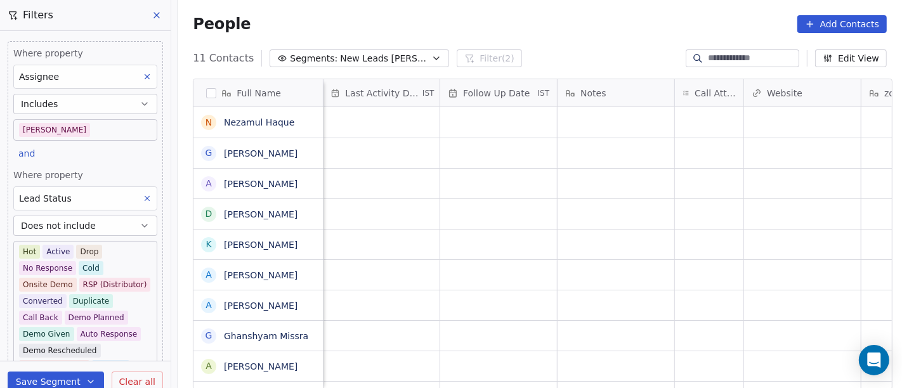
scroll to position [0, 805]
click at [677, 123] on div "grid" at bounding box center [707, 122] width 68 height 30
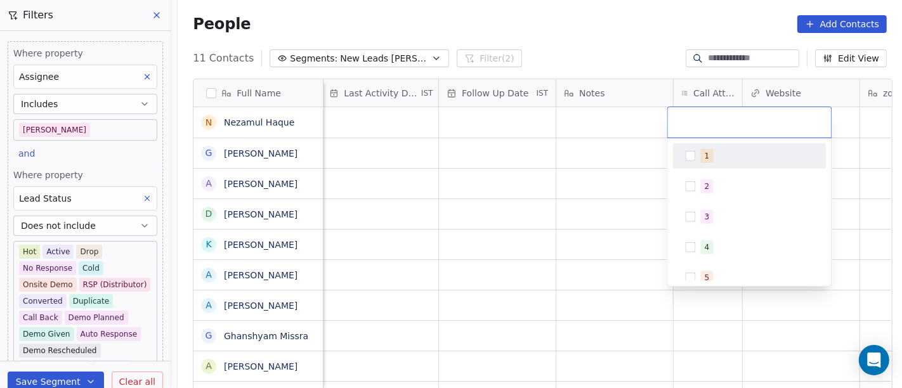
click at [688, 162] on div "1" at bounding box center [749, 156] width 143 height 20
click at [581, 41] on html "On2Cook India Pvt. Ltd. Contacts People Marketing Workflows Campaigns Sales Pip…" at bounding box center [451, 194] width 902 height 388
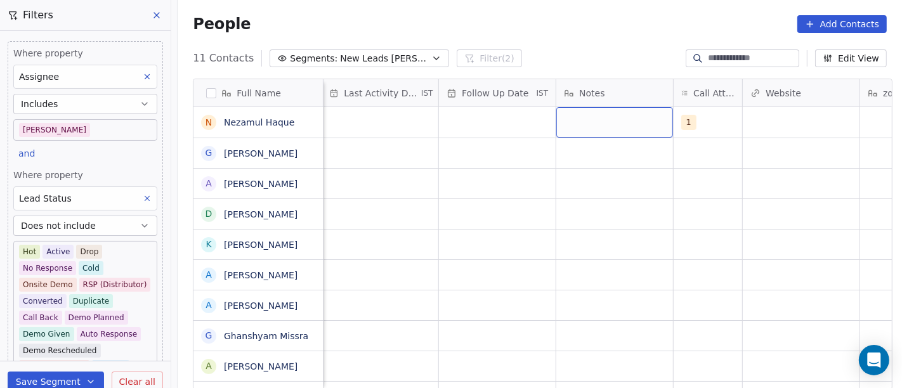
click at [595, 127] on div "grid" at bounding box center [614, 122] width 117 height 30
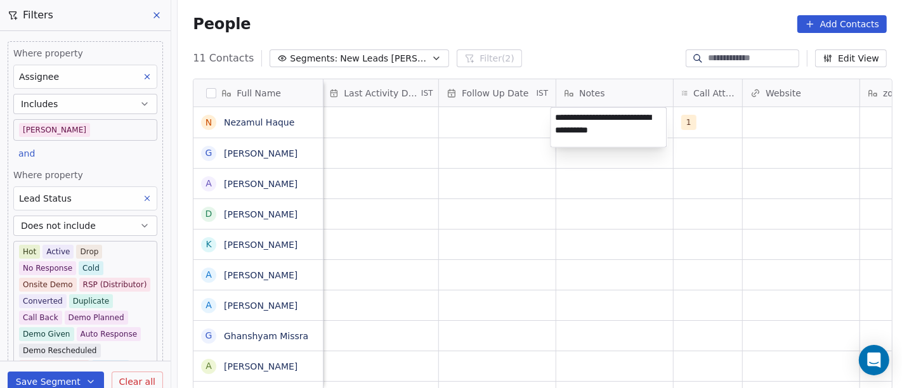
type textarea "**********"
click at [541, 233] on html "On2Cook India Pvt. Ltd. Contacts People Marketing Workflows Campaigns Sales Pip…" at bounding box center [451, 194] width 902 height 388
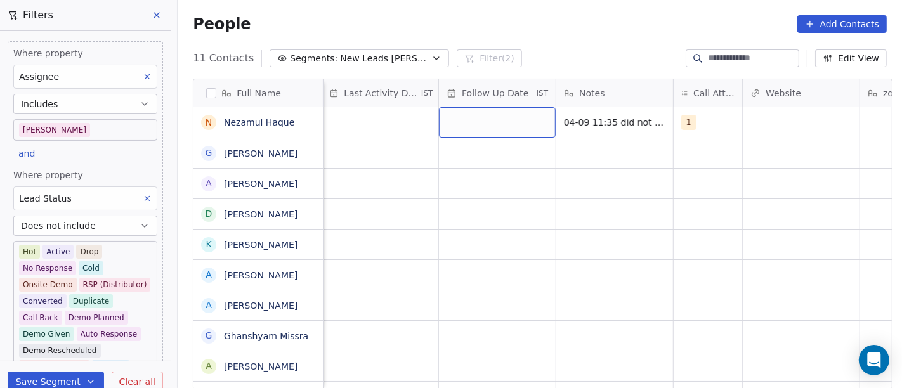
click at [494, 124] on div "grid" at bounding box center [497, 122] width 117 height 30
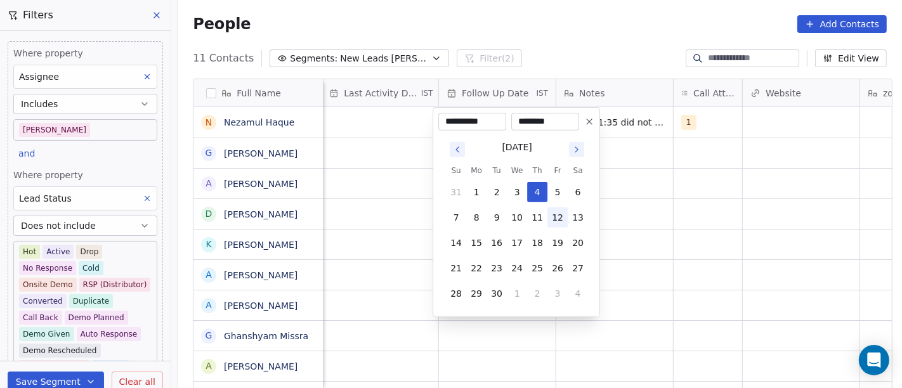
click at [547, 216] on button "12" at bounding box center [557, 217] width 20 height 20
click at [533, 222] on button "11" at bounding box center [537, 217] width 20 height 20
type input "**********"
click at [709, 219] on html "On2Cook India Pvt. Ltd. Contacts People Marketing Workflows Campaigns Sales Pip…" at bounding box center [451, 194] width 902 height 388
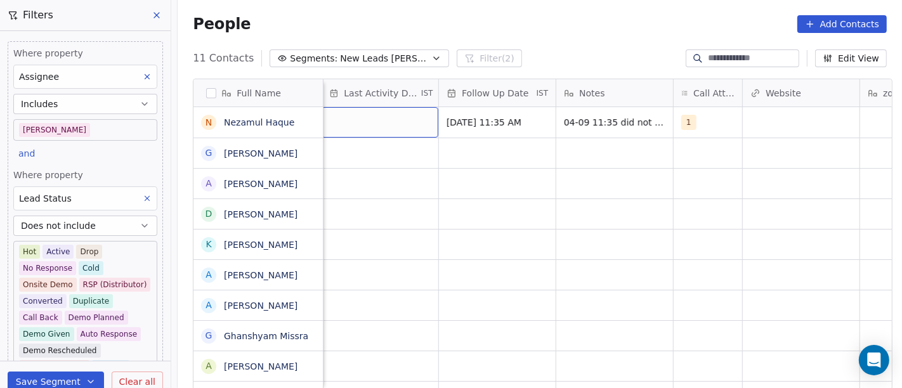
scroll to position [0, 803]
click at [403, 112] on div "grid" at bounding box center [382, 122] width 117 height 30
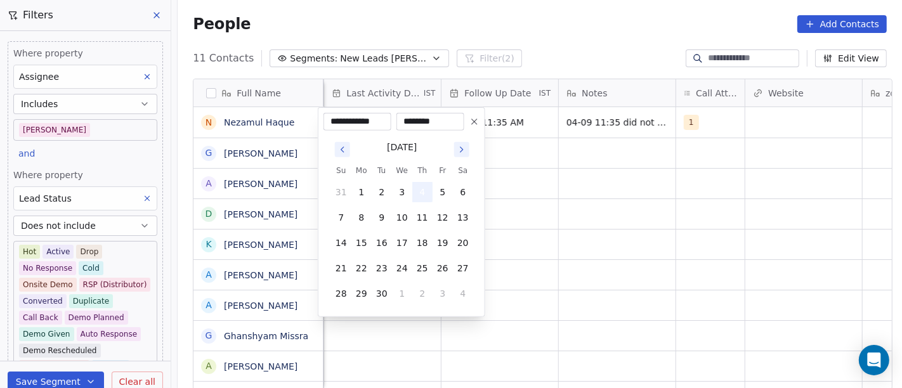
click at [424, 193] on button "4" at bounding box center [422, 192] width 20 height 20
click at [600, 195] on html "On2Cook India Pvt. Ltd. Contacts People Marketing Workflows Campaigns Sales Pip…" at bounding box center [451, 194] width 902 height 388
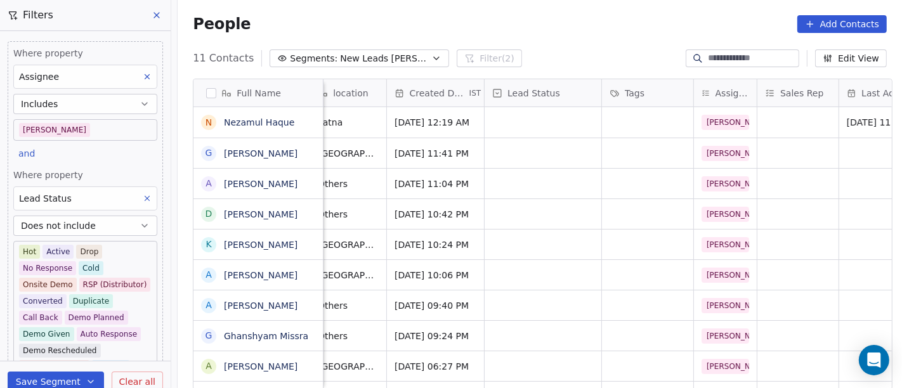
scroll to position [2, 288]
click at [508, 123] on div "grid" at bounding box center [542, 122] width 117 height 30
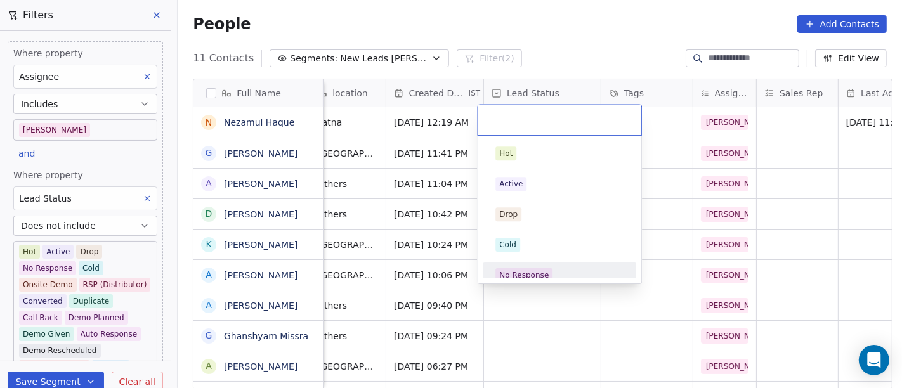
click at [543, 271] on div "No Response" at bounding box center [523, 274] width 49 height 11
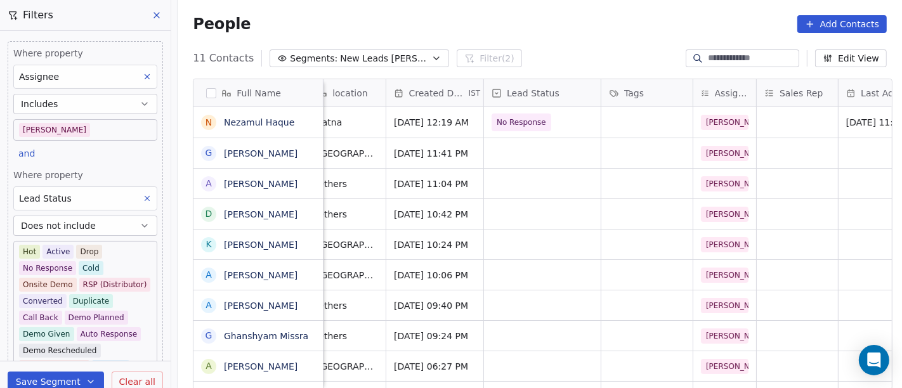
scroll to position [2, 0]
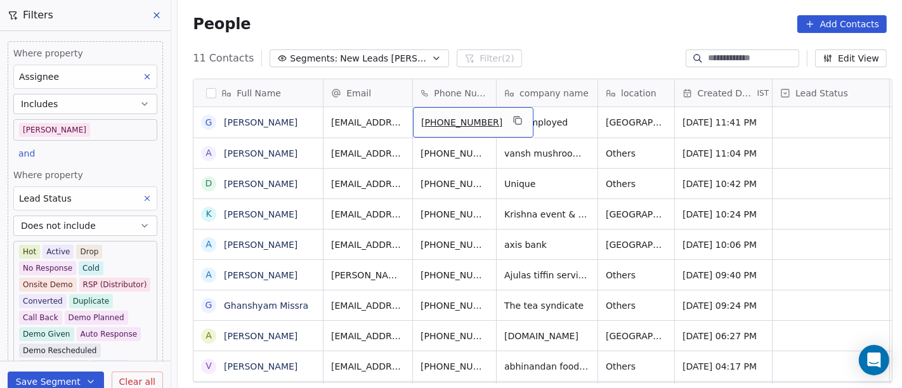
click at [533, 51] on div "11 Contacts Segments: New Leads Salim Filter (2) Edit View" at bounding box center [540, 58] width 724 height 20
click at [517, 126] on span "Self-Employed" at bounding box center [536, 122] width 63 height 13
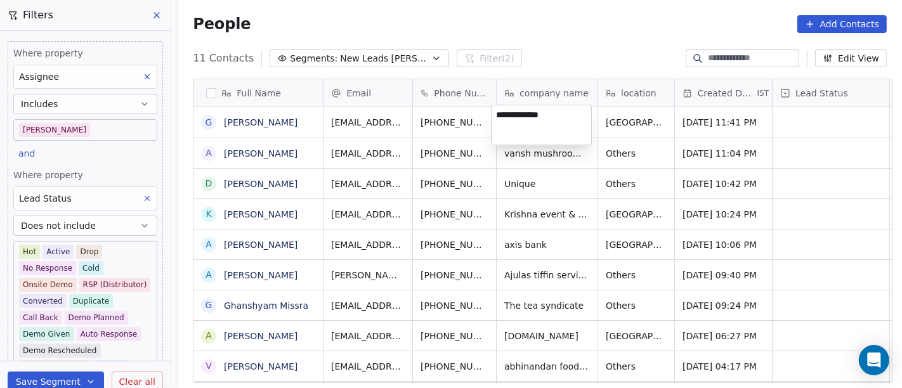
click at [517, 126] on textarea "**********" at bounding box center [541, 124] width 100 height 39
type textarea "**********"
click at [570, 119] on textarea "**********" at bounding box center [541, 124] width 100 height 39
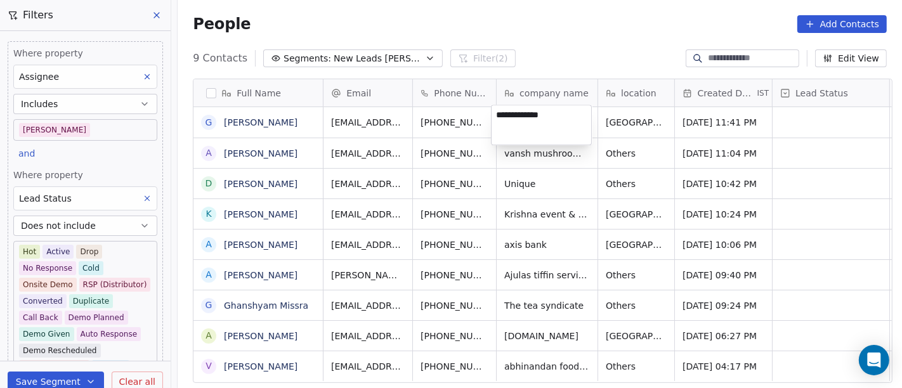
click at [607, 27] on html "On2Cook India Pvt. Ltd. Contacts People Marketing Workflows Campaigns Sales Pip…" at bounding box center [451, 194] width 902 height 388
click at [563, 46] on div "People Add Contacts" at bounding box center [540, 24] width 724 height 48
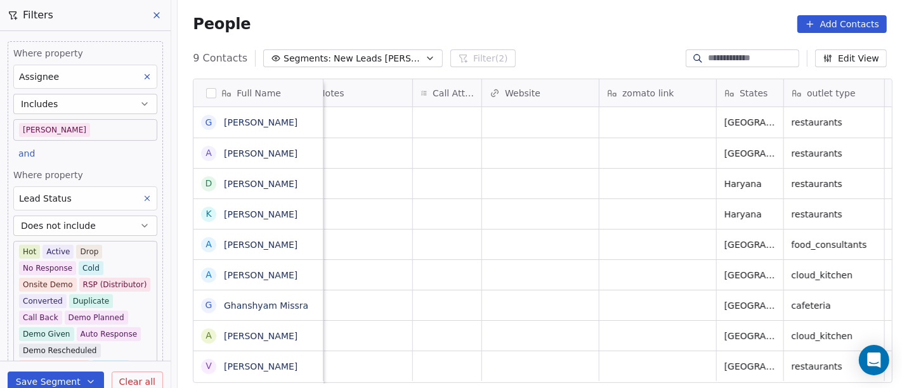
scroll to position [1, 1064]
click at [635, 122] on div "grid" at bounding box center [659, 122] width 117 height 30
type textarea "**********"
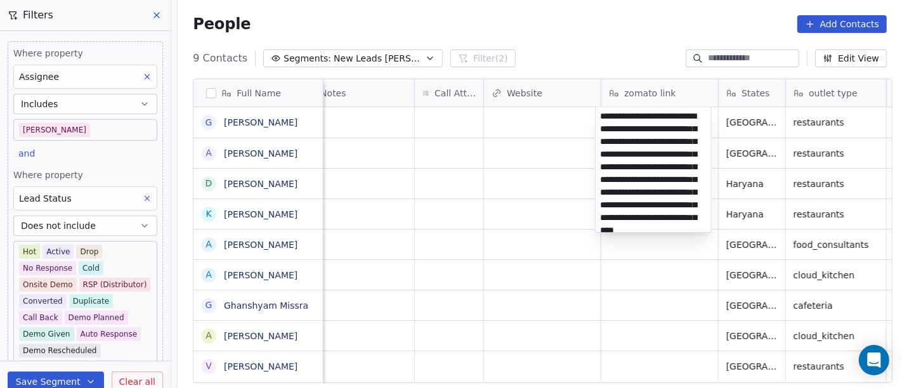
scroll to position [68, 0]
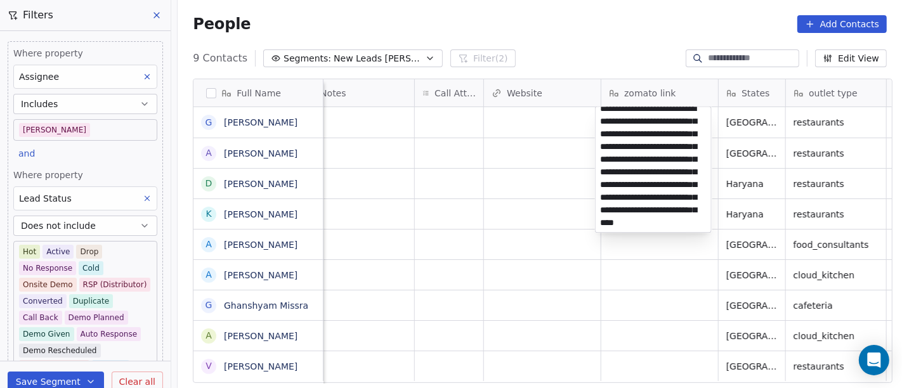
click at [571, 49] on html "On2Cook India Pvt. Ltd. Contacts People Marketing Workflows Campaigns Sales Pip…" at bounding box center [451, 194] width 902 height 388
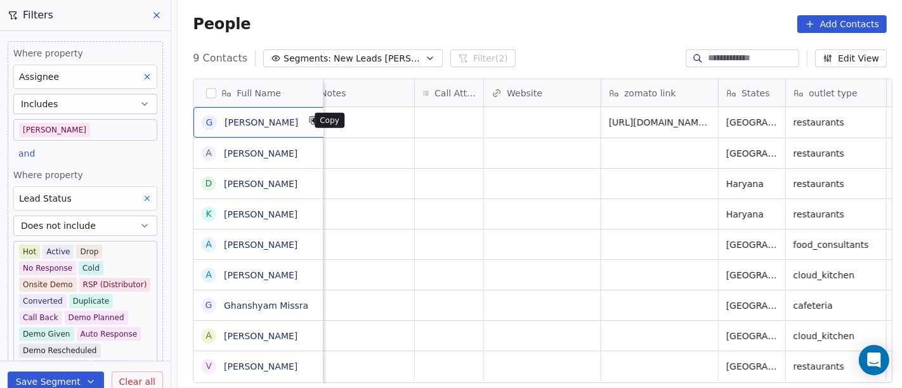
click at [306, 126] on button "grid" at bounding box center [313, 120] width 15 height 15
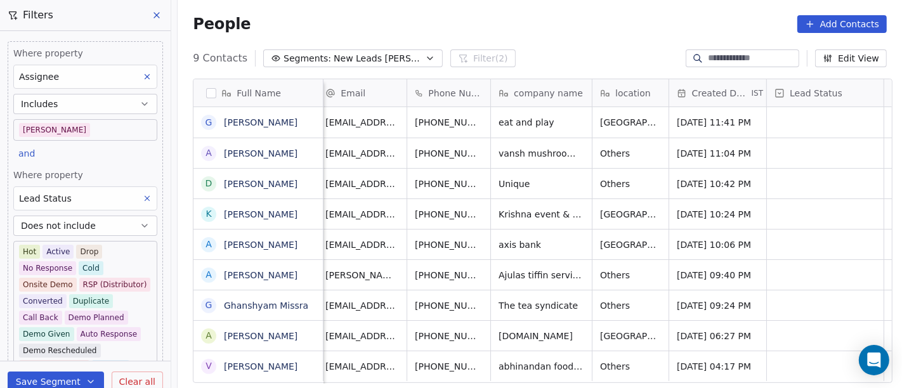
scroll to position [1, 0]
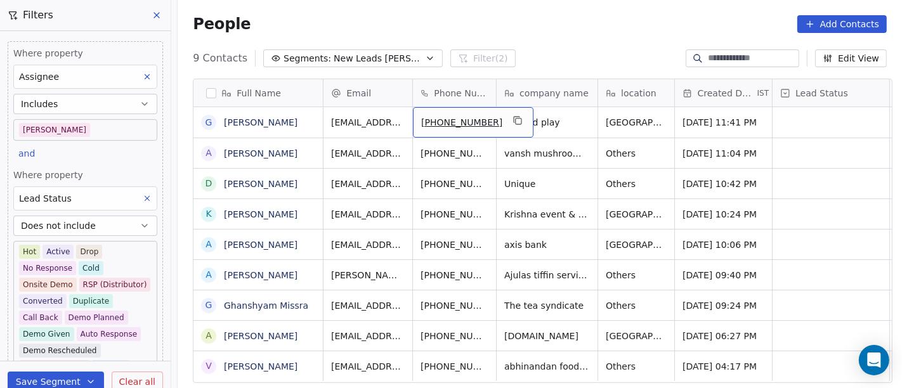
click at [430, 122] on span "+919810982545" at bounding box center [461, 122] width 81 height 13
drag, startPoint x: 430, startPoint y: 122, endPoint x: 516, endPoint y: 122, distance: 86.2
click at [516, 122] on html "On2Cook India Pvt. Ltd. Contacts People Marketing Workflows Campaigns Sales Pip…" at bounding box center [451, 194] width 902 height 388
click at [559, 26] on html "On2Cook India Pvt. Ltd. Contacts People Marketing Workflows Campaigns Sales Pip…" at bounding box center [451, 194] width 902 height 388
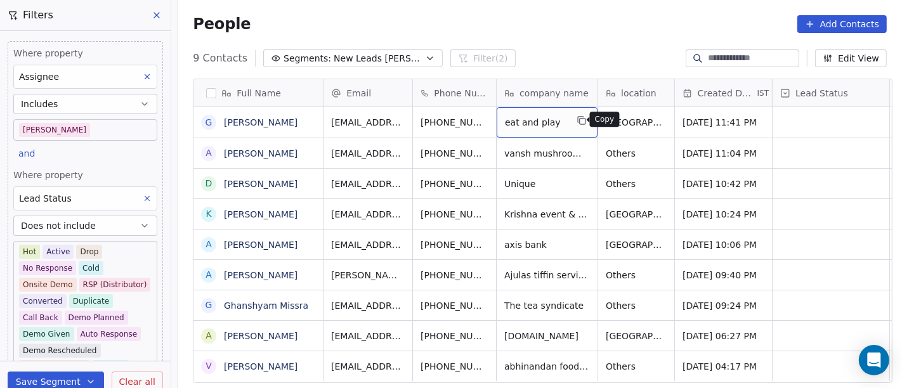
click at [577, 120] on icon "grid" at bounding box center [581, 120] width 10 height 10
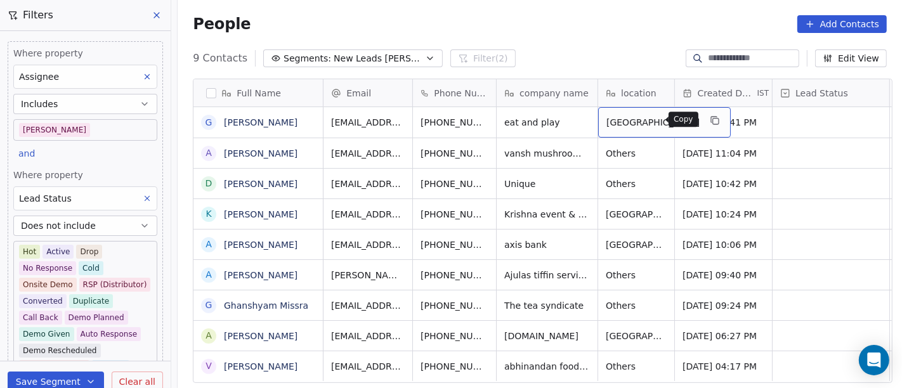
click at [709, 124] on icon "grid" at bounding box center [714, 120] width 10 height 10
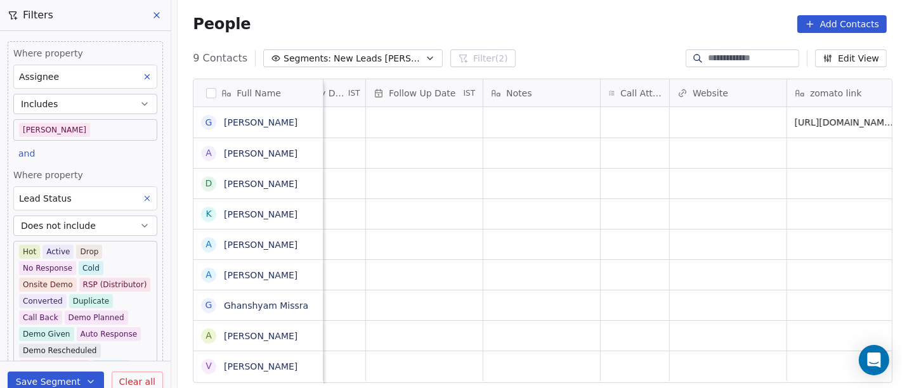
scroll to position [0, 878]
click at [634, 115] on div "grid" at bounding box center [634, 122] width 68 height 30
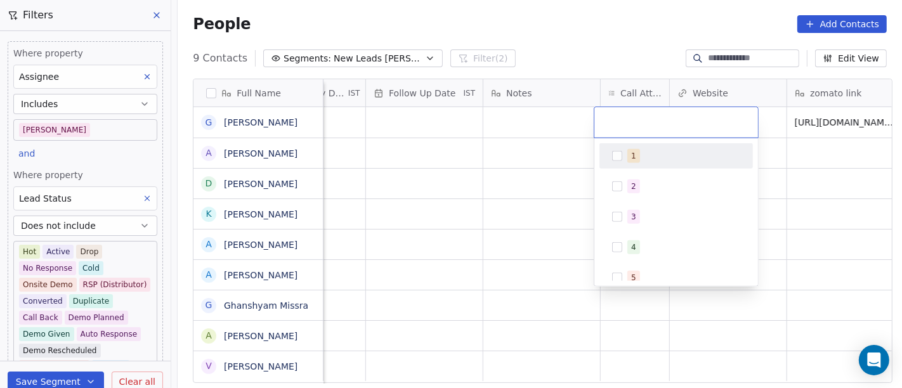
click at [633, 147] on div "1" at bounding box center [675, 156] width 143 height 20
click at [606, 55] on html "On2Cook India Pvt. Ltd. Contacts People Marketing Workflows Campaigns Sales Pip…" at bounding box center [451, 194] width 902 height 388
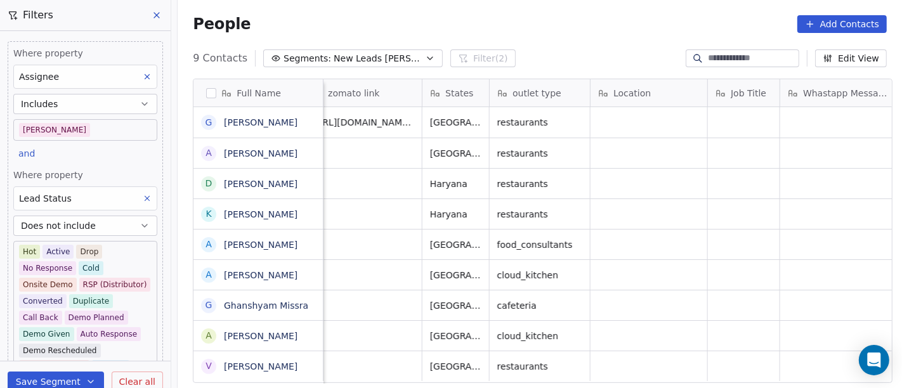
scroll to position [0, 1524]
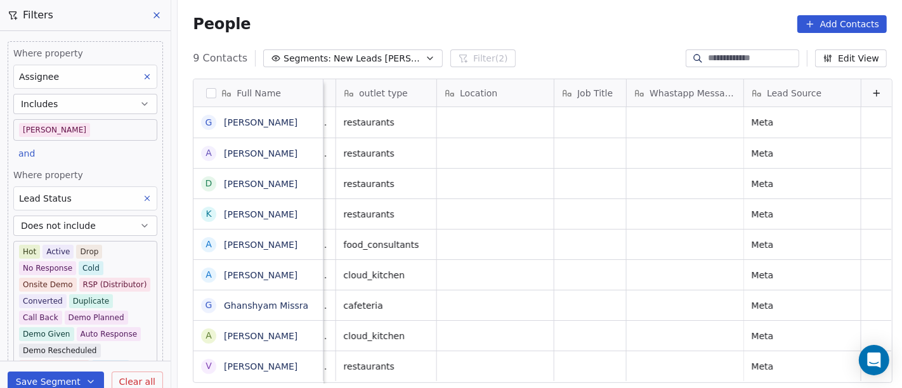
click at [847, 65] on button "Edit View" at bounding box center [851, 58] width 72 height 18
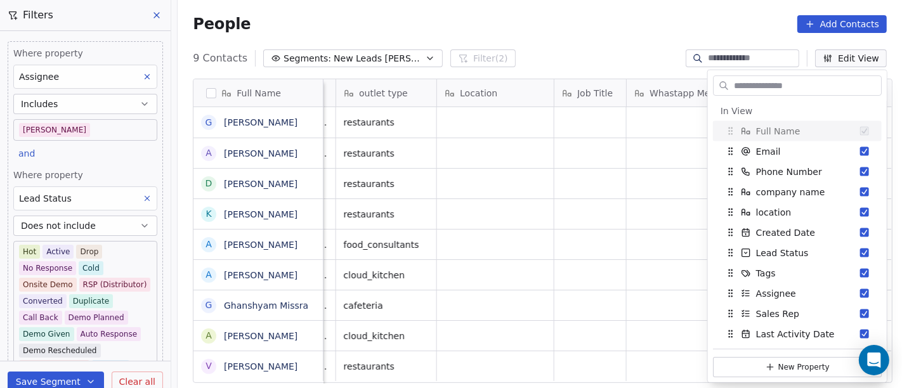
click at [794, 91] on input "text" at bounding box center [806, 85] width 150 height 18
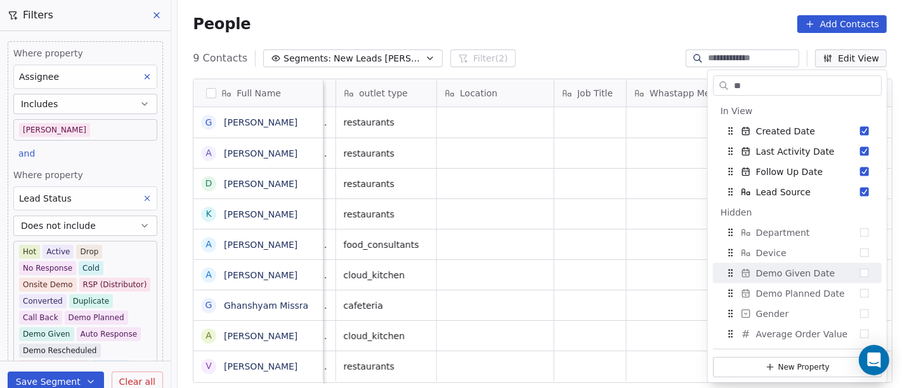
type input "**"
click at [860, 274] on button "Suggestions" at bounding box center [864, 273] width 9 height 9
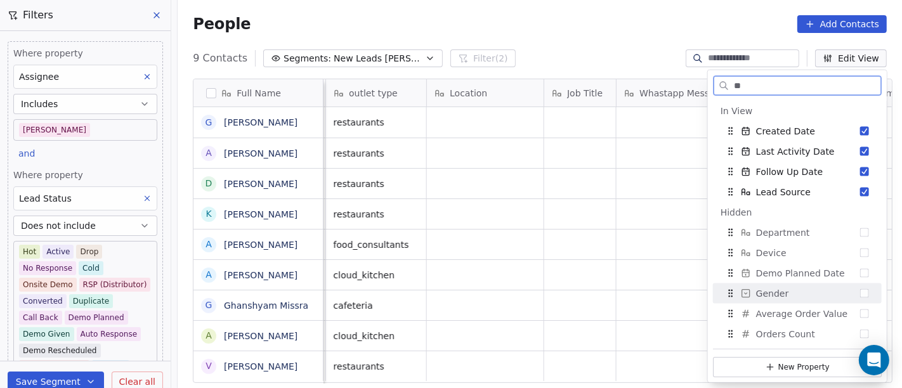
click at [860, 294] on button "Suggestions" at bounding box center [864, 293] width 9 height 9
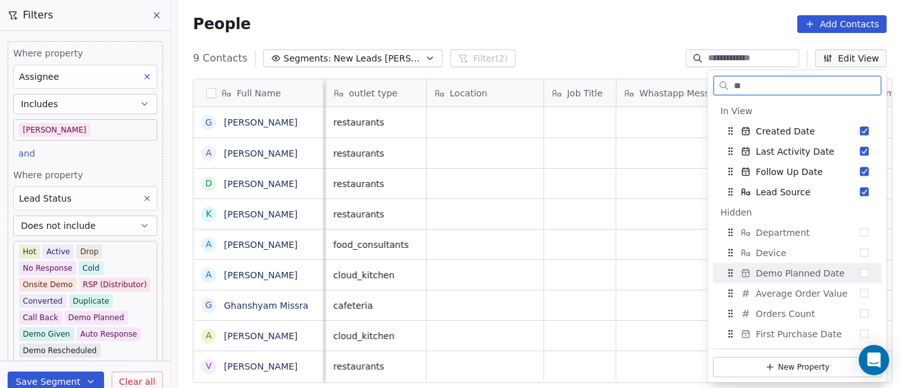
click at [858, 275] on div "Demo Planned Date" at bounding box center [797, 273] width 159 height 20
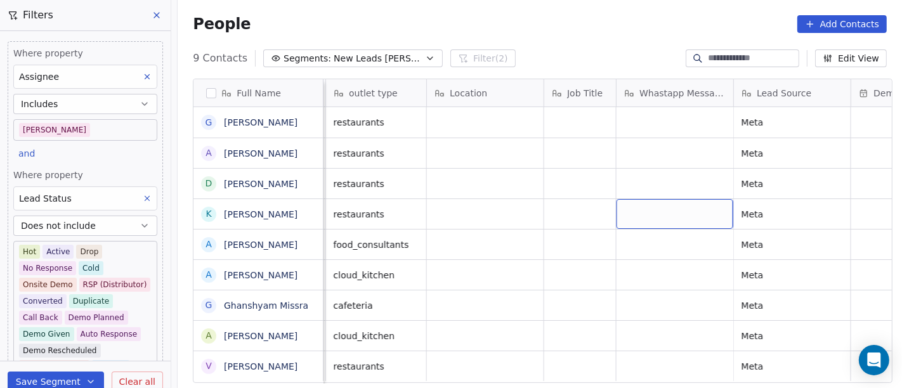
scroll to position [0, 1875]
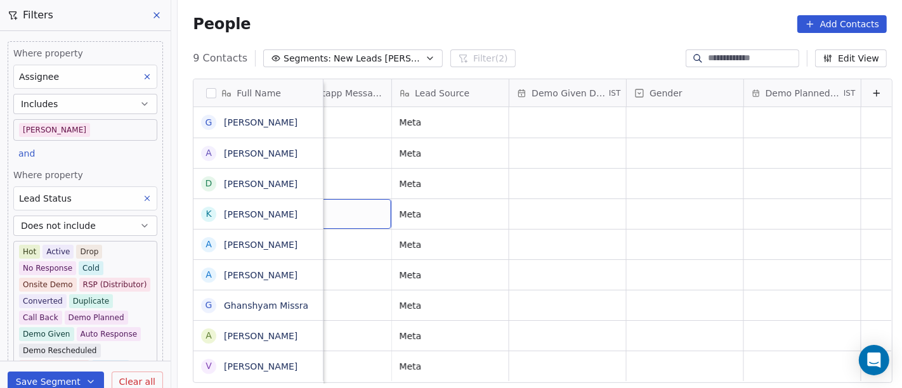
click at [871, 58] on button "Edit View" at bounding box center [851, 58] width 72 height 18
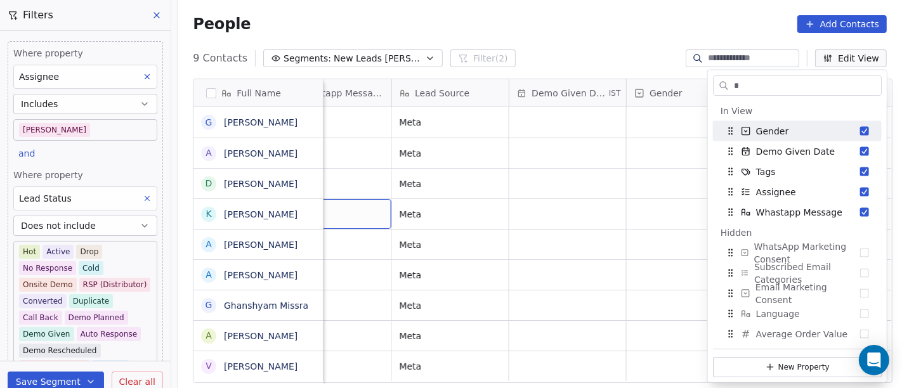
type input "*"
click at [860, 129] on button "Suggestions" at bounding box center [864, 131] width 9 height 9
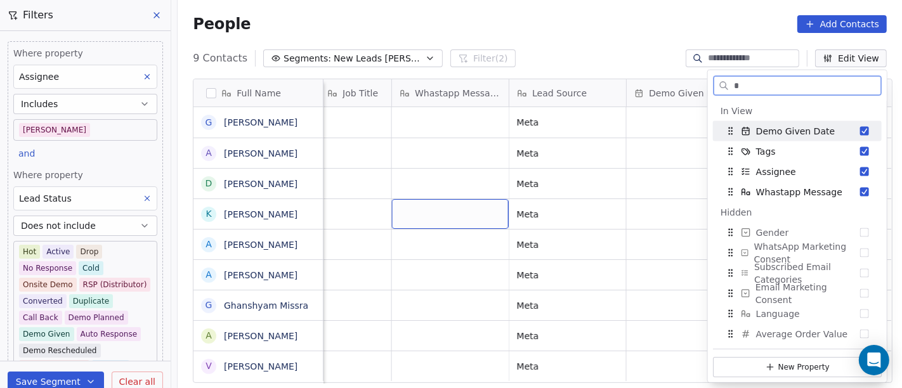
scroll to position [0, 1758]
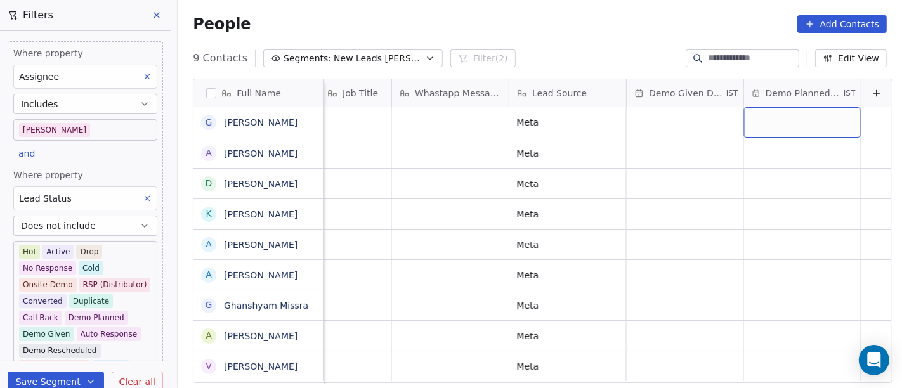
click at [754, 124] on div "grid" at bounding box center [802, 122] width 117 height 30
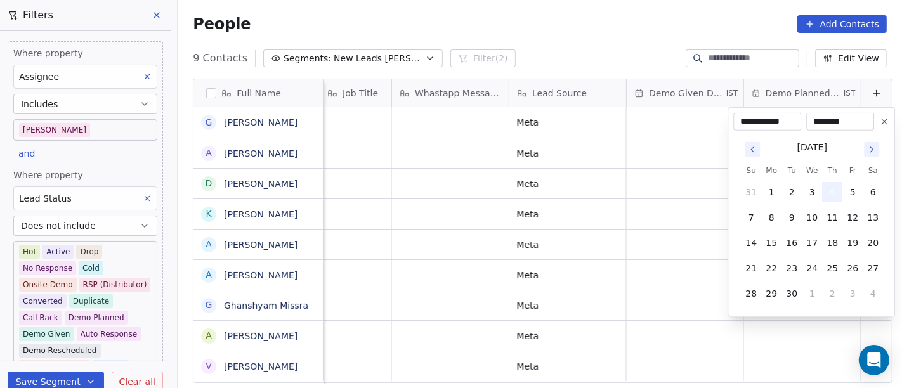
click at [824, 193] on button "4" at bounding box center [832, 192] width 20 height 20
click at [829, 195] on button "4" at bounding box center [832, 192] width 20 height 20
click at [675, 200] on html "On2Cook India Pvt. Ltd. Contacts People Marketing Workflows Campaigns Sales Pip…" at bounding box center [451, 194] width 902 height 388
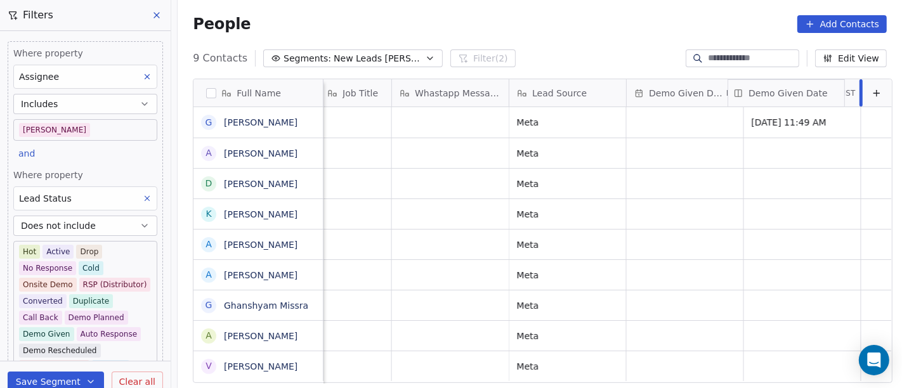
drag, startPoint x: 671, startPoint y: 93, endPoint x: 815, endPoint y: 98, distance: 144.0
click at [815, 98] on div "Full Name G Girish Dham A Amit kumar D Devendar Singh K Krishna Gupta A ARVIND …" at bounding box center [542, 231] width 698 height 304
click at [614, 22] on div "People Add Contacts" at bounding box center [540, 24] width 694 height 18
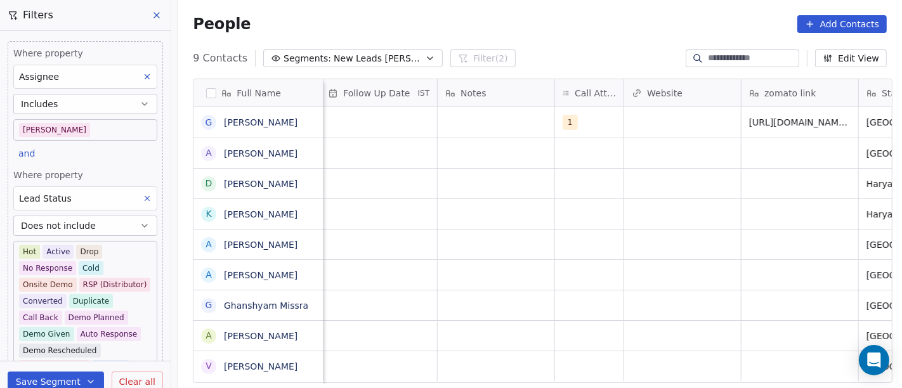
scroll to position [0, 920]
click at [493, 114] on div "grid" at bounding box center [499, 122] width 117 height 30
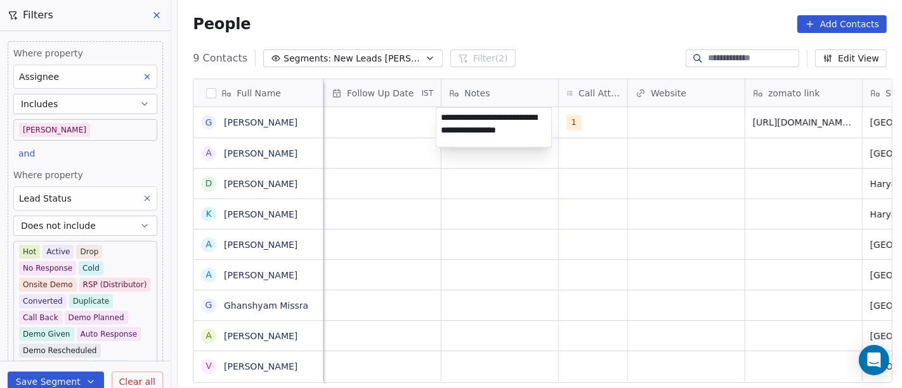
type textarea "**********"
click at [501, 190] on html "On2Cook India Pvt. Ltd. Contacts People Marketing Workflows Campaigns Sales Pip…" at bounding box center [451, 194] width 902 height 388
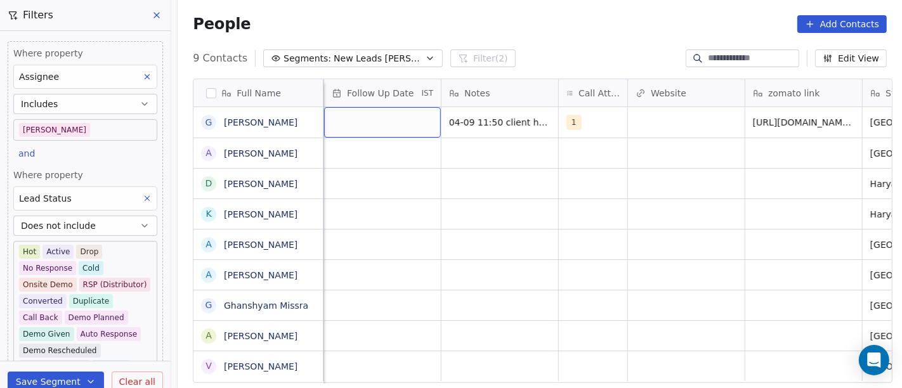
click at [371, 127] on div "grid" at bounding box center [382, 122] width 117 height 30
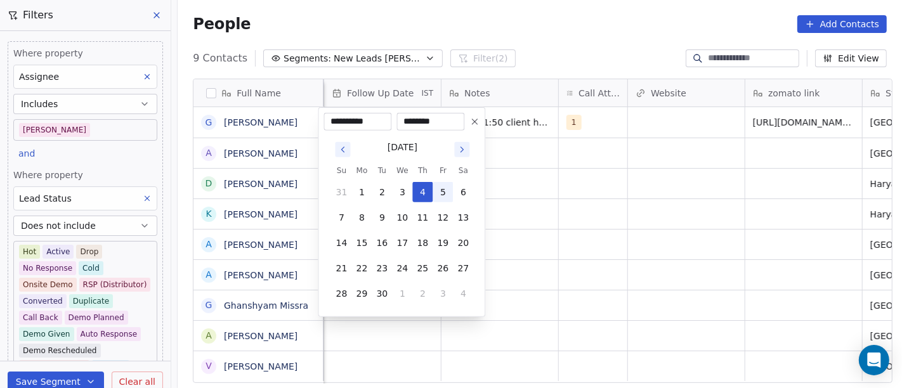
click at [437, 193] on button "5" at bounding box center [442, 192] width 20 height 20
type input "**********"
click at [574, 185] on html "On2Cook India Pvt. Ltd. Contacts People Marketing Workflows Campaigns Sales Pip…" at bounding box center [451, 194] width 902 height 388
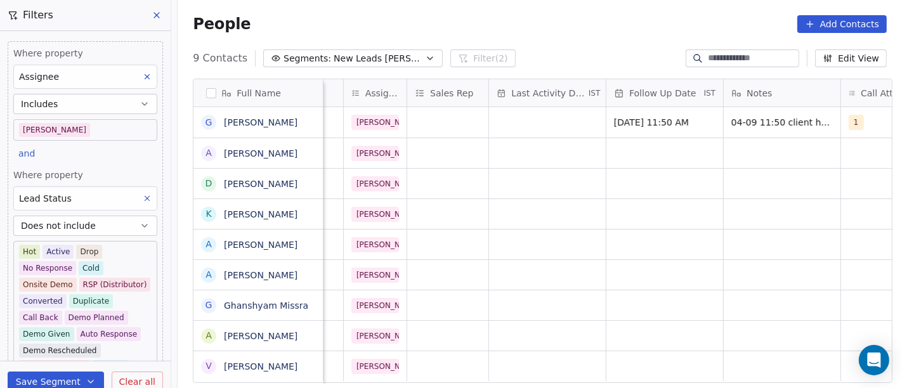
scroll to position [0, 641]
click at [516, 115] on div "grid" at bounding box center [544, 122] width 117 height 30
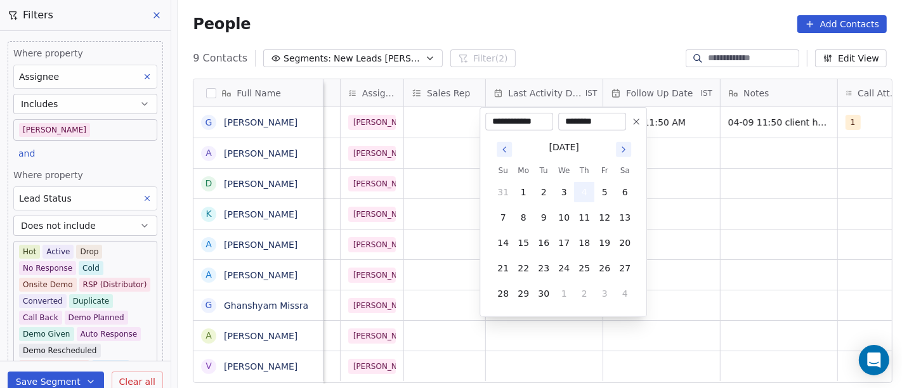
click at [588, 192] on button "4" at bounding box center [584, 192] width 20 height 20
click at [735, 187] on html "On2Cook India Pvt. Ltd. Contacts People Marketing Workflows Campaigns Sales Pip…" at bounding box center [451, 194] width 902 height 388
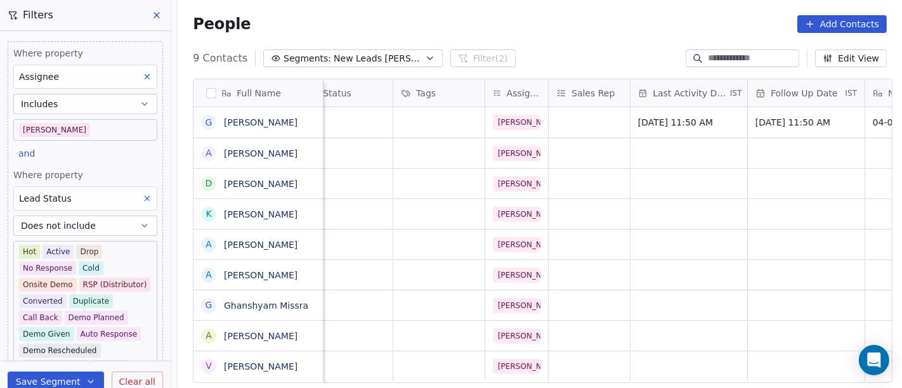
scroll to position [1, 498]
click at [588, 124] on div "grid" at bounding box center [587, 122] width 81 height 30
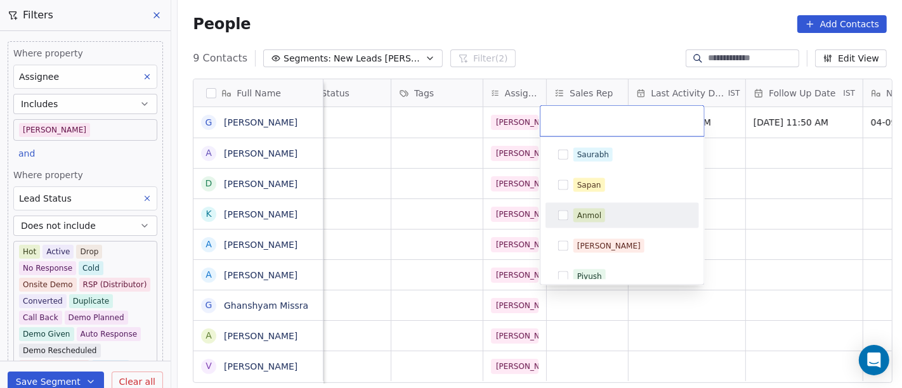
click at [597, 224] on div "Anmol" at bounding box center [621, 215] width 143 height 20
click at [725, 221] on html "On2Cook India Pvt. Ltd. Contacts People Marketing Workflows Campaigns Sales Pip…" at bounding box center [451, 194] width 902 height 388
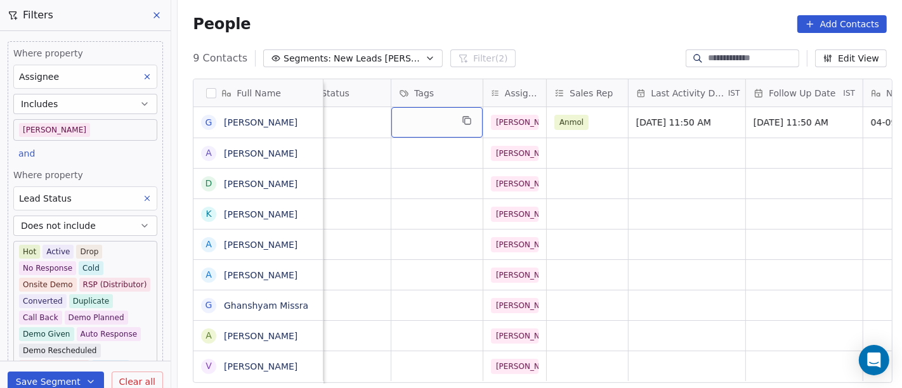
click at [418, 117] on div "grid" at bounding box center [436, 122] width 91 height 30
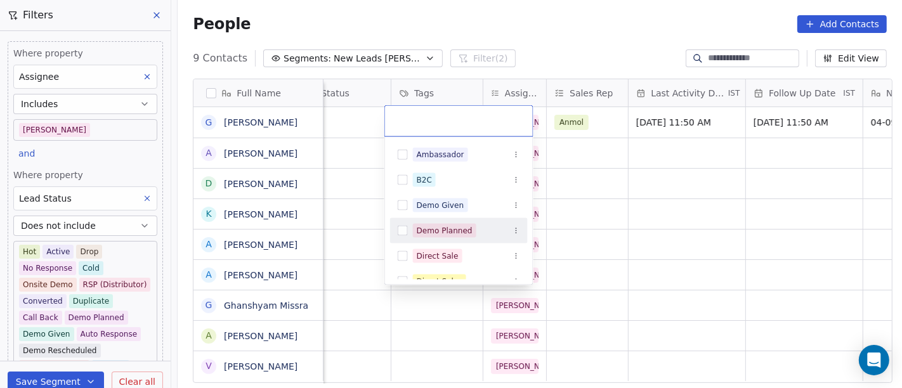
click at [447, 228] on div "Demo Planned" at bounding box center [445, 230] width 56 height 11
click at [650, 217] on html "On2Cook India Pvt. Ltd. Contacts People Marketing Workflows Campaigns Sales Pip…" at bounding box center [451, 194] width 902 height 388
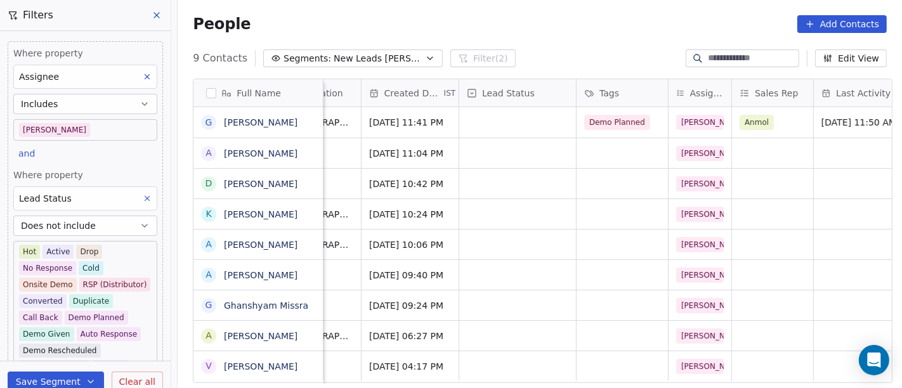
scroll to position [1, 313]
click at [492, 115] on div "grid" at bounding box center [518, 122] width 117 height 30
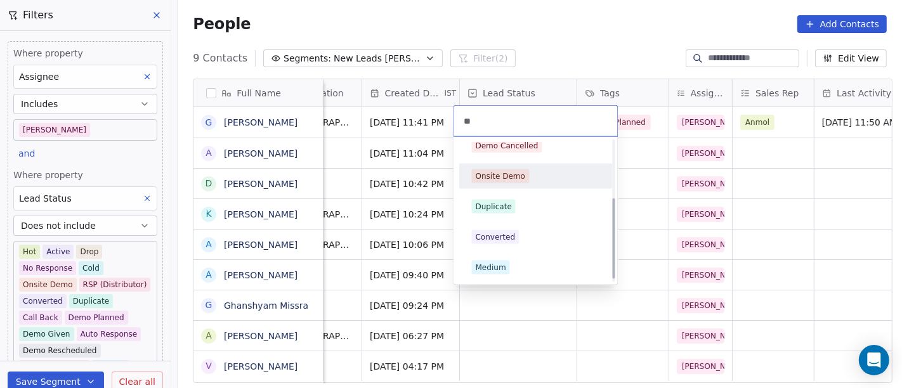
scroll to position [0, 0]
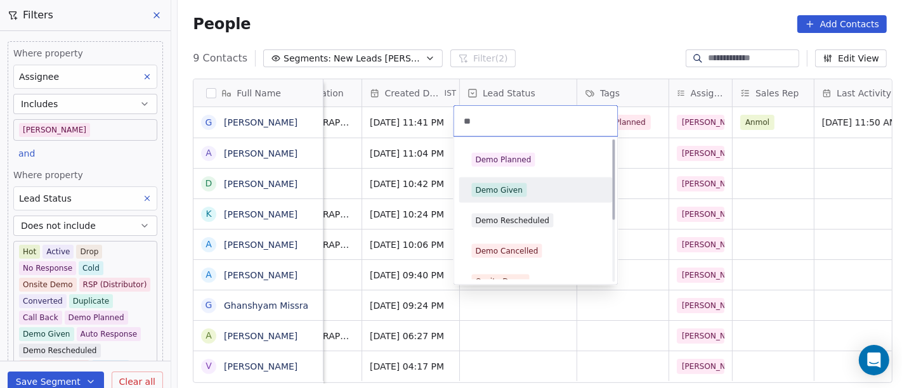
type input "**"
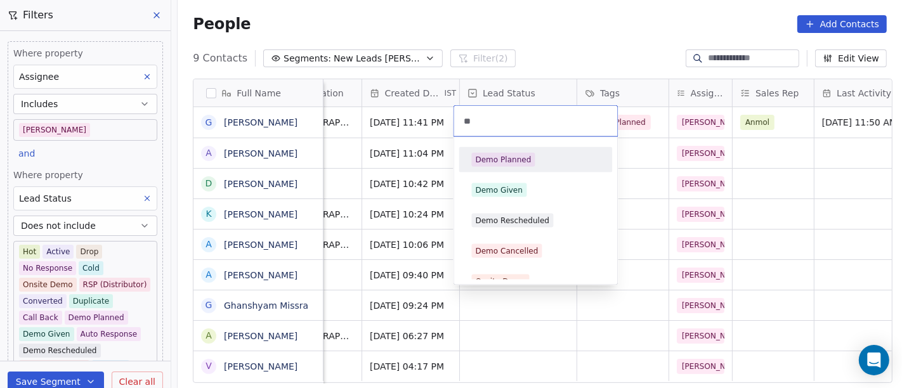
click at [518, 160] on div "Demo Planned" at bounding box center [504, 159] width 56 height 11
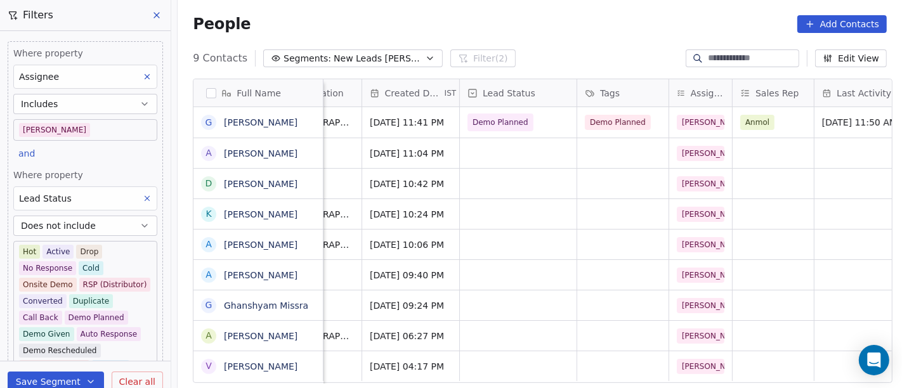
click at [560, 49] on div "9 Contacts Segments: New Leads Salim Filter (2) Edit View" at bounding box center [540, 58] width 724 height 20
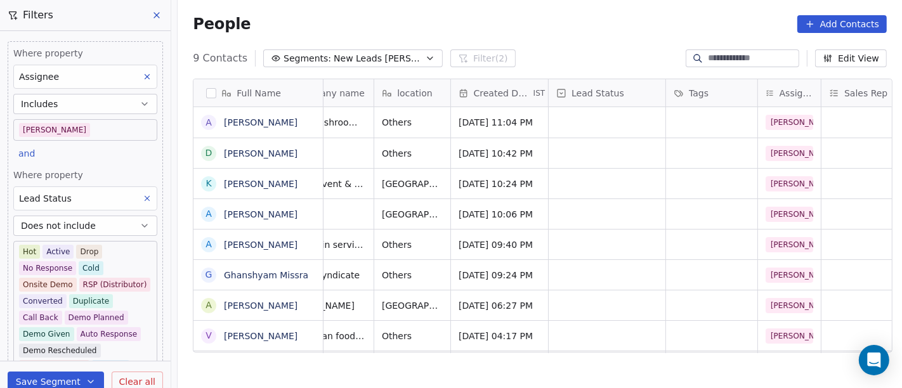
scroll to position [1, 0]
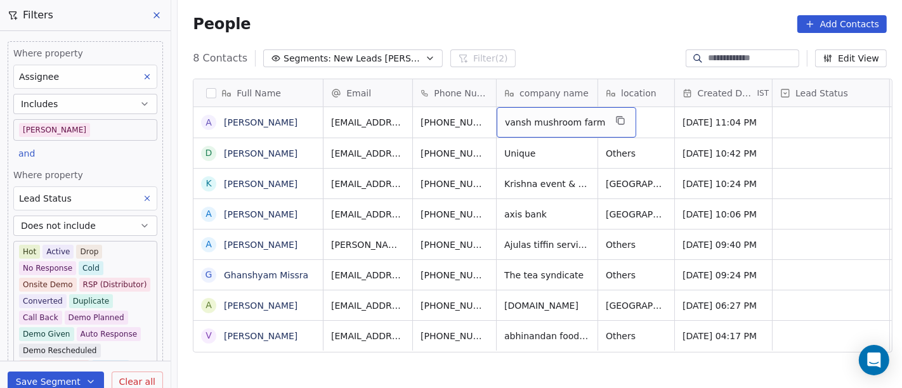
click at [521, 116] on span "vansh mushroom farm" at bounding box center [555, 122] width 100 height 13
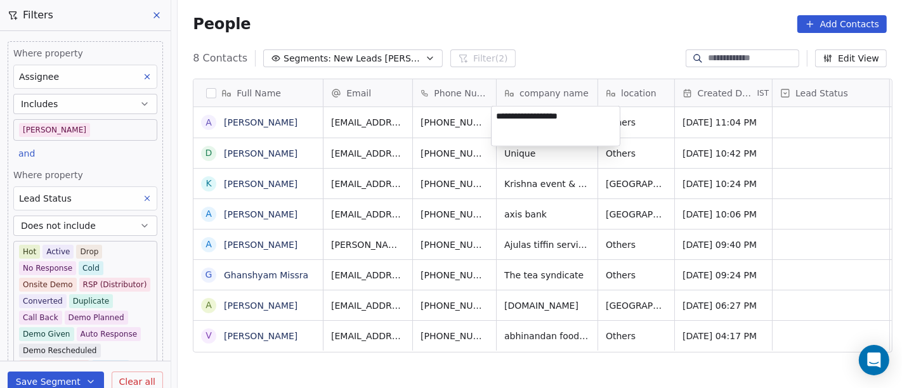
click at [592, 117] on textarea "**********" at bounding box center [555, 126] width 128 height 39
type textarea "**********"
click at [592, 37] on html "On2Cook India Pvt. Ltd. Contacts People Marketing Workflows Campaigns Sales Pip…" at bounding box center [451, 194] width 902 height 388
click at [592, 37] on div "People Add Contacts" at bounding box center [540, 24] width 724 height 48
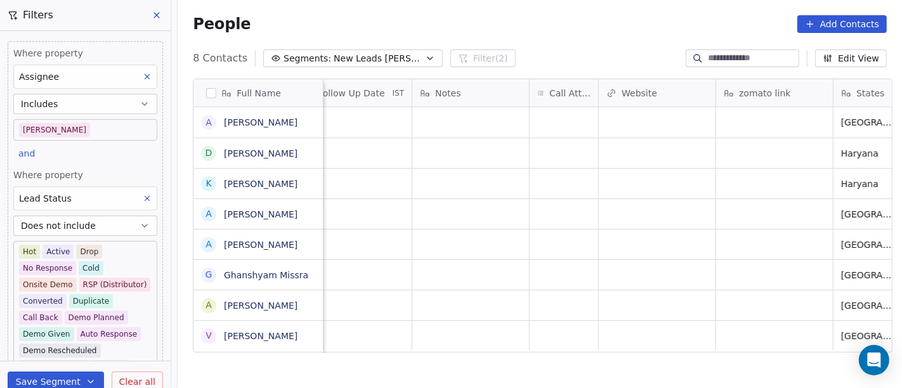
scroll to position [1, 949]
click at [549, 125] on div "grid" at bounding box center [563, 122] width 68 height 30
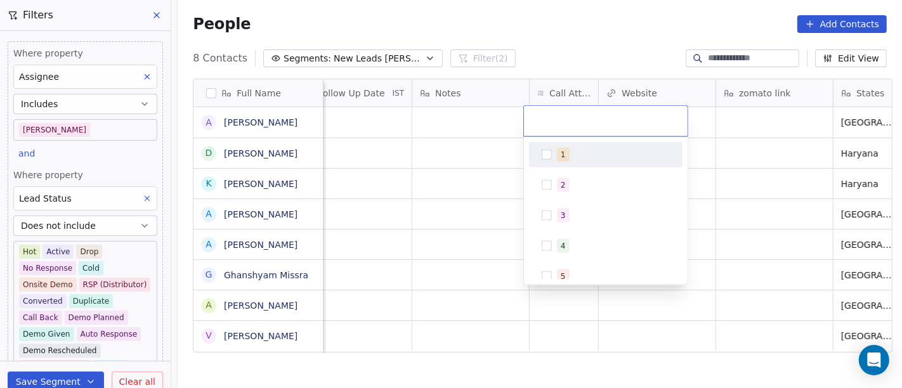
click at [578, 165] on div "1" at bounding box center [605, 154] width 153 height 25
click at [570, 49] on html "On2Cook India Pvt. Ltd. Contacts People Marketing Workflows Campaigns Sales Pip…" at bounding box center [451, 194] width 902 height 388
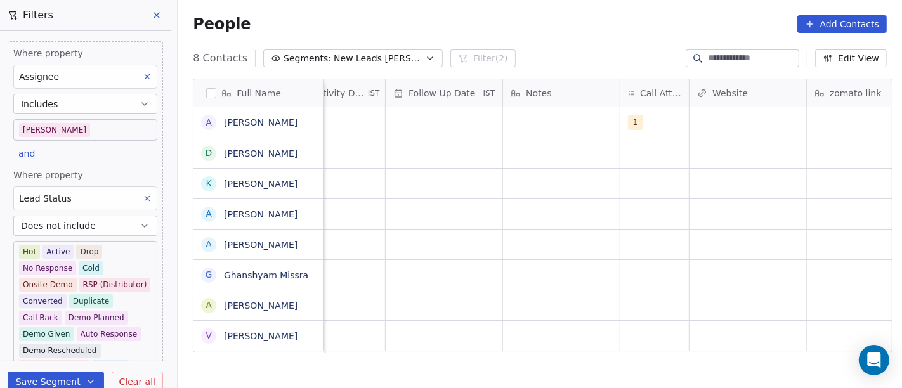
scroll to position [0, 844]
click at [528, 127] on div "grid" at bounding box center [575, 122] width 117 height 30
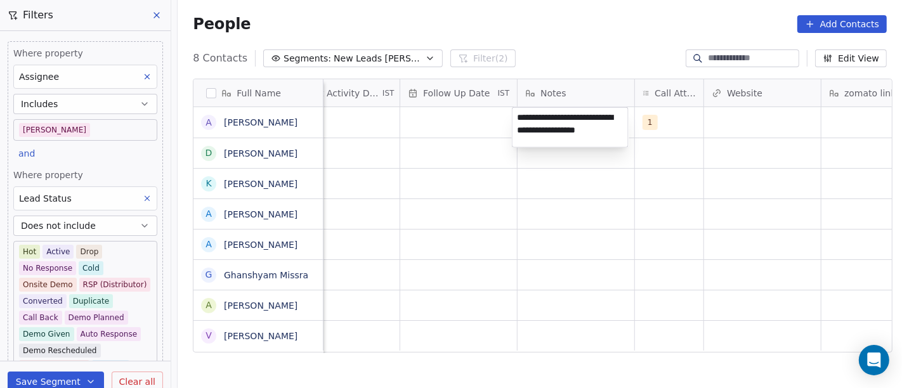
type textarea "**********"
click at [502, 224] on html "On2Cook India Pvt. Ltd. Contacts People Marketing Workflows Campaigns Sales Pip…" at bounding box center [451, 194] width 902 height 388
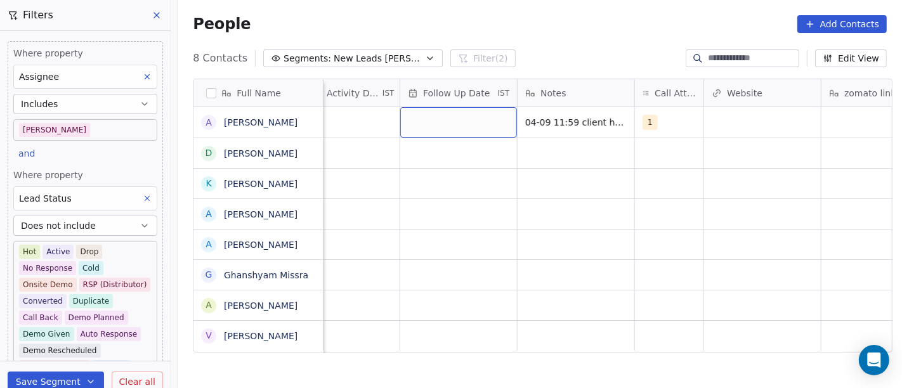
click at [456, 127] on div "grid" at bounding box center [458, 122] width 117 height 30
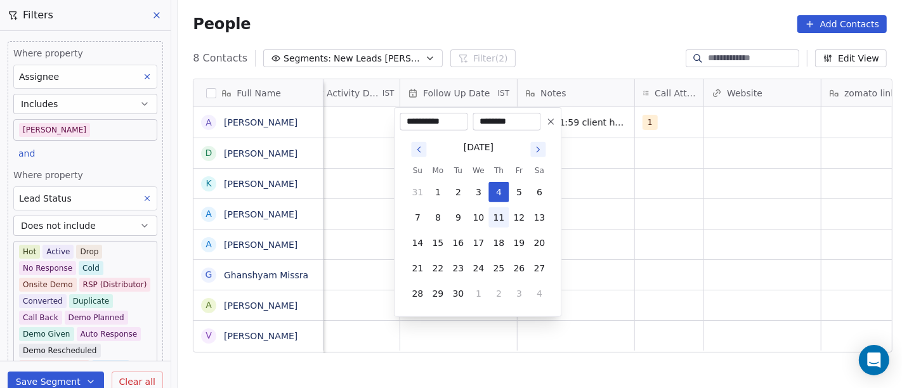
click at [493, 209] on button "11" at bounding box center [498, 217] width 20 height 20
type input "**********"
click at [616, 212] on html "On2Cook India Pvt. Ltd. Contacts People Marketing Workflows Campaigns Sales Pip…" at bounding box center [451, 194] width 902 height 388
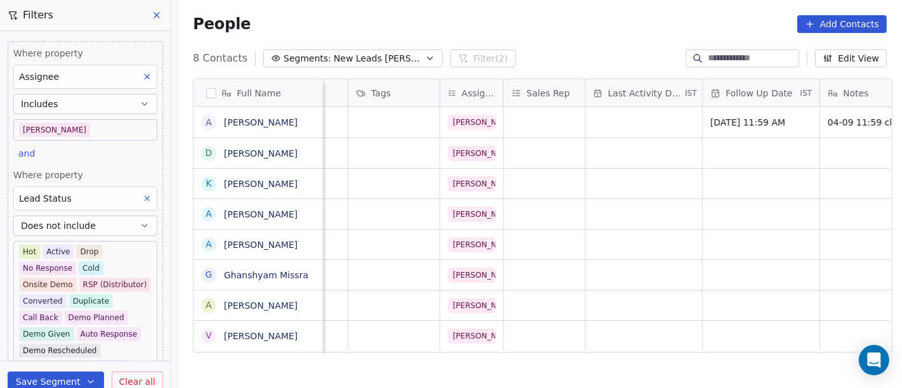
scroll to position [0, 541]
click at [621, 133] on div "grid" at bounding box center [644, 122] width 117 height 30
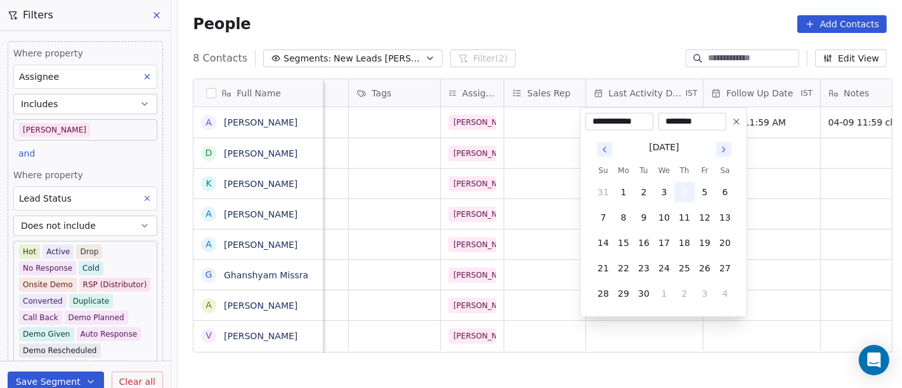
click at [680, 193] on button "4" at bounding box center [684, 192] width 20 height 20
click at [784, 187] on html "On2Cook India Pvt. Ltd. Contacts People Marketing Workflows Campaigns Sales Pip…" at bounding box center [451, 194] width 902 height 388
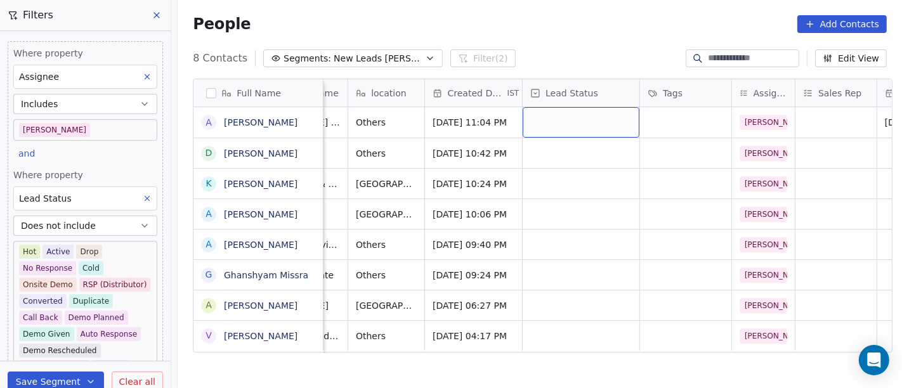
scroll to position [0, 249]
click at [571, 120] on div "grid" at bounding box center [581, 122] width 117 height 30
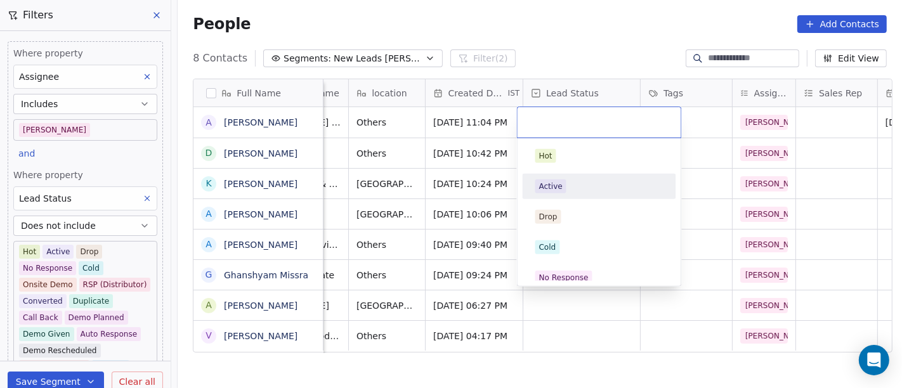
click at [578, 196] on div "Active" at bounding box center [599, 186] width 143 height 20
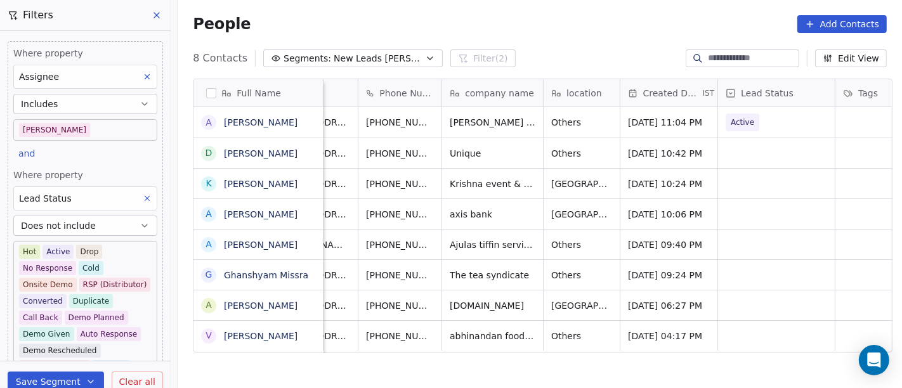
scroll to position [0, 29]
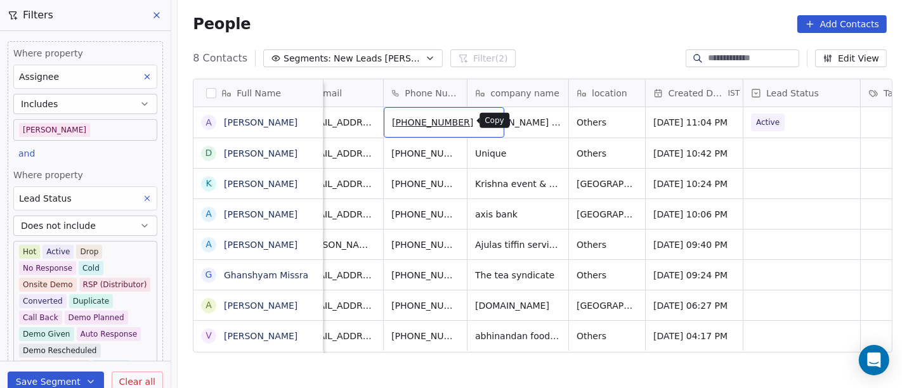
click at [483, 121] on icon "grid" at bounding box center [488, 120] width 10 height 10
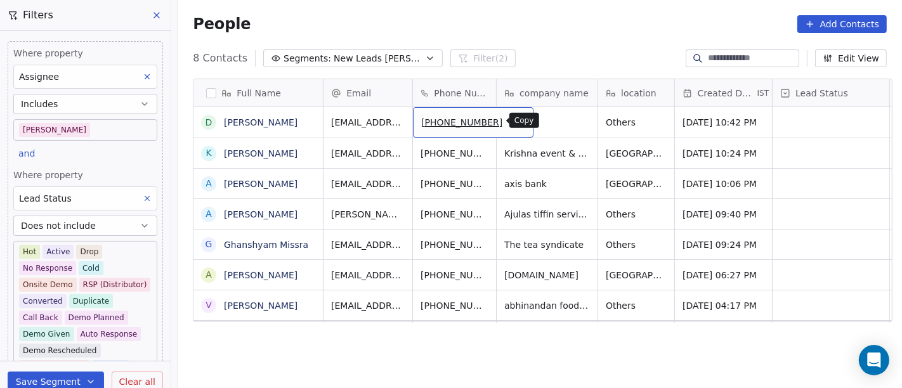
click at [512, 121] on icon "grid" at bounding box center [517, 120] width 10 height 10
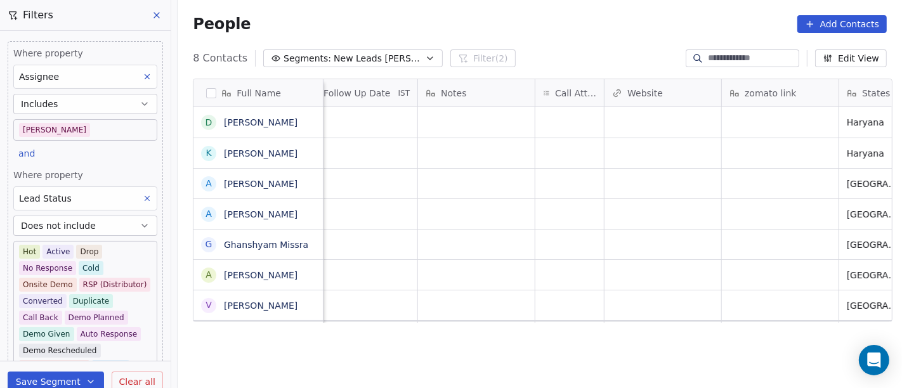
scroll to position [0, 996]
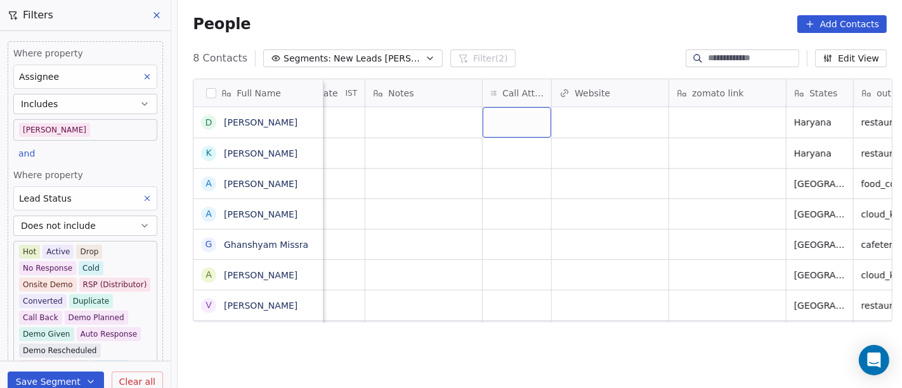
click at [518, 127] on div "grid" at bounding box center [516, 122] width 68 height 30
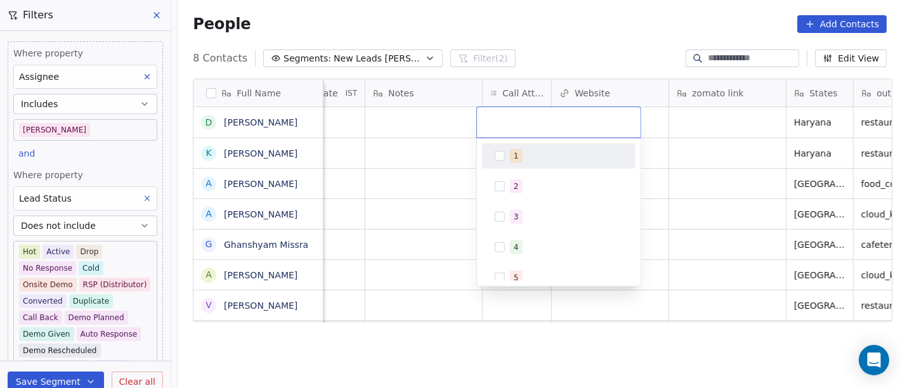
click at [529, 155] on div "1" at bounding box center [566, 156] width 113 height 14
click at [565, 37] on html "On2Cook India Pvt. Ltd. Contacts People Marketing Workflows Campaigns Sales Pip…" at bounding box center [451, 194] width 902 height 388
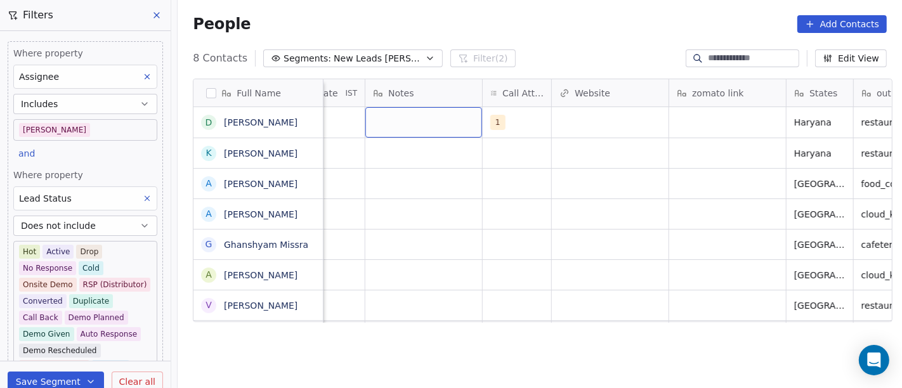
click at [411, 133] on div "grid" at bounding box center [423, 122] width 117 height 30
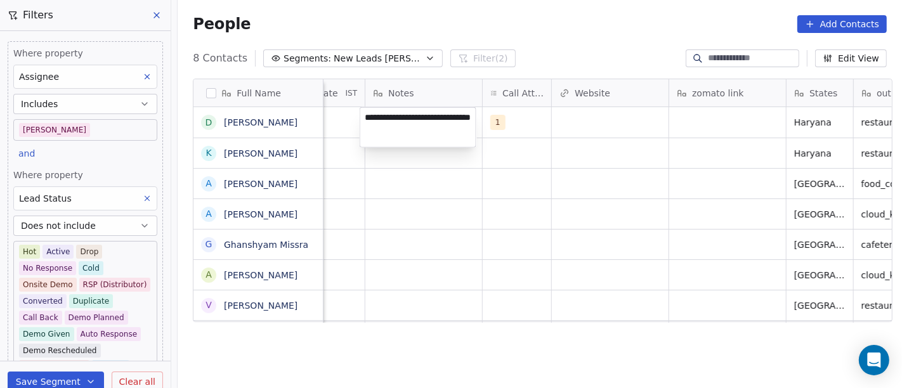
type textarea "**********"
click at [482, 58] on html "On2Cook India Pvt. Ltd. Contacts People Marketing Workflows Campaigns Sales Pip…" at bounding box center [451, 194] width 902 height 388
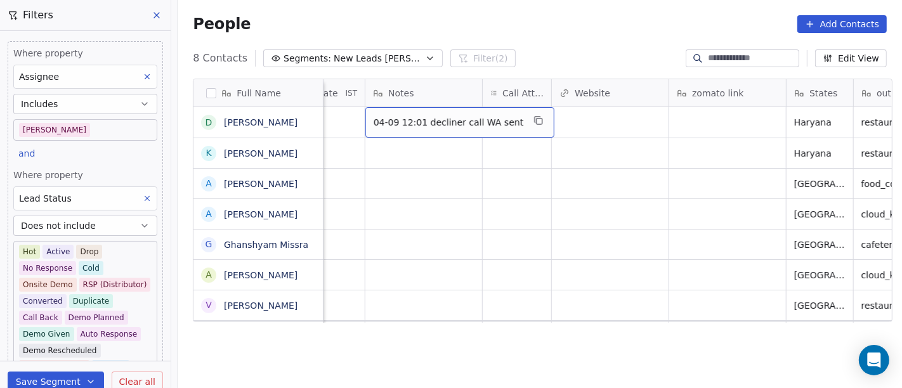
click at [431, 126] on span "04-09 12:01 decliner call WA sent" at bounding box center [448, 122] width 150 height 13
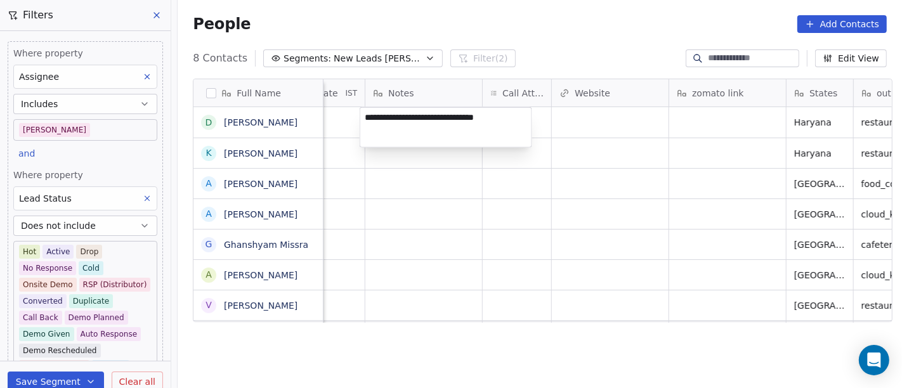
click at [443, 113] on textarea "**********" at bounding box center [445, 127] width 171 height 39
click at [447, 117] on textarea "**********" at bounding box center [445, 127] width 171 height 39
type textarea "**********"
click at [571, 41] on html "On2Cook India Pvt. Ltd. Contacts People Marketing Workflows Campaigns Sales Pip…" at bounding box center [451, 194] width 902 height 388
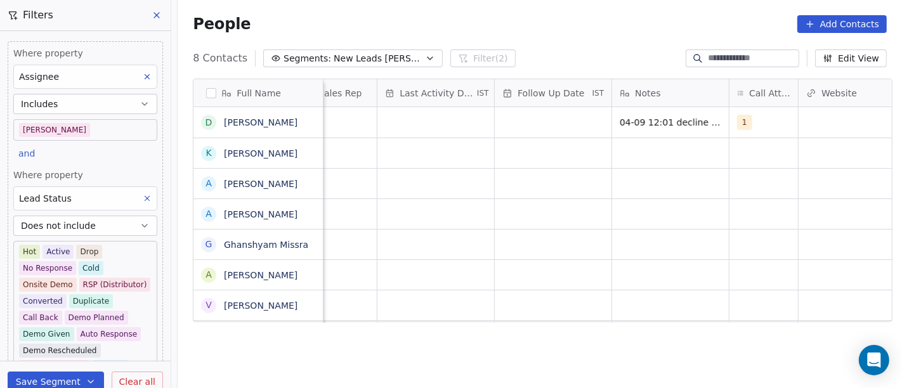
scroll to position [0, 748]
click at [512, 121] on div "grid" at bounding box center [554, 122] width 117 height 30
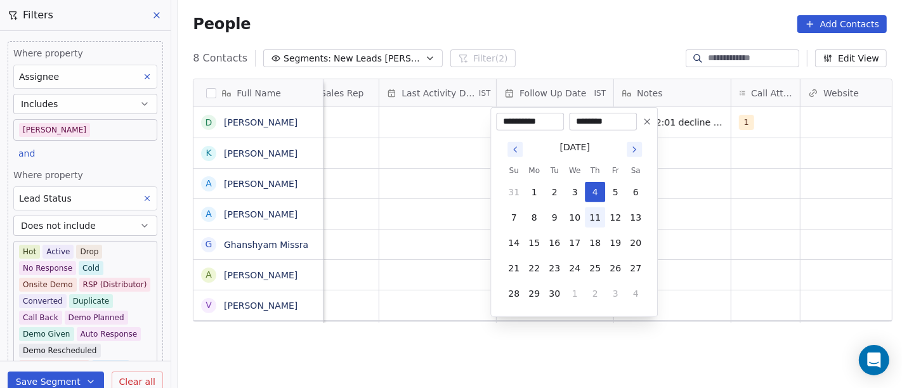
click at [592, 214] on button "11" at bounding box center [595, 217] width 20 height 20
type input "**********"
click at [701, 204] on html "On2Cook India Pvt. Ltd. Contacts People Marketing Workflows Campaigns Sales Pip…" at bounding box center [451, 194] width 902 height 388
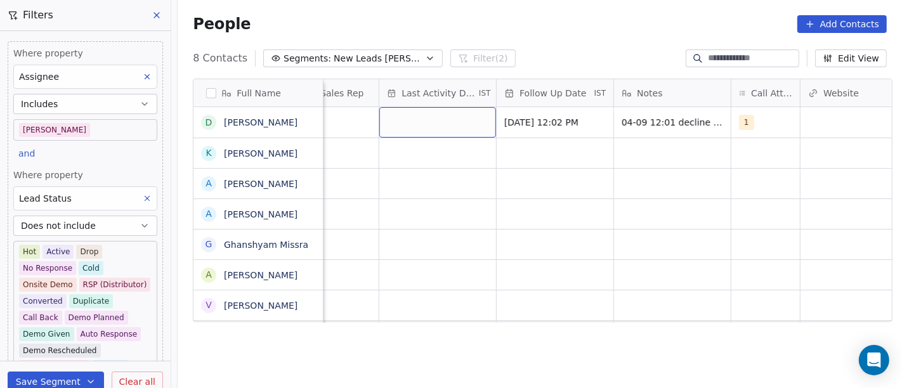
click at [417, 120] on div "grid" at bounding box center [437, 122] width 117 height 30
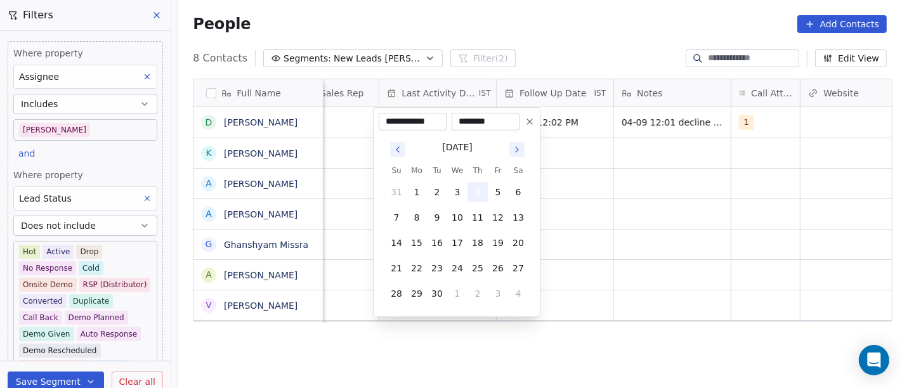
click at [472, 197] on button "4" at bounding box center [477, 192] width 20 height 20
click at [591, 195] on html "On2Cook India Pvt. Ltd. Contacts People Marketing Workflows Campaigns Sales Pip…" at bounding box center [451, 194] width 902 height 388
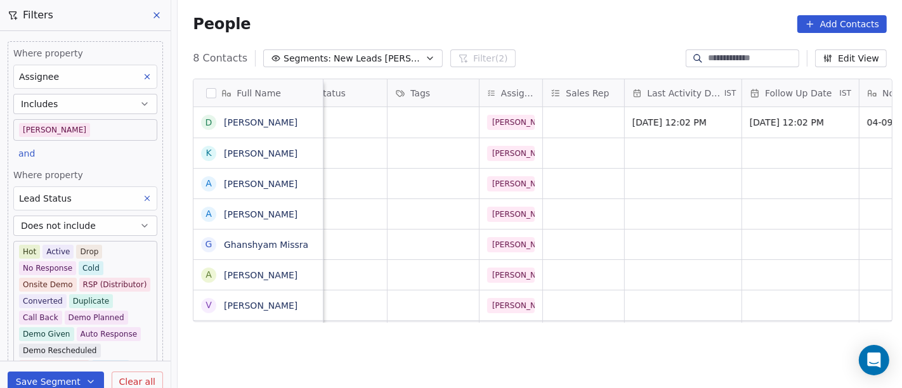
scroll to position [0, 417]
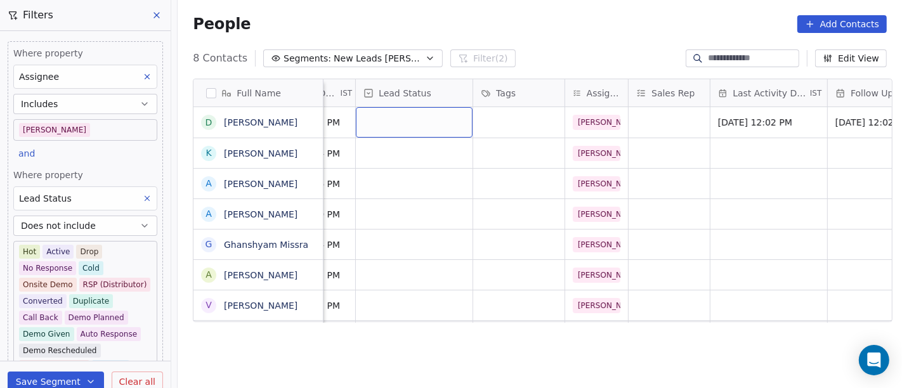
click at [401, 116] on div "grid" at bounding box center [414, 122] width 117 height 30
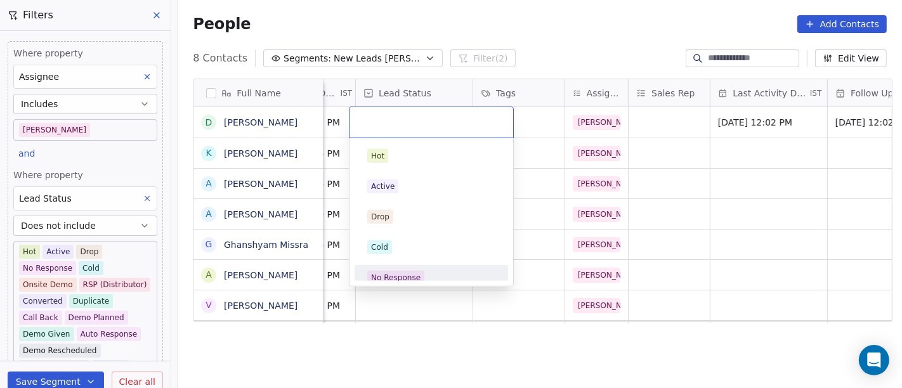
click at [417, 268] on div "No Response" at bounding box center [430, 278] width 143 height 20
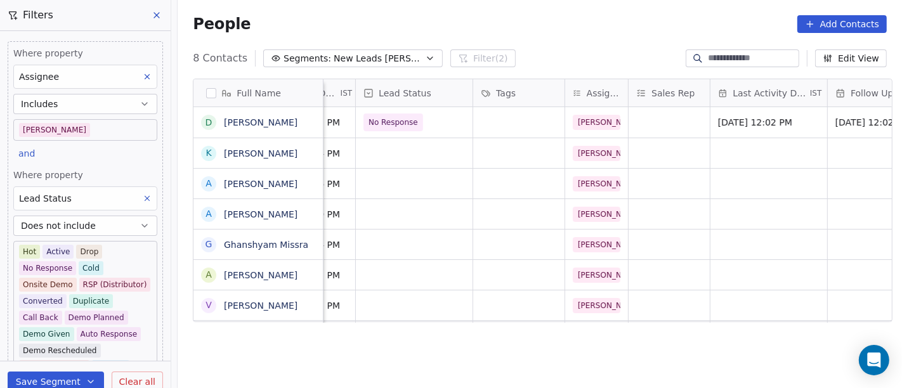
click at [488, 42] on div "People Add Contacts" at bounding box center [540, 24] width 724 height 48
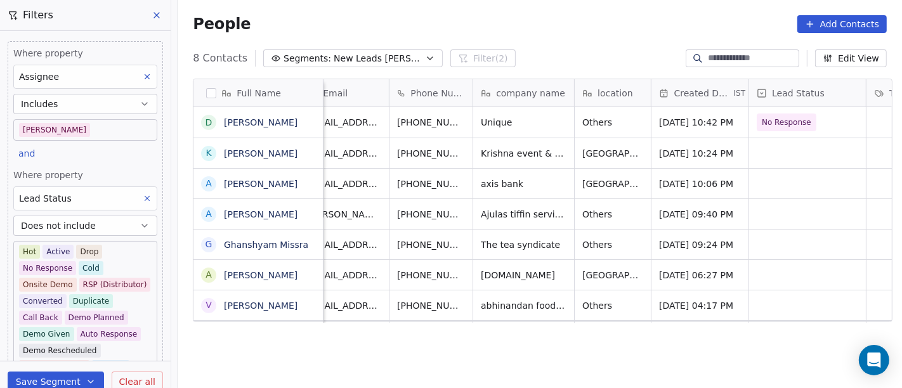
scroll to position [0, 0]
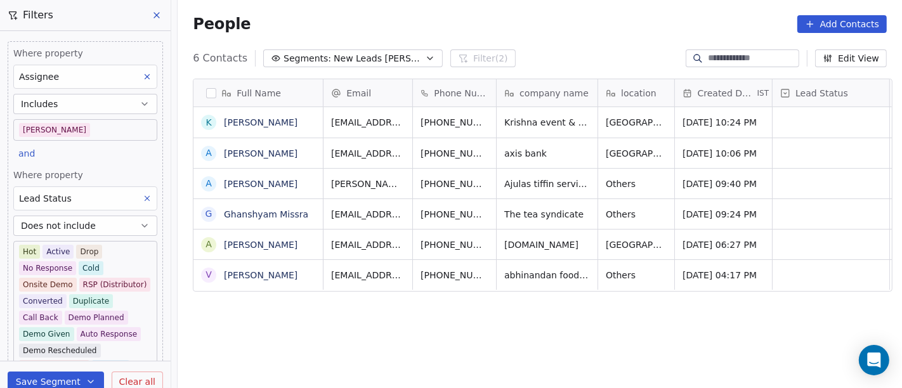
click at [548, 27] on div "People Add Contacts" at bounding box center [540, 24] width 694 height 18
click at [567, 58] on div "6 Contacts Segments: New Leads Salim Filter (2) Edit View" at bounding box center [540, 58] width 724 height 20
click at [583, 122] on span "Krishna event & wadding" at bounding box center [561, 122] width 112 height 13
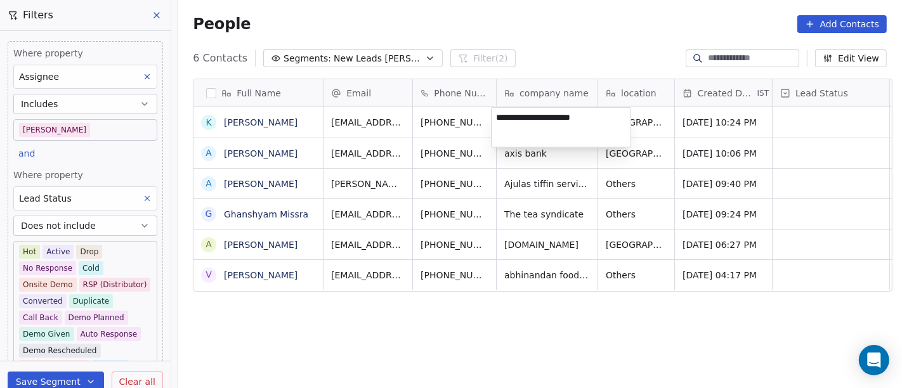
type textarea "*"
type textarea "**********"
click at [564, 45] on html "On2Cook India Pvt. Ltd. Contacts People Marketing Workflows Campaigns Sales Pip…" at bounding box center [451, 194] width 902 height 388
click at [552, 16] on html "On2Cook India Pvt. Ltd. Contacts People Marketing Workflows Campaigns Sales Pip…" at bounding box center [451, 194] width 902 height 388
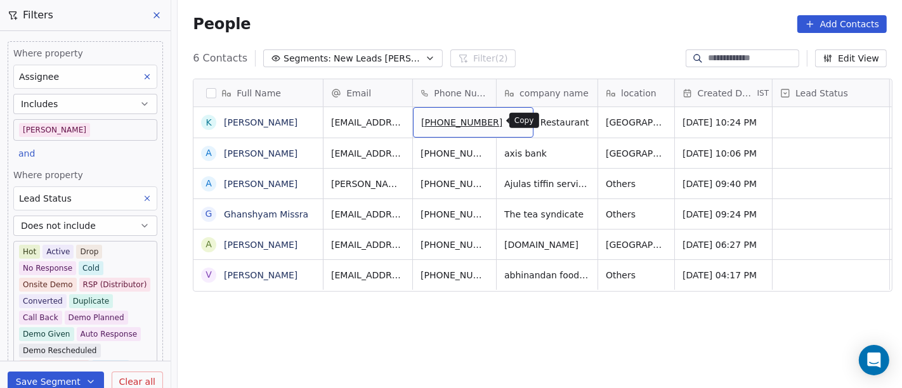
click at [512, 122] on icon "grid" at bounding box center [517, 120] width 10 height 10
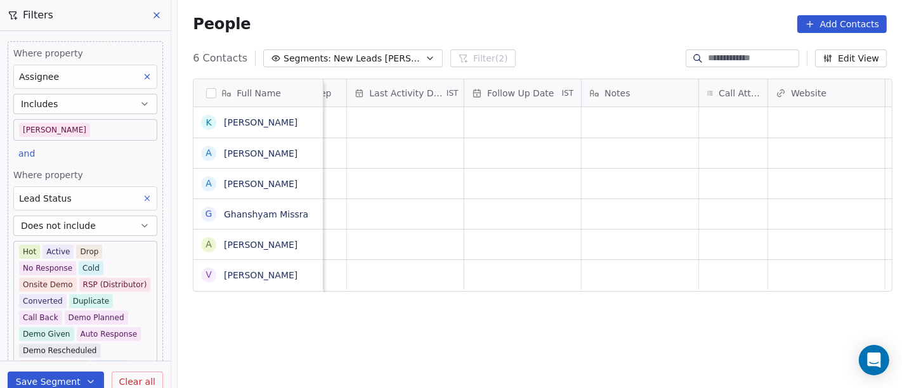
scroll to position [0, 781]
click at [722, 120] on div "grid" at bounding box center [731, 122] width 68 height 30
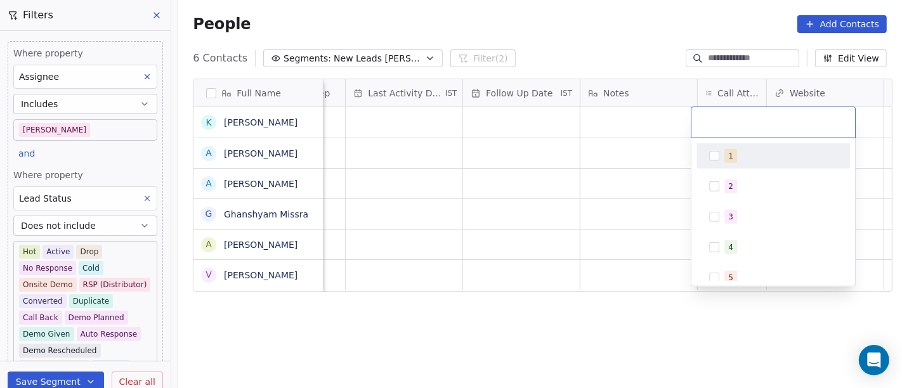
click at [740, 161] on div "1" at bounding box center [780, 156] width 113 height 14
click at [606, 38] on html "On2Cook India Pvt. Ltd. Contacts People Marketing Workflows Campaigns Sales Pip…" at bounding box center [451, 194] width 902 height 388
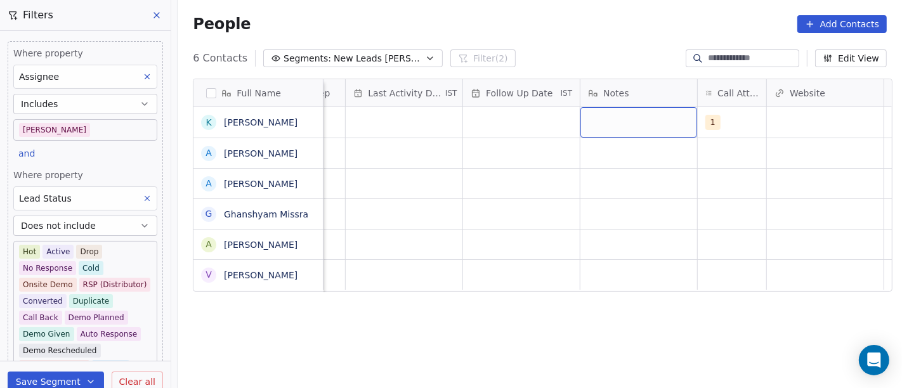
click at [632, 124] on div "grid" at bounding box center [638, 122] width 117 height 30
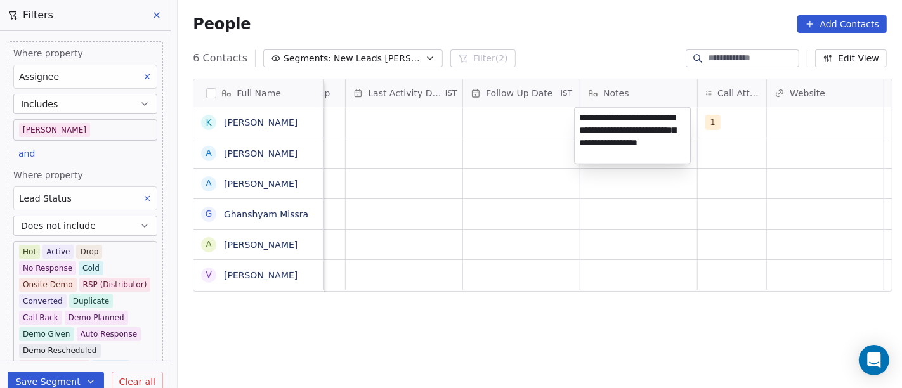
type textarea "**********"
click at [548, 297] on html "On2Cook India Pvt. Ltd. Contacts People Marketing Workflows Campaigns Sales Pip…" at bounding box center [451, 194] width 902 height 388
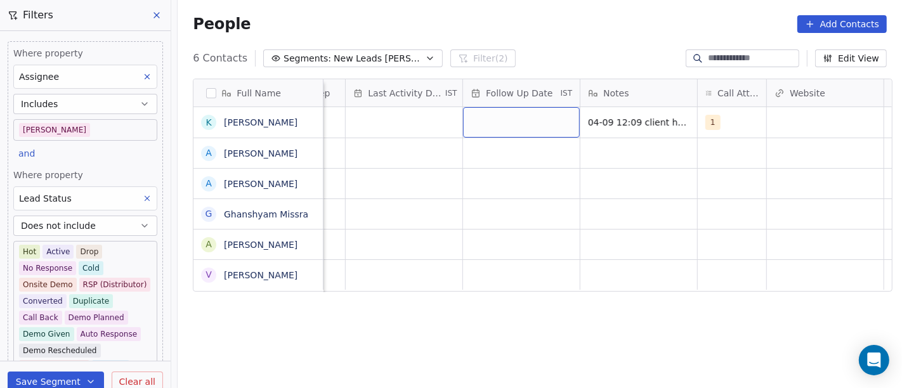
click at [527, 131] on div "grid" at bounding box center [521, 122] width 117 height 30
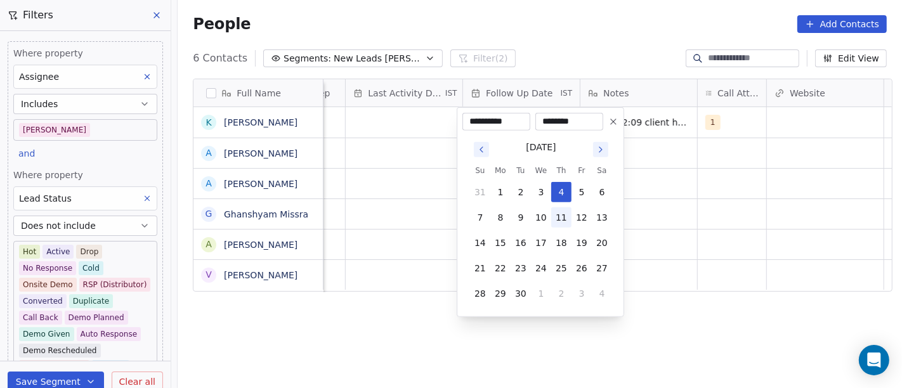
click at [563, 224] on button "11" at bounding box center [561, 217] width 20 height 20
type input "**********"
click at [674, 214] on html "On2Cook India Pvt. Ltd. Contacts People Marketing Workflows Campaigns Sales Pip…" at bounding box center [451, 194] width 902 height 388
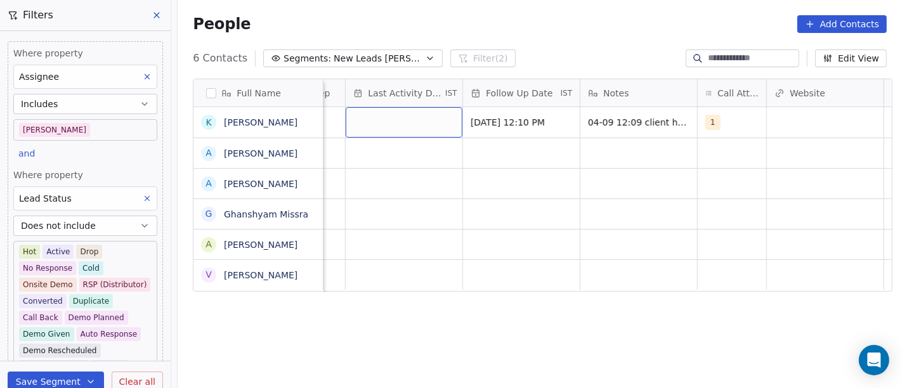
click at [382, 126] on div "grid" at bounding box center [404, 122] width 117 height 30
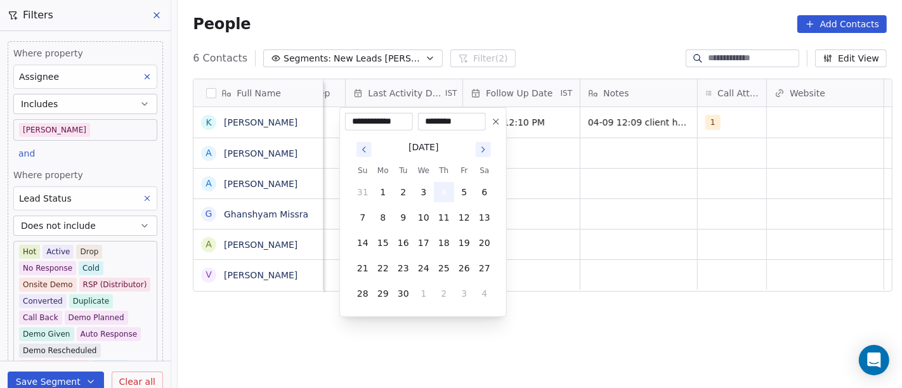
drag, startPoint x: 452, startPoint y: 186, endPoint x: 444, endPoint y: 191, distance: 9.5
click at [451, 188] on button "4" at bounding box center [444, 192] width 20 height 20
click at [619, 205] on html "On2Cook India Pvt. Ltd. Contacts People Marketing Workflows Campaigns Sales Pip…" at bounding box center [451, 194] width 902 height 388
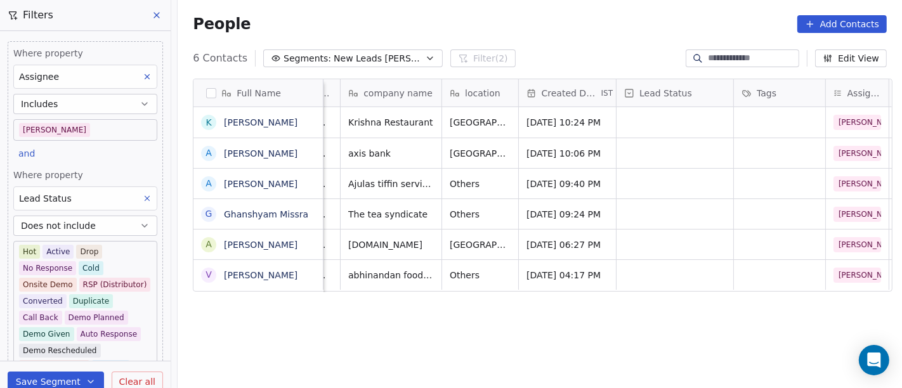
scroll to position [0, 186]
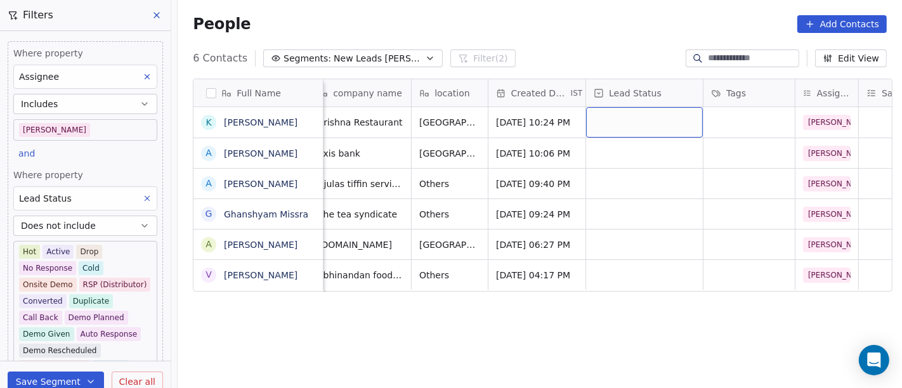
click at [644, 120] on div "grid" at bounding box center [644, 122] width 117 height 30
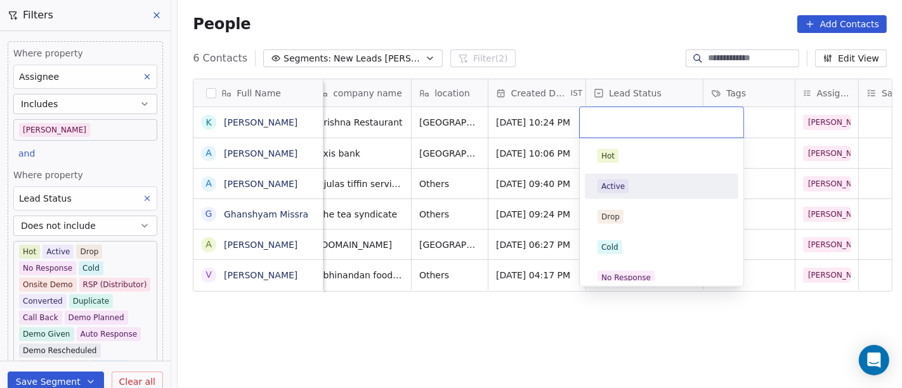
click at [631, 189] on div "Active" at bounding box center [661, 186] width 128 height 14
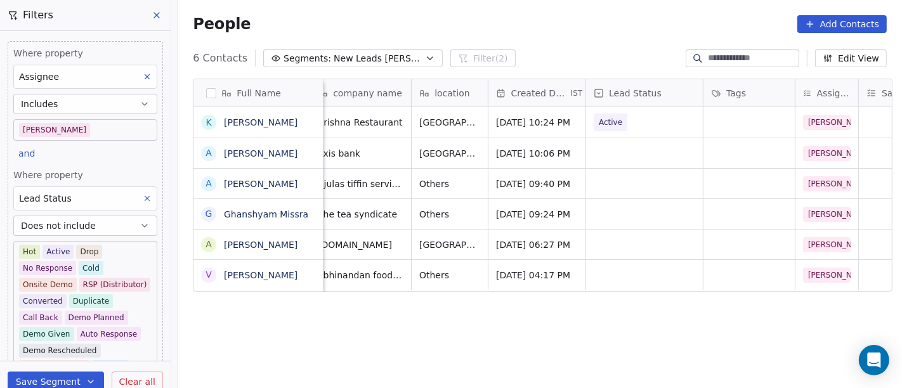
scroll to position [0, 0]
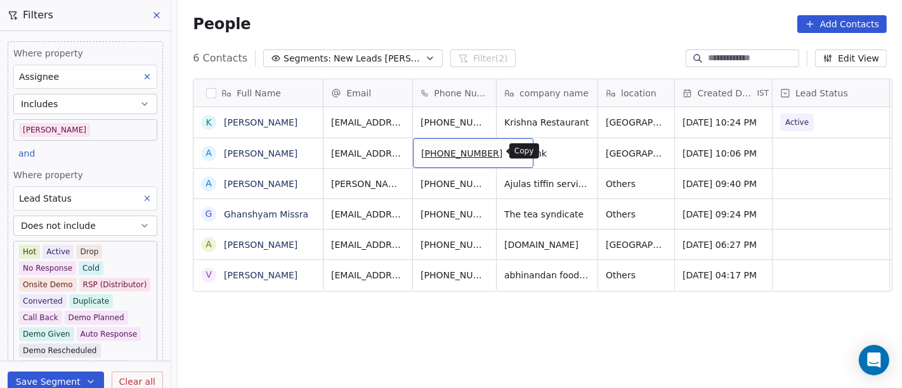
click at [512, 152] on icon "grid" at bounding box center [517, 151] width 10 height 10
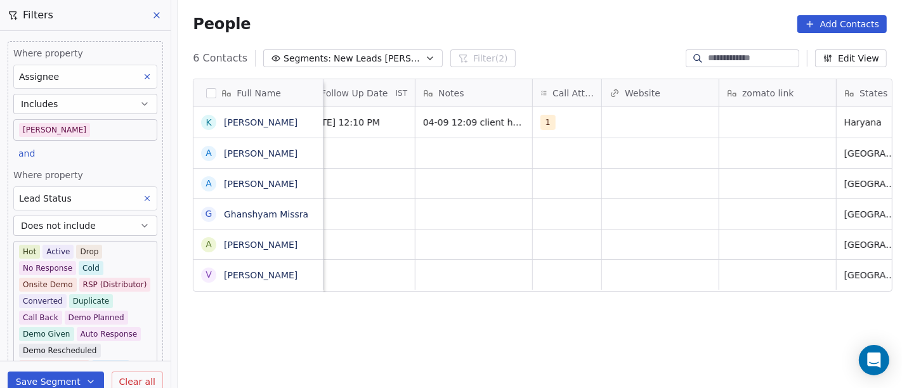
scroll to position [0, 967]
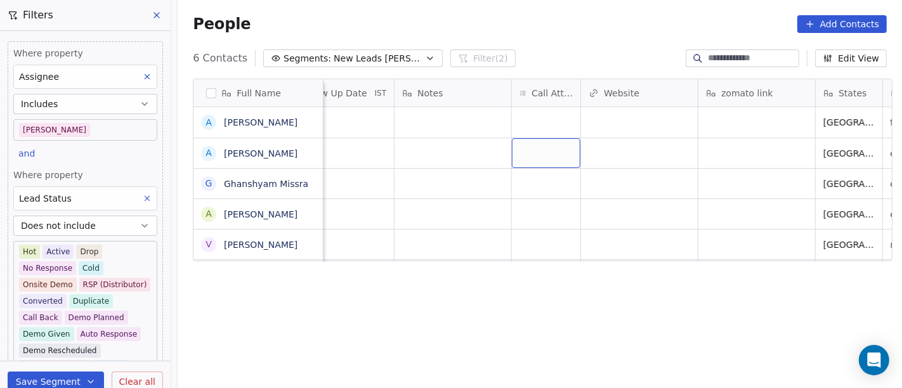
click at [548, 145] on div "grid" at bounding box center [546, 153] width 68 height 30
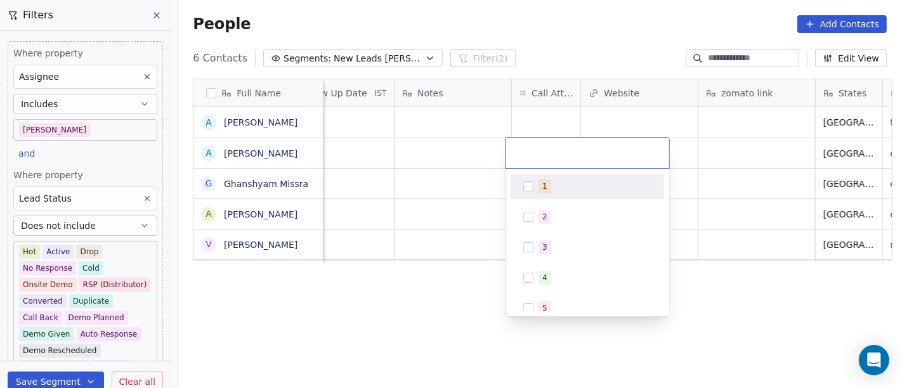
click at [534, 115] on html "On2Cook India Pvt. Ltd. Contacts People Marketing Workflows Campaigns Sales Pip…" at bounding box center [451, 194] width 902 height 388
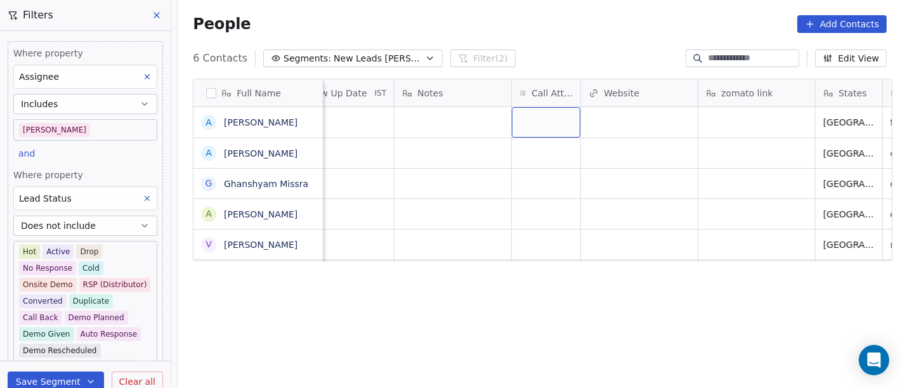
click at [534, 115] on div "grid" at bounding box center [546, 122] width 68 height 30
click at [529, 123] on div "grid" at bounding box center [546, 122] width 68 height 30
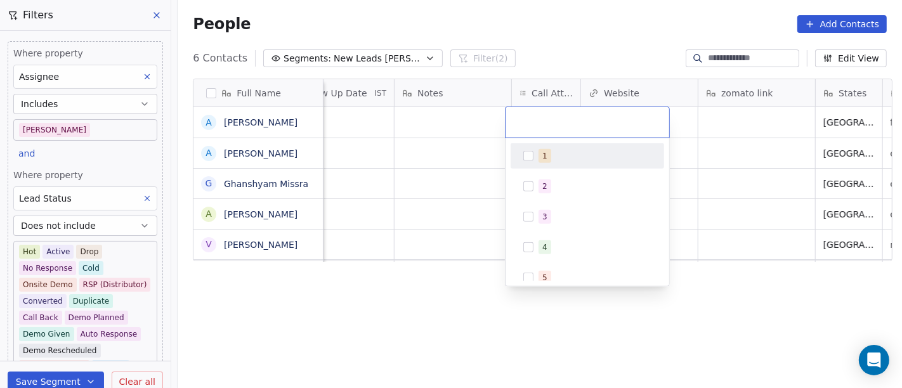
click at [552, 155] on div "1" at bounding box center [594, 156] width 113 height 14
click at [487, 22] on html "On2Cook India Pvt. Ltd. Contacts People Marketing Workflows Campaigns Sales Pip…" at bounding box center [451, 194] width 902 height 388
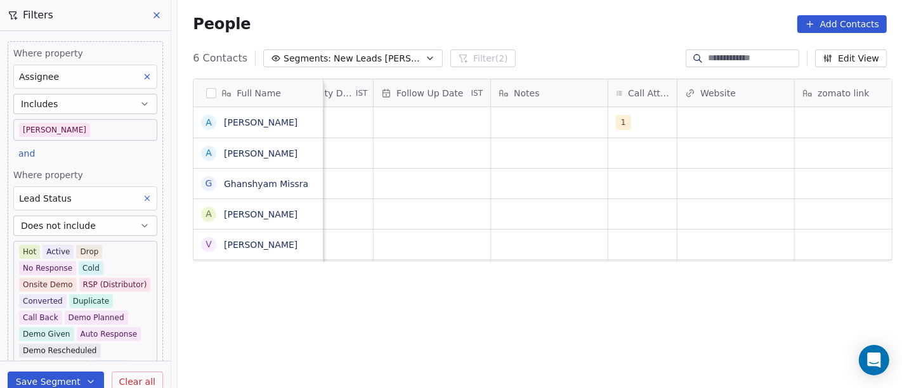
scroll to position [6, 867]
click at [539, 110] on div "grid" at bounding box center [552, 122] width 117 height 30
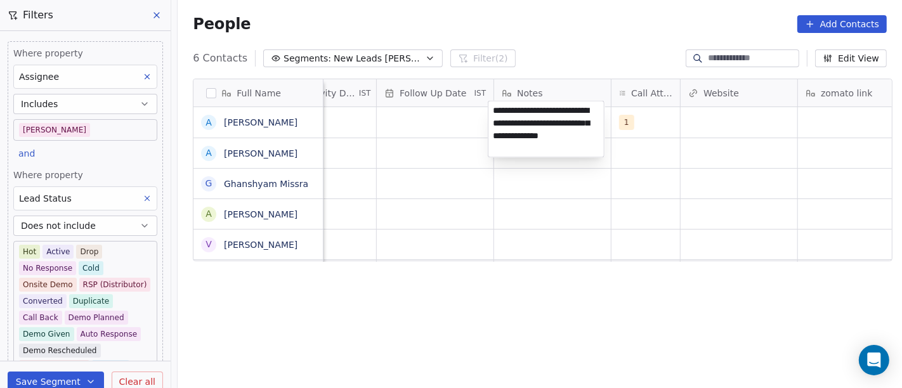
type textarea "**********"
click at [507, 220] on html "On2Cook India Pvt. Ltd. Contacts People Marketing Workflows Campaigns Sales Pip…" at bounding box center [451, 194] width 902 height 388
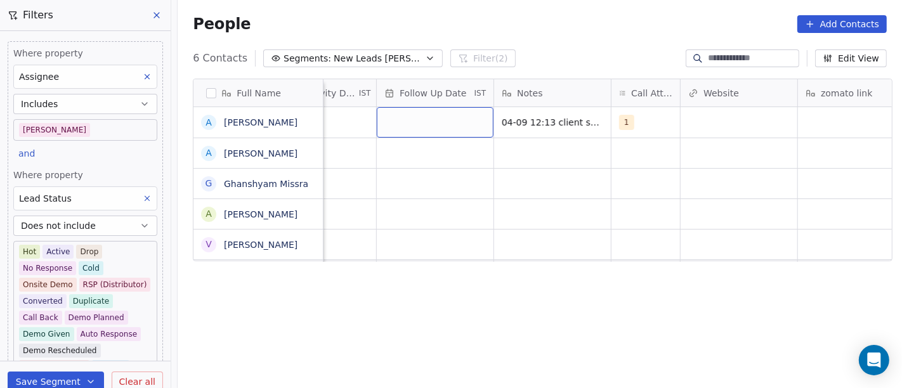
click at [446, 115] on div "grid" at bounding box center [435, 122] width 117 height 30
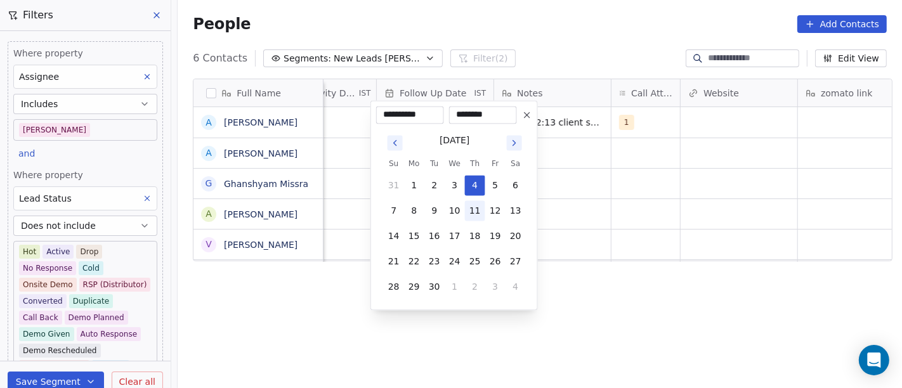
click at [472, 212] on button "11" at bounding box center [475, 211] width 20 height 20
type input "**********"
click at [753, 186] on html "On2Cook India Pvt. Ltd. Contacts People Marketing Workflows Campaigns Sales Pip…" at bounding box center [451, 194] width 902 height 388
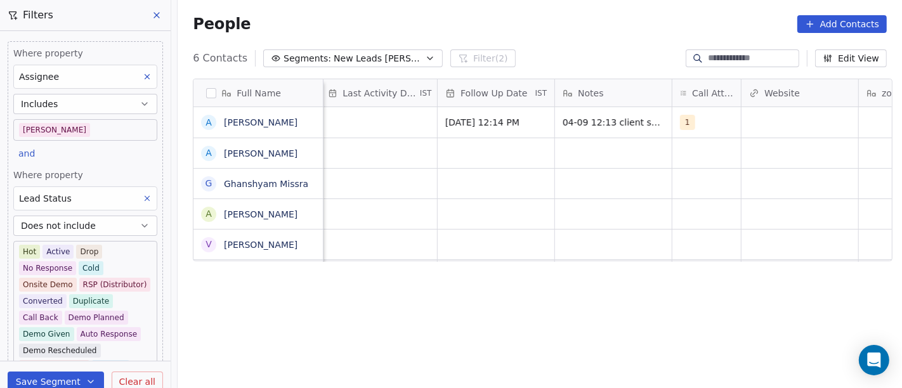
scroll to position [6, 759]
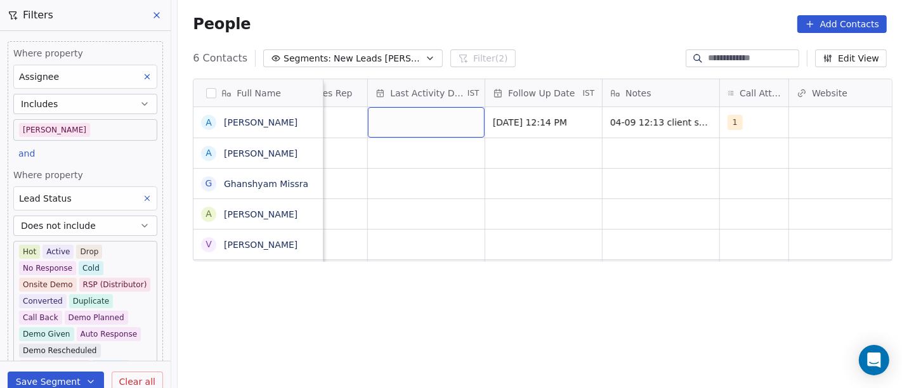
click at [468, 108] on div "grid" at bounding box center [426, 122] width 117 height 30
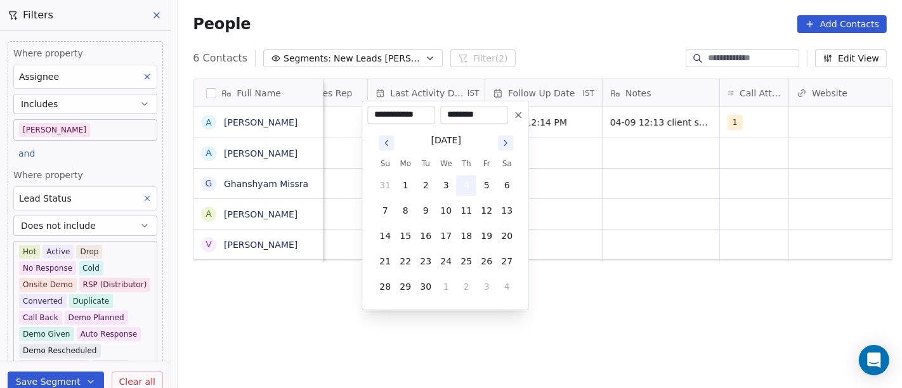
click at [465, 193] on button "4" at bounding box center [466, 186] width 20 height 20
click at [589, 185] on html "On2Cook India Pvt. Ltd. Contacts People Marketing Workflows Campaigns Sales Pip…" at bounding box center [451, 194] width 902 height 388
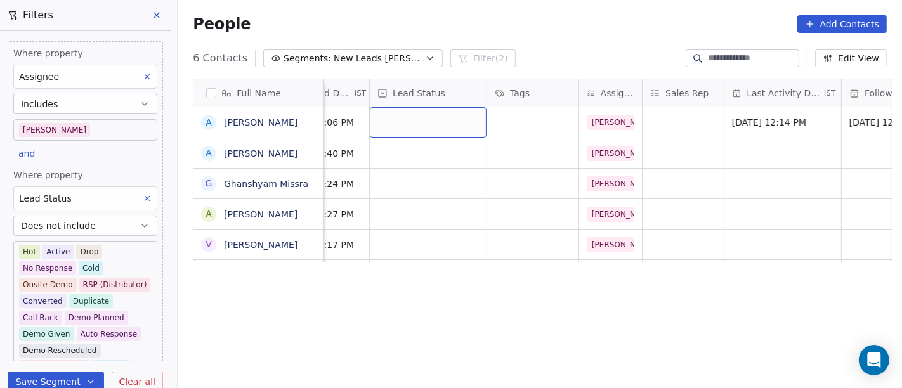
scroll to position [0, 402]
click at [458, 122] on div "grid" at bounding box center [428, 122] width 117 height 30
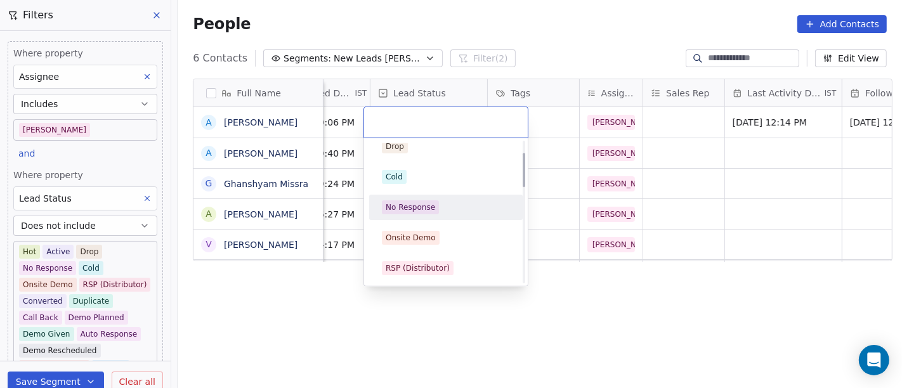
scroll to position [0, 0]
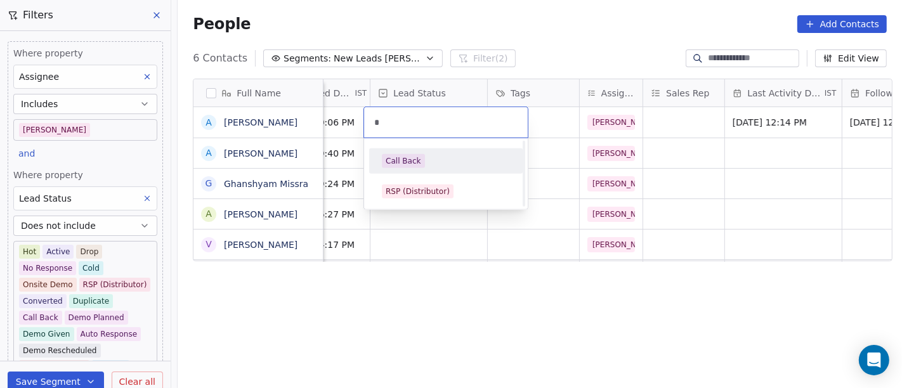
type input "*"
click at [442, 159] on div "Call Back" at bounding box center [446, 161] width 128 height 14
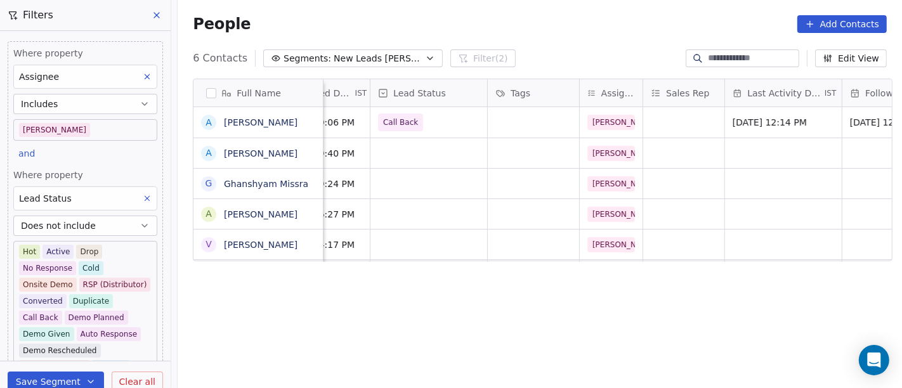
click at [536, 22] on div "People Add Contacts" at bounding box center [540, 24] width 694 height 18
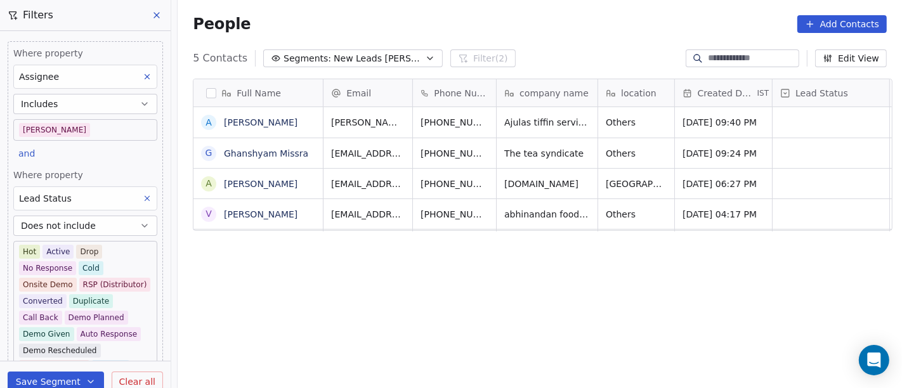
click at [463, 105] on div "Phone Number" at bounding box center [454, 92] width 83 height 27
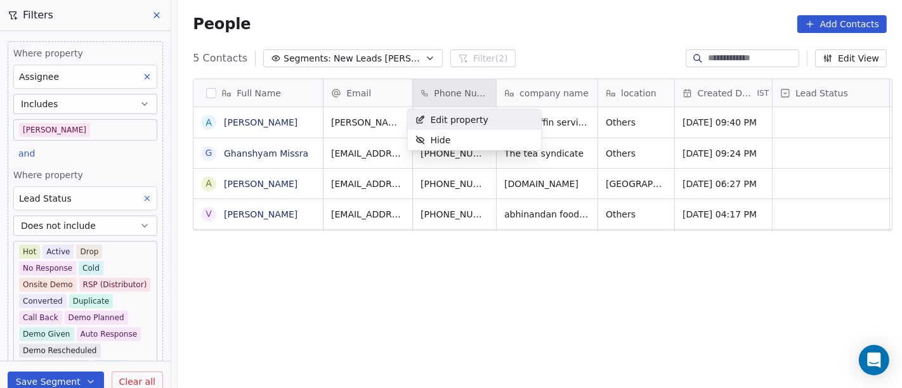
click at [469, 116] on span "Edit property" at bounding box center [459, 119] width 58 height 13
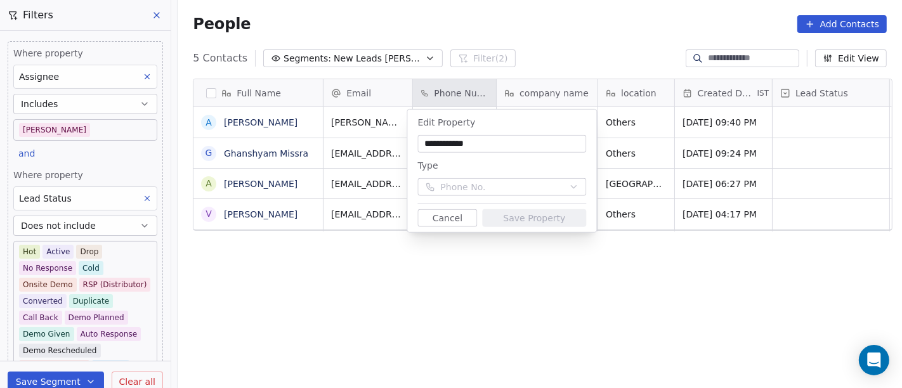
click at [448, 221] on button "Cancel" at bounding box center [447, 218] width 60 height 18
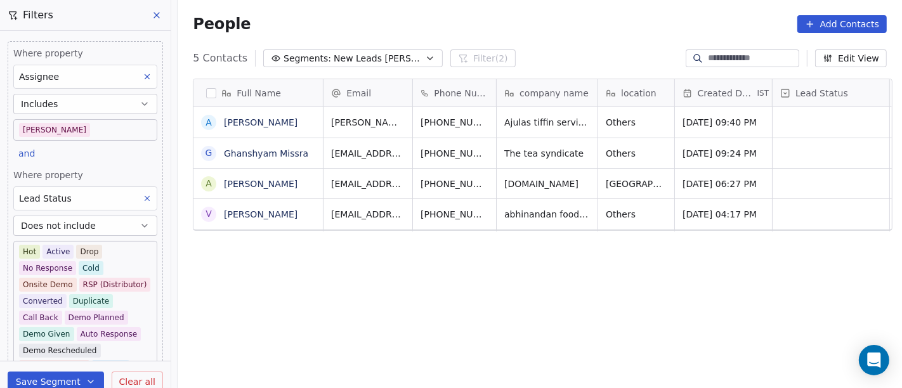
click at [510, 332] on div "Full Name A Avneet Kaur G Ghanshyam Missra A Anas Malik V Vikram Patni Email Ph…" at bounding box center [540, 239] width 724 height 342
click at [510, 119] on button "grid" at bounding box center [517, 120] width 15 height 15
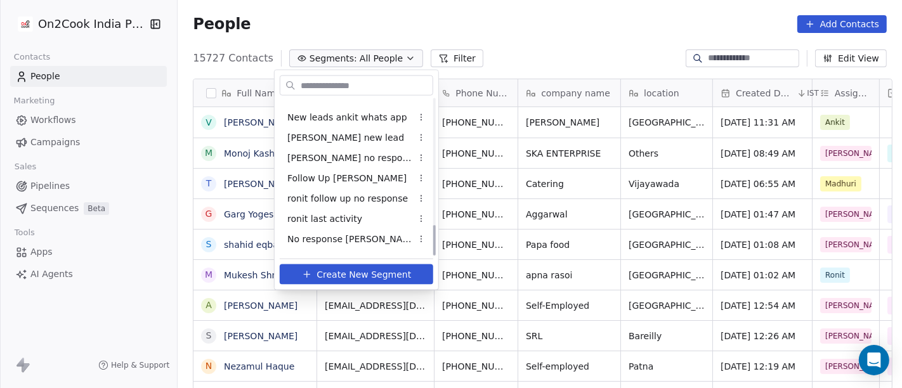
scroll to position [637, 0]
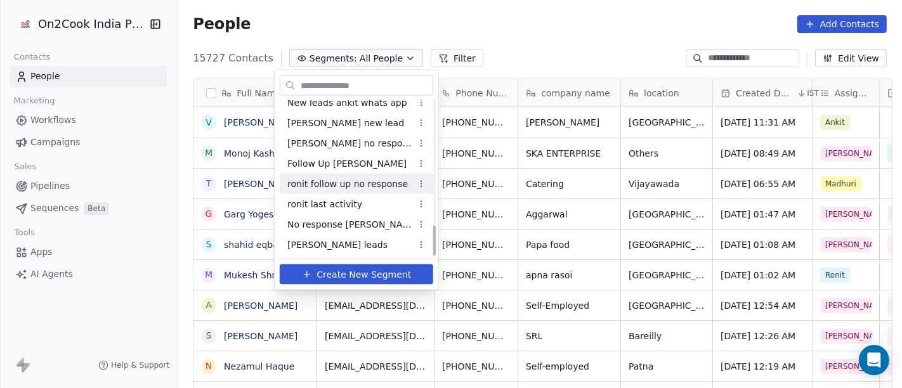
type input "*"
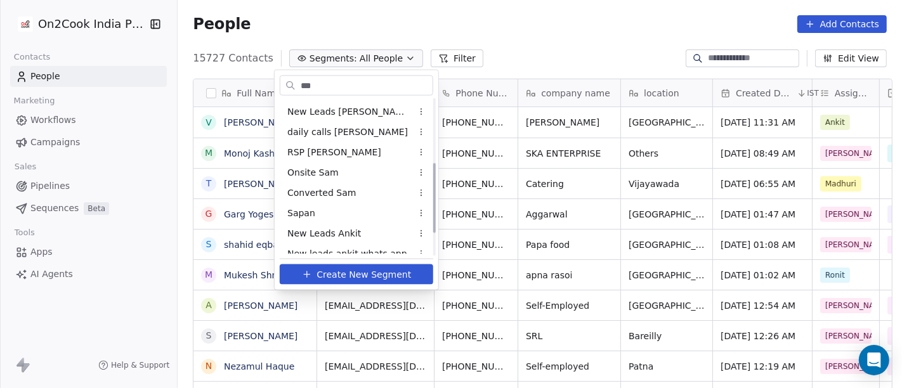
scroll to position [0, 0]
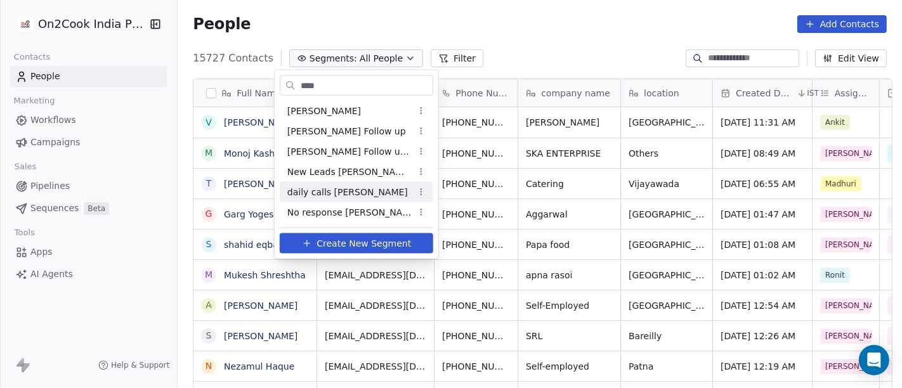
type input "****"
click at [339, 195] on span "daily calls [PERSON_NAME]" at bounding box center [347, 191] width 120 height 13
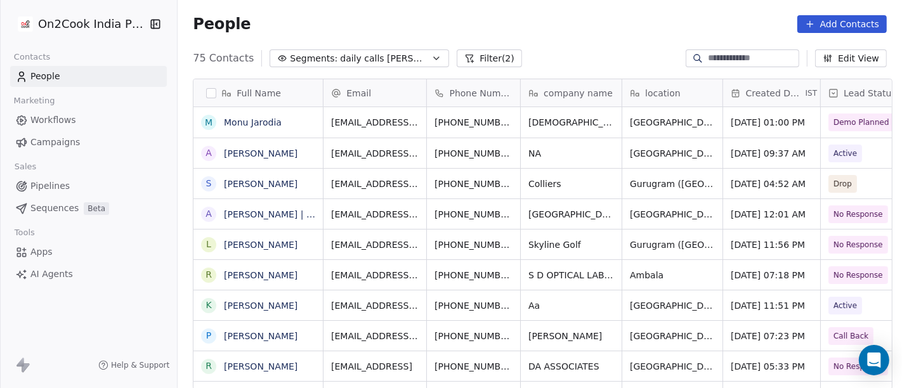
scroll to position [331, 719]
click at [532, 46] on div "People Add Contacts" at bounding box center [540, 24] width 724 height 48
click at [456, 60] on button "Filter (2)" at bounding box center [488, 58] width 65 height 18
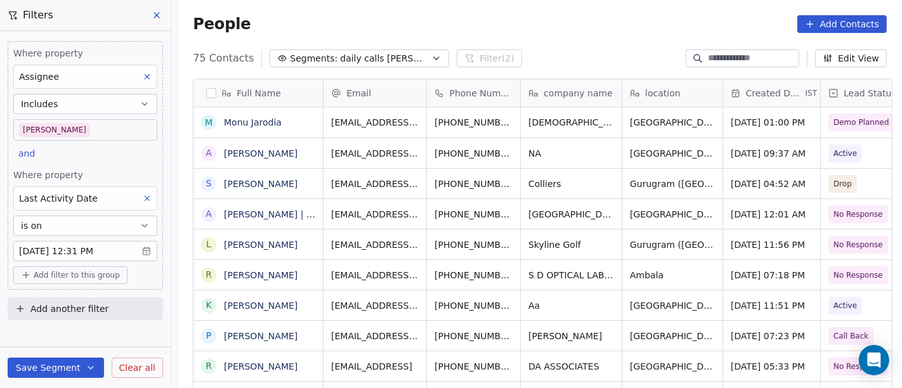
click at [96, 253] on body "On2Cook India Pvt. Ltd. Contacts People Marketing Workflows Campaigns Sales Pip…" at bounding box center [451, 194] width 902 height 388
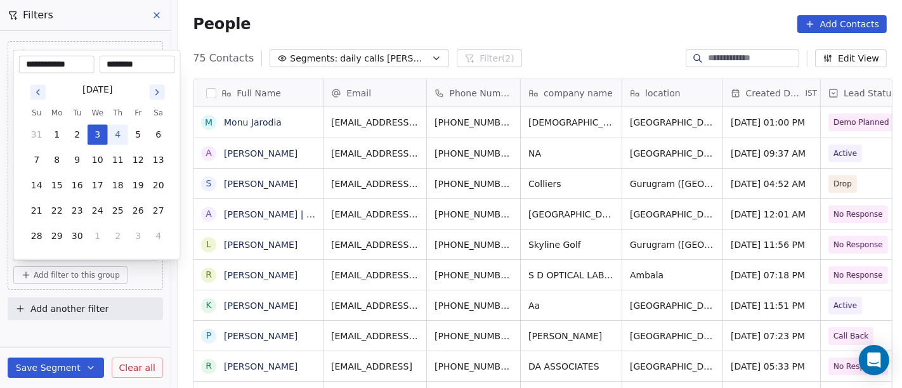
click at [121, 129] on button "4" at bounding box center [118, 135] width 20 height 20
type input "**********"
click at [387, 24] on html "On2Cook India Pvt. Ltd. Contacts People Marketing Workflows Campaigns Sales Pip…" at bounding box center [451, 194] width 902 height 388
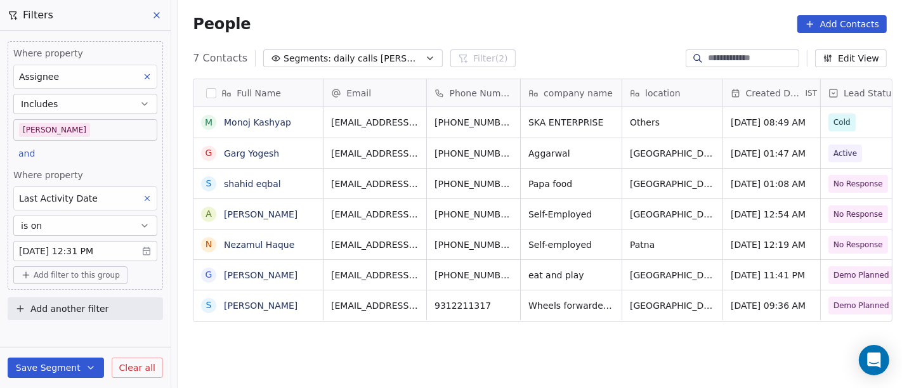
click at [72, 370] on button "Save Segment" at bounding box center [56, 368] width 96 height 20
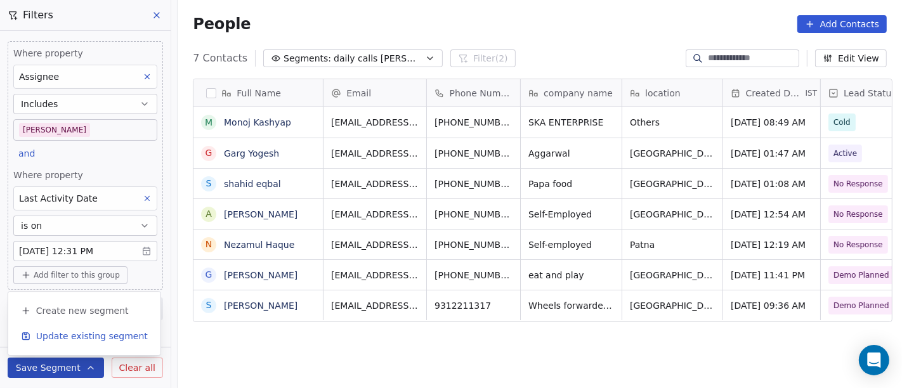
click at [87, 338] on span "Update existing segment" at bounding box center [92, 336] width 112 height 13
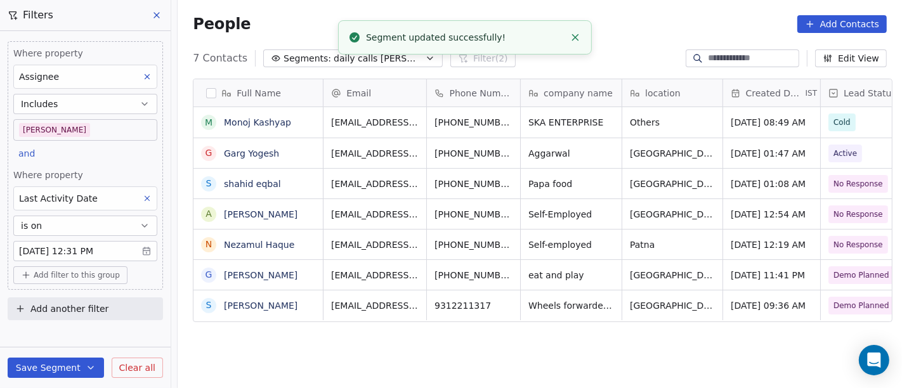
click at [625, 46] on div "People Add Contacts" at bounding box center [540, 24] width 724 height 48
click at [578, 30] on button "Close toast" at bounding box center [575, 37] width 16 height 16
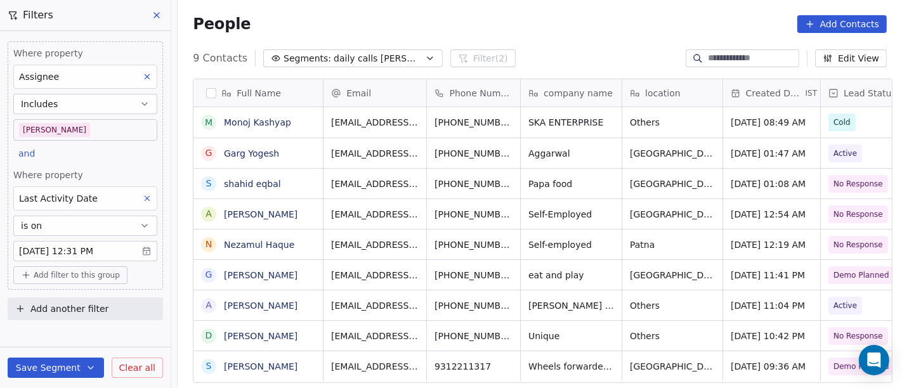
click at [482, 20] on div "People Add Contacts" at bounding box center [540, 24] width 694 height 18
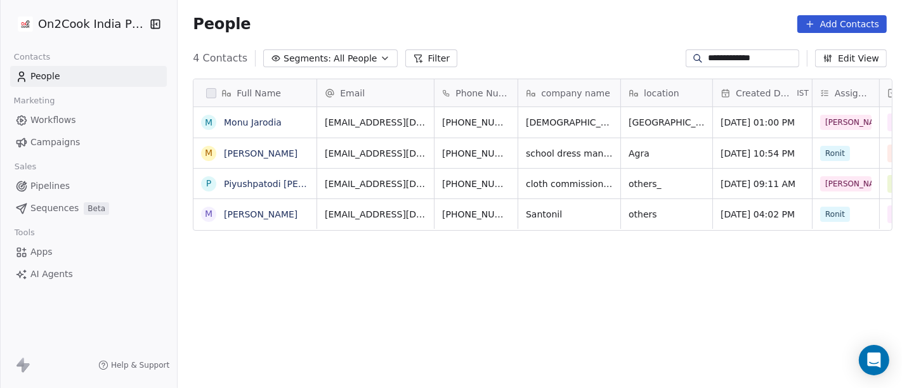
scroll to position [331, 719]
click at [726, 58] on input "**********" at bounding box center [752, 58] width 89 height 13
drag, startPoint x: 480, startPoint y: 296, endPoint x: 538, endPoint y: 255, distance: 70.9
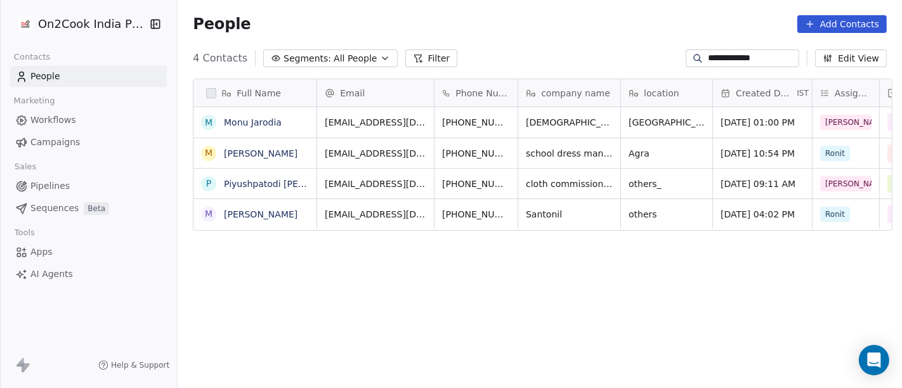
click at [481, 296] on div "Full Name M [PERSON_NAME] M [PERSON_NAME] P Piyushpatodi [PERSON_NAME] M [PERSO…" at bounding box center [540, 239] width 724 height 342
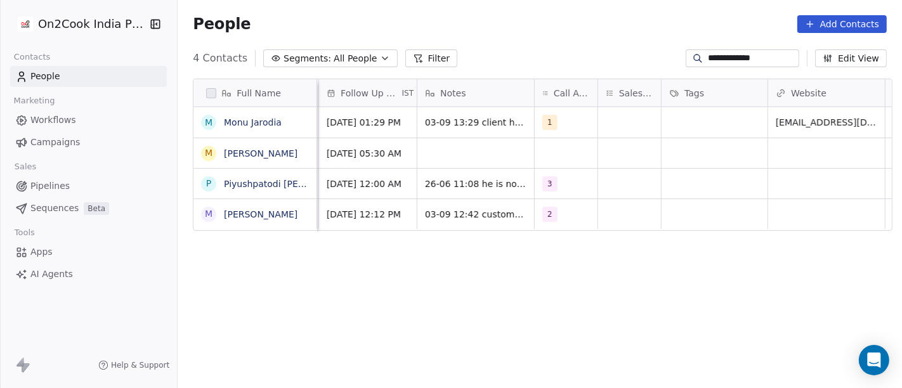
scroll to position [0, 780]
click at [543, 120] on span "1" at bounding box center [550, 122] width 15 height 15
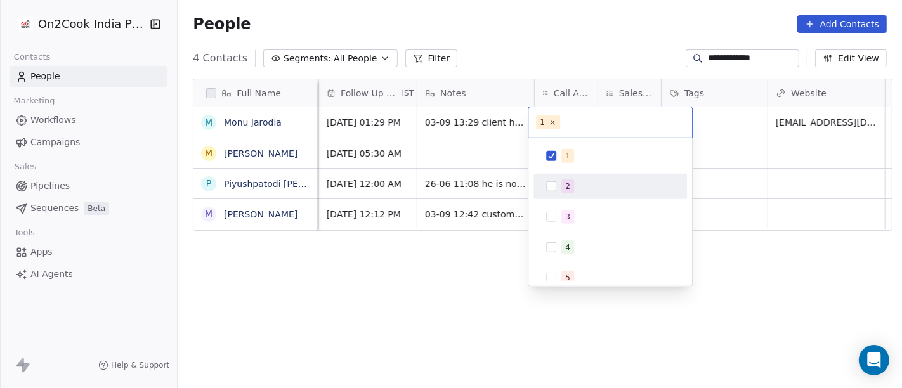
click at [579, 174] on div "2" at bounding box center [609, 186] width 153 height 25
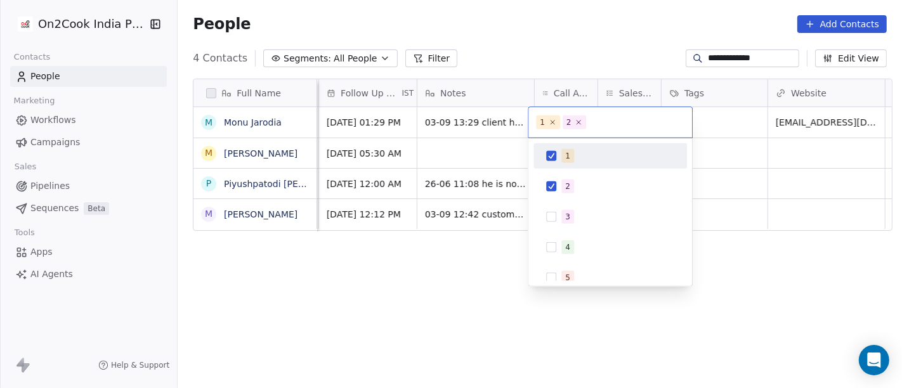
click at [567, 146] on div "1" at bounding box center [609, 156] width 143 height 20
click at [585, 41] on html "**********" at bounding box center [451, 194] width 902 height 388
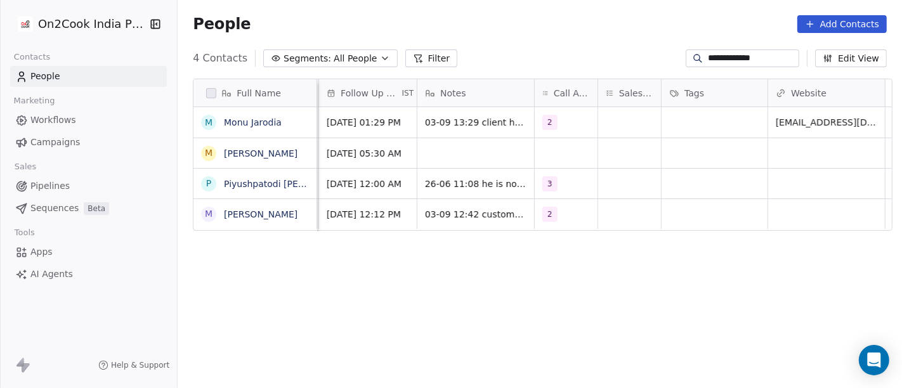
scroll to position [0, 0]
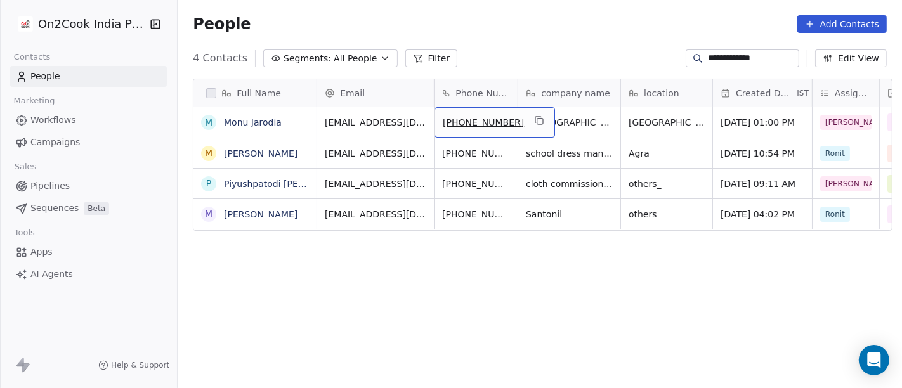
click at [455, 128] on span "[PHONE_NUMBER]" at bounding box center [483, 122] width 81 height 13
click at [455, 128] on input "**********" at bounding box center [481, 122] width 100 height 25
type input "**********"
click at [486, 265] on html "**********" at bounding box center [451, 194] width 902 height 388
click at [569, 48] on html "**********" at bounding box center [451, 194] width 902 height 388
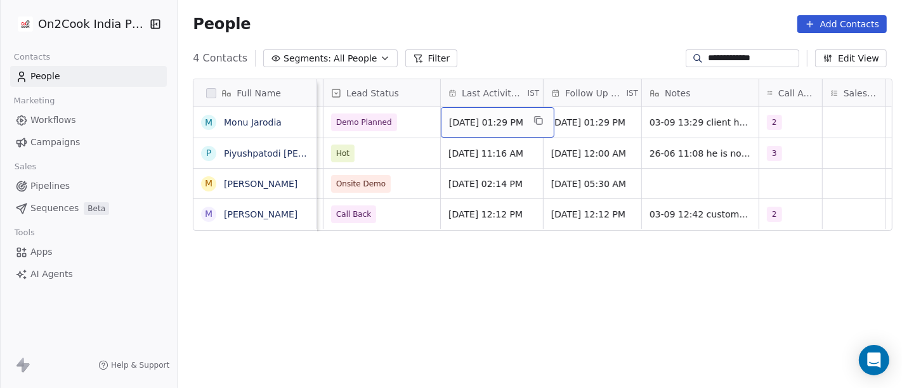
scroll to position [0, 556]
click at [488, 119] on span "[DATE] 01:29 PM" at bounding box center [486, 122] width 74 height 13
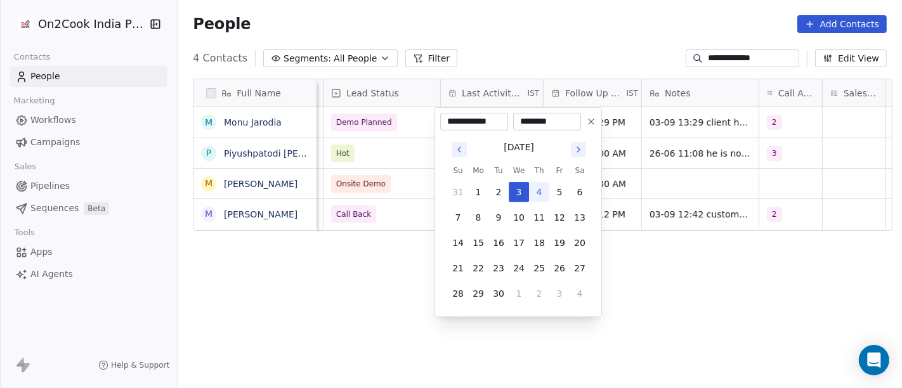
click at [533, 188] on button "4" at bounding box center [539, 192] width 20 height 20
type input "**********"
click at [687, 248] on html "**********" at bounding box center [451, 194] width 902 height 388
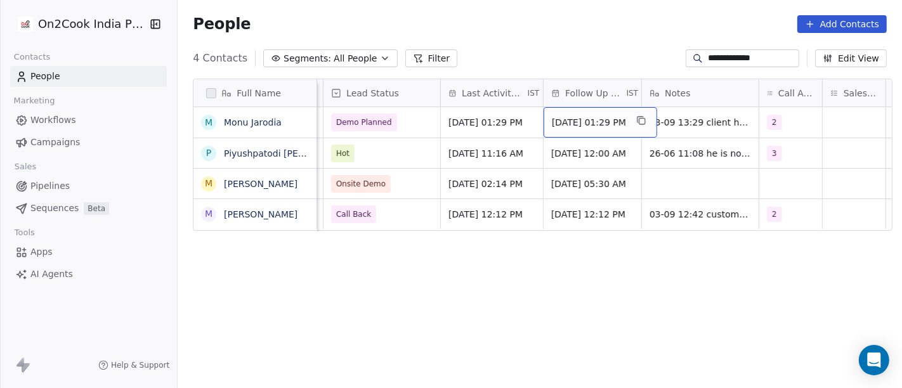
click at [574, 126] on span "[DATE] 01:29 PM" at bounding box center [589, 122] width 74 height 13
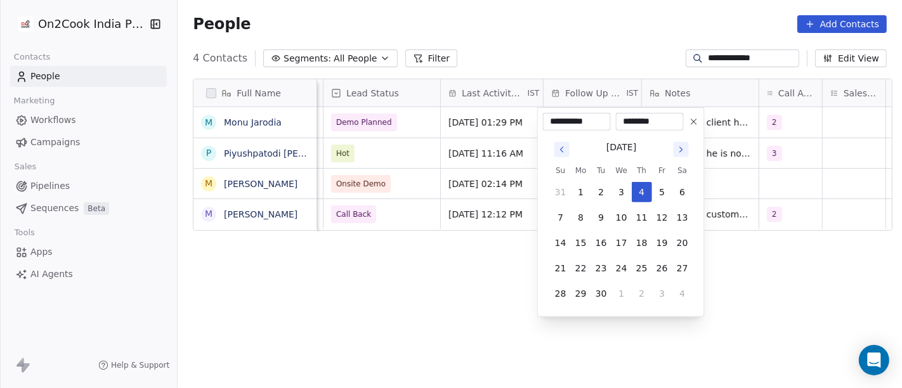
click at [808, 284] on html "**********" at bounding box center [451, 194] width 902 height 388
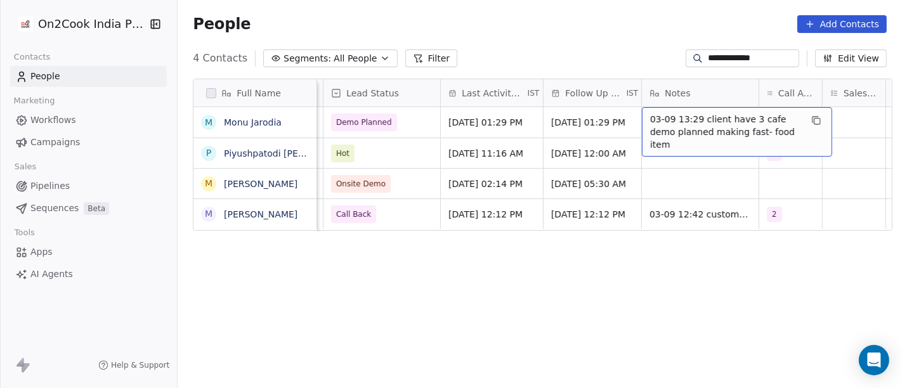
click at [670, 119] on span "03-09 13:29 client have 3 cafe demo planned making fast- food item" at bounding box center [725, 132] width 151 height 38
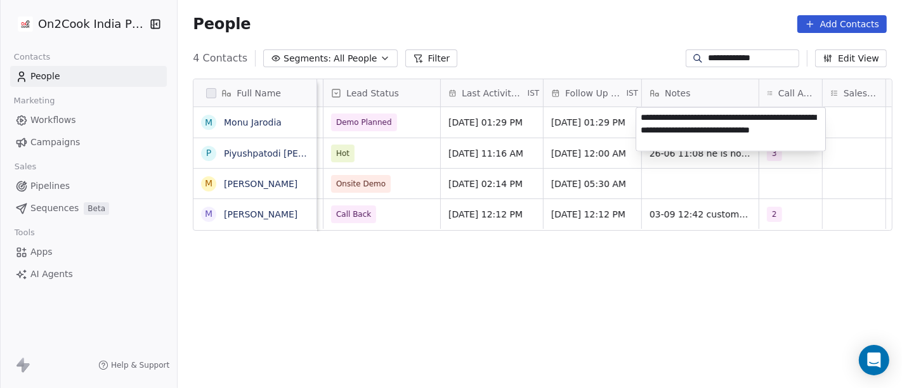
type textarea "**********"
click at [660, 316] on html "**********" at bounding box center [451, 194] width 902 height 388
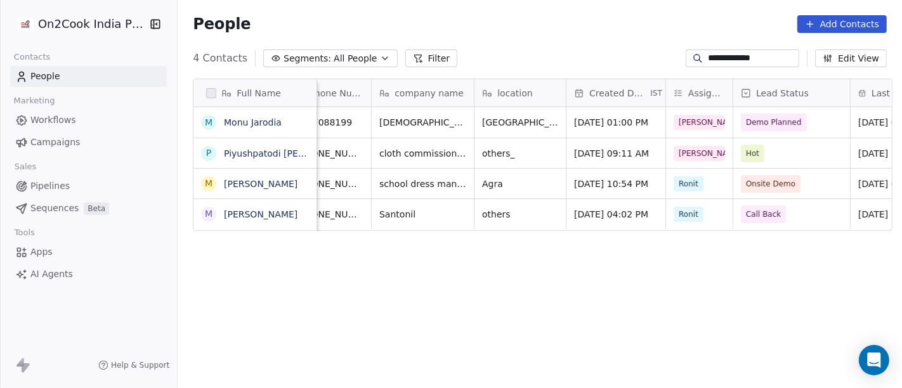
scroll to position [0, 141]
